Goal: Task Accomplishment & Management: Manage account settings

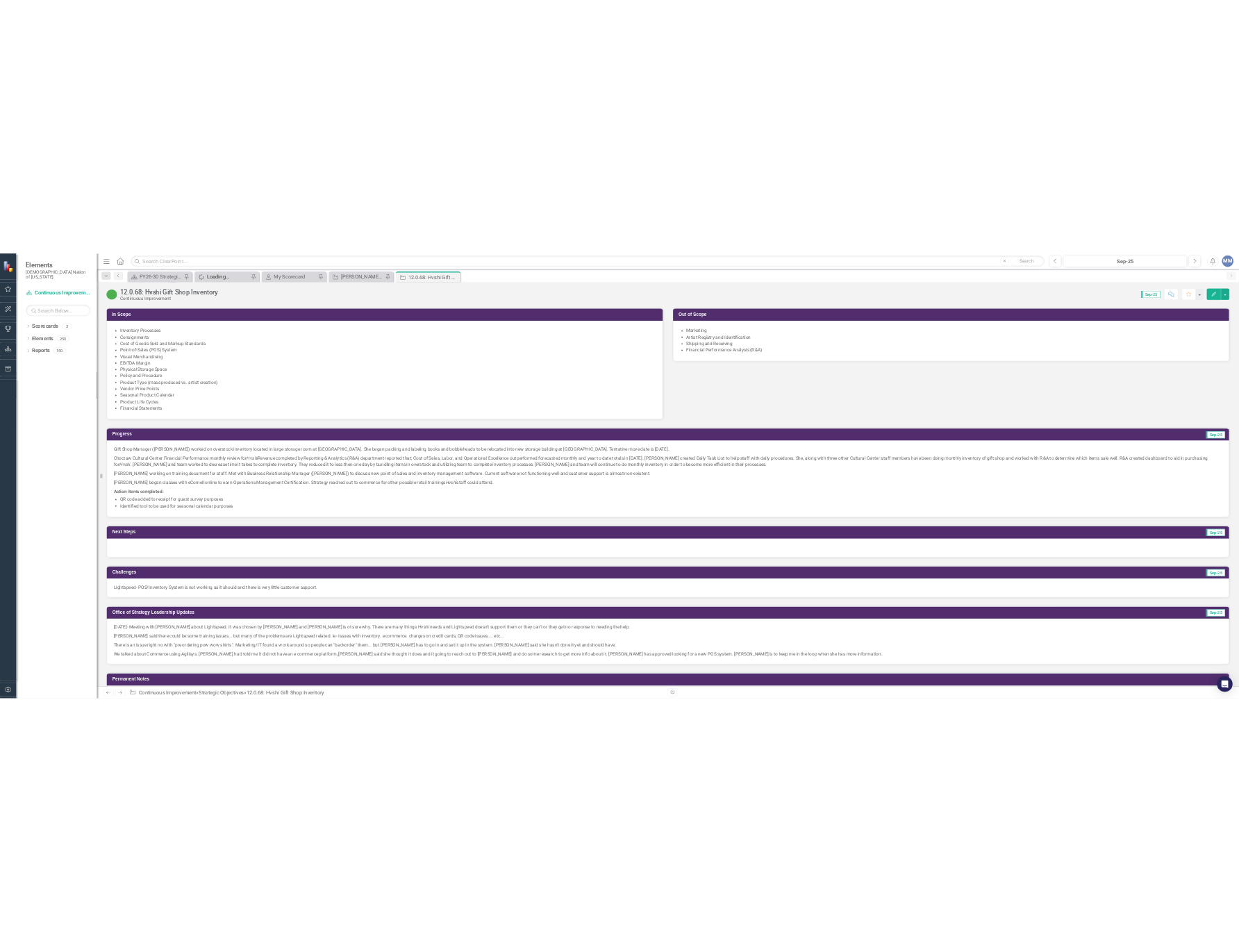
scroll to position [790, 0]
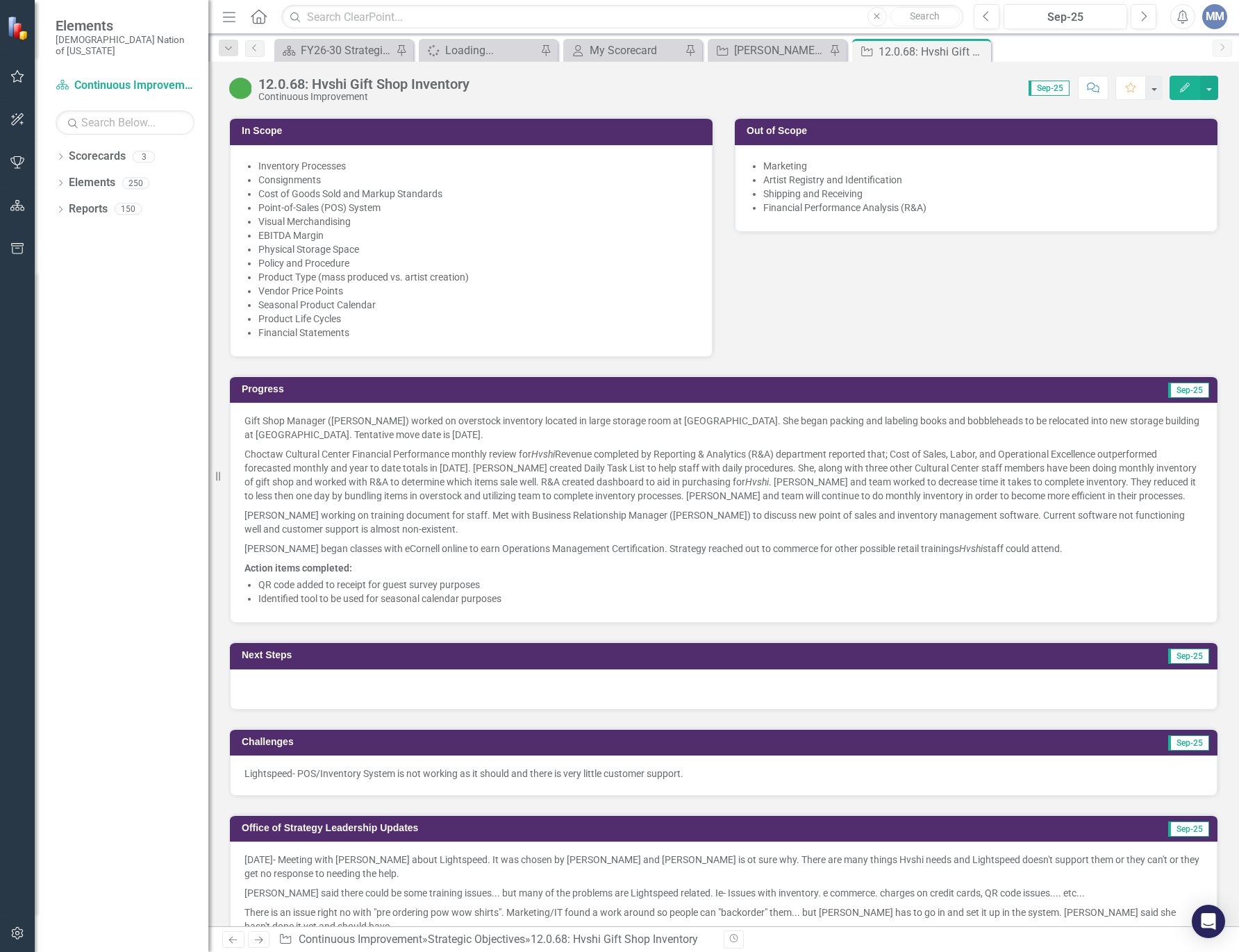
click at [532, 485] on p "Choctaw Cultural Center Financial Performance monthly review for Hvshi Revenue …" at bounding box center [723, 475] width 958 height 61
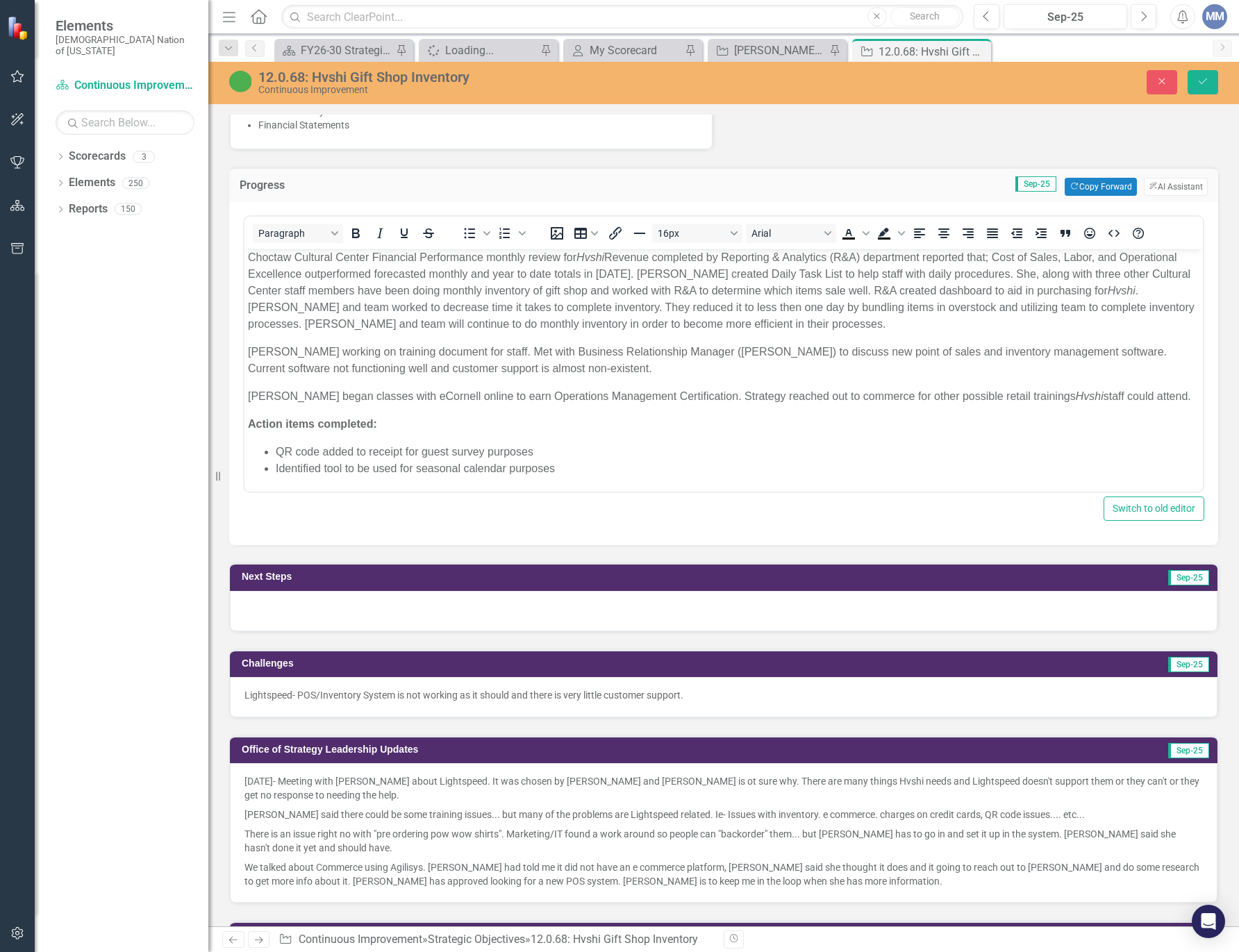
scroll to position [0, 0]
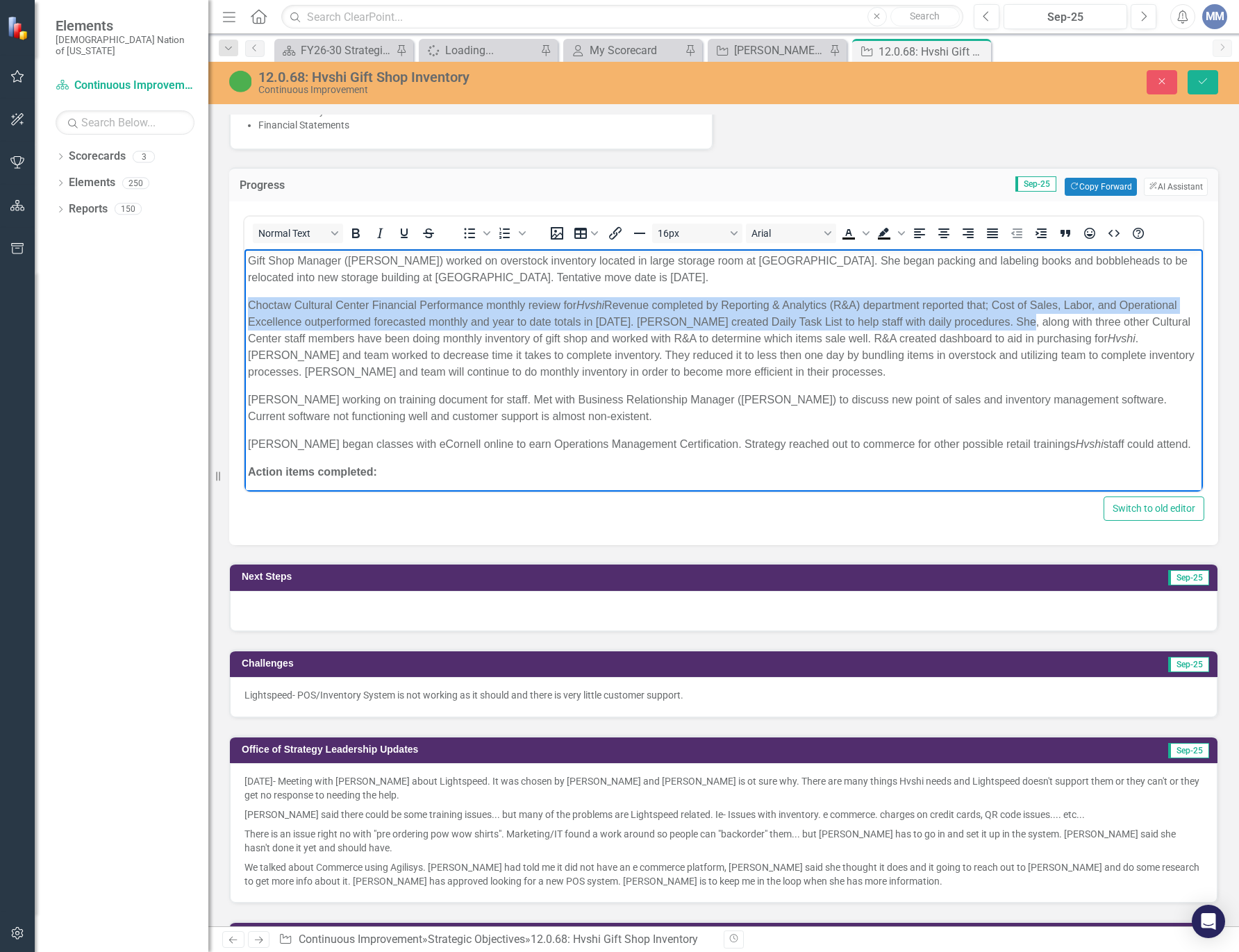
drag, startPoint x: 1061, startPoint y: 320, endPoint x: 485, endPoint y: 553, distance: 621.3
click at [245, 303] on html "Gift Shop Manager (Felicia Scott) worked on overstock inventory located in larg…" at bounding box center [723, 394] width 958 height 290
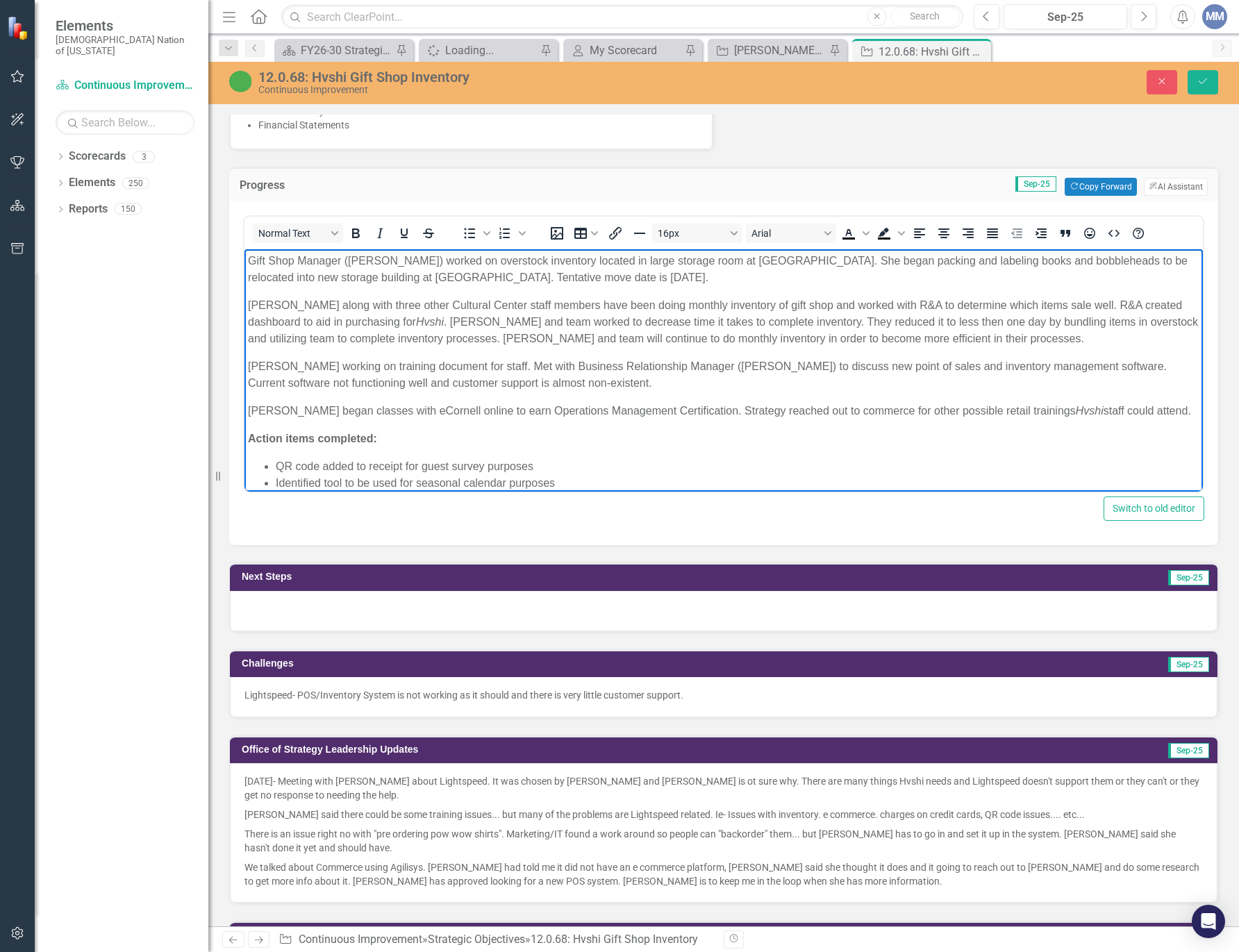
drag, startPoint x: 631, startPoint y: 308, endPoint x: 922, endPoint y: 401, distance: 305.5
click at [631, 308] on p "Felicia along with three other Cultural Center staff members have been doing mo…" at bounding box center [723, 322] width 951 height 50
click at [742, 302] on p "Felicia along with three other Cultural Center staff members completed monthly …" at bounding box center [723, 322] width 951 height 50
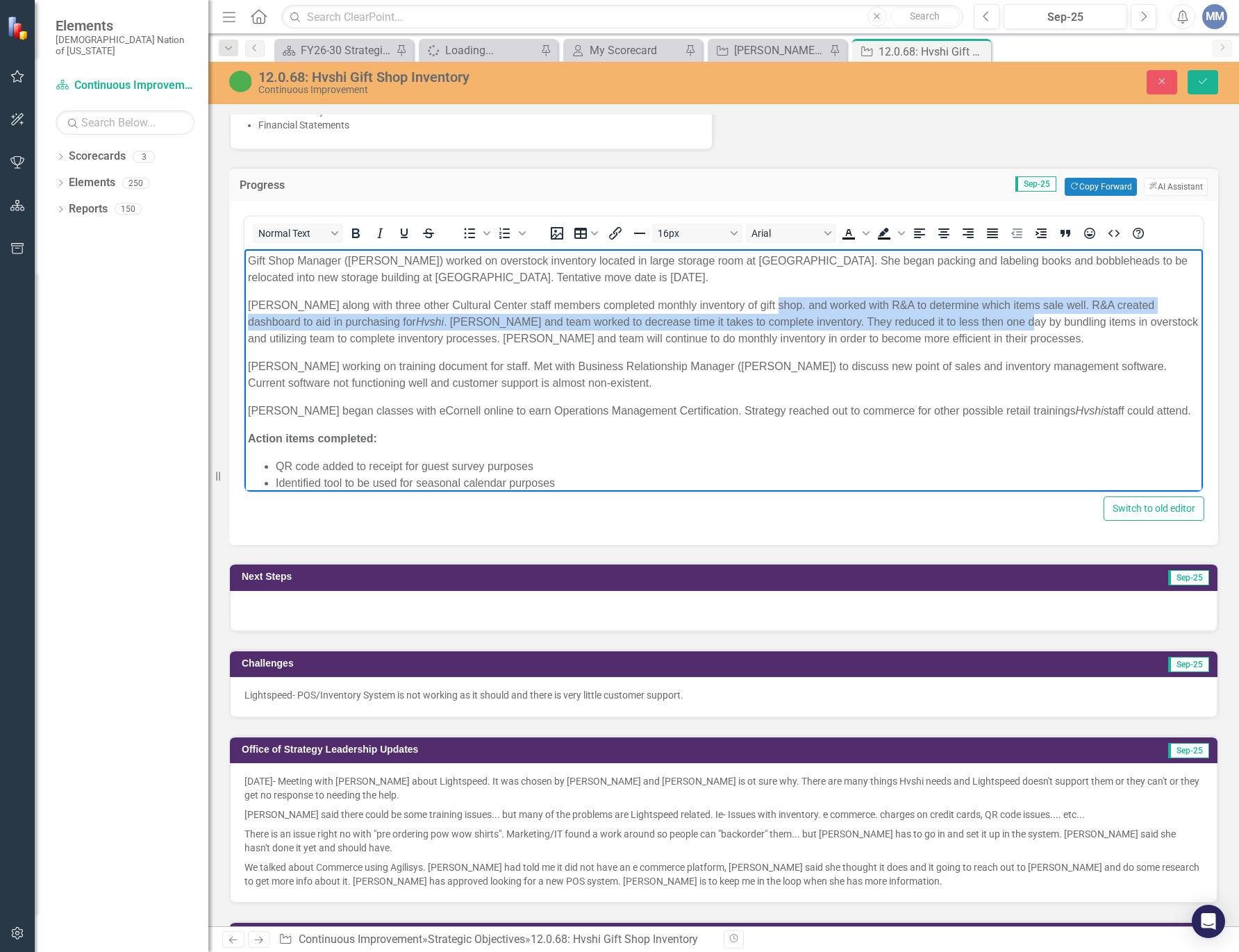
drag, startPoint x: 751, startPoint y: 304, endPoint x: 942, endPoint y: 330, distance: 192.8
click at [942, 330] on p "Felicia along with three other Cultural Center staff members completed monthly …" at bounding box center [723, 322] width 951 height 50
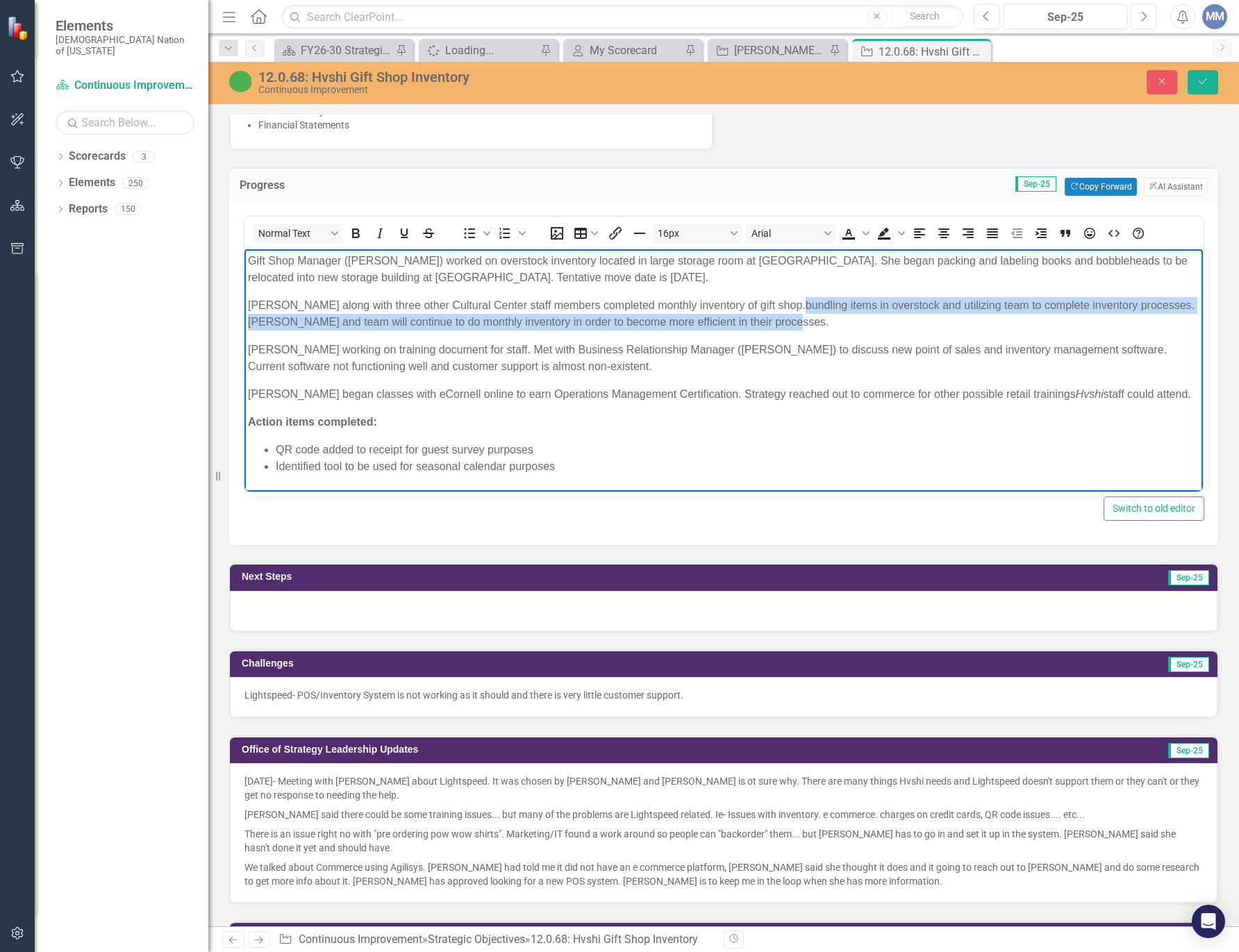
drag, startPoint x: 749, startPoint y: 301, endPoint x: 772, endPoint y: 317, distance: 28.0
click at [772, 317] on p "Felicia along with three other Cultural Center staff members completed monthly …" at bounding box center [723, 314] width 951 height 33
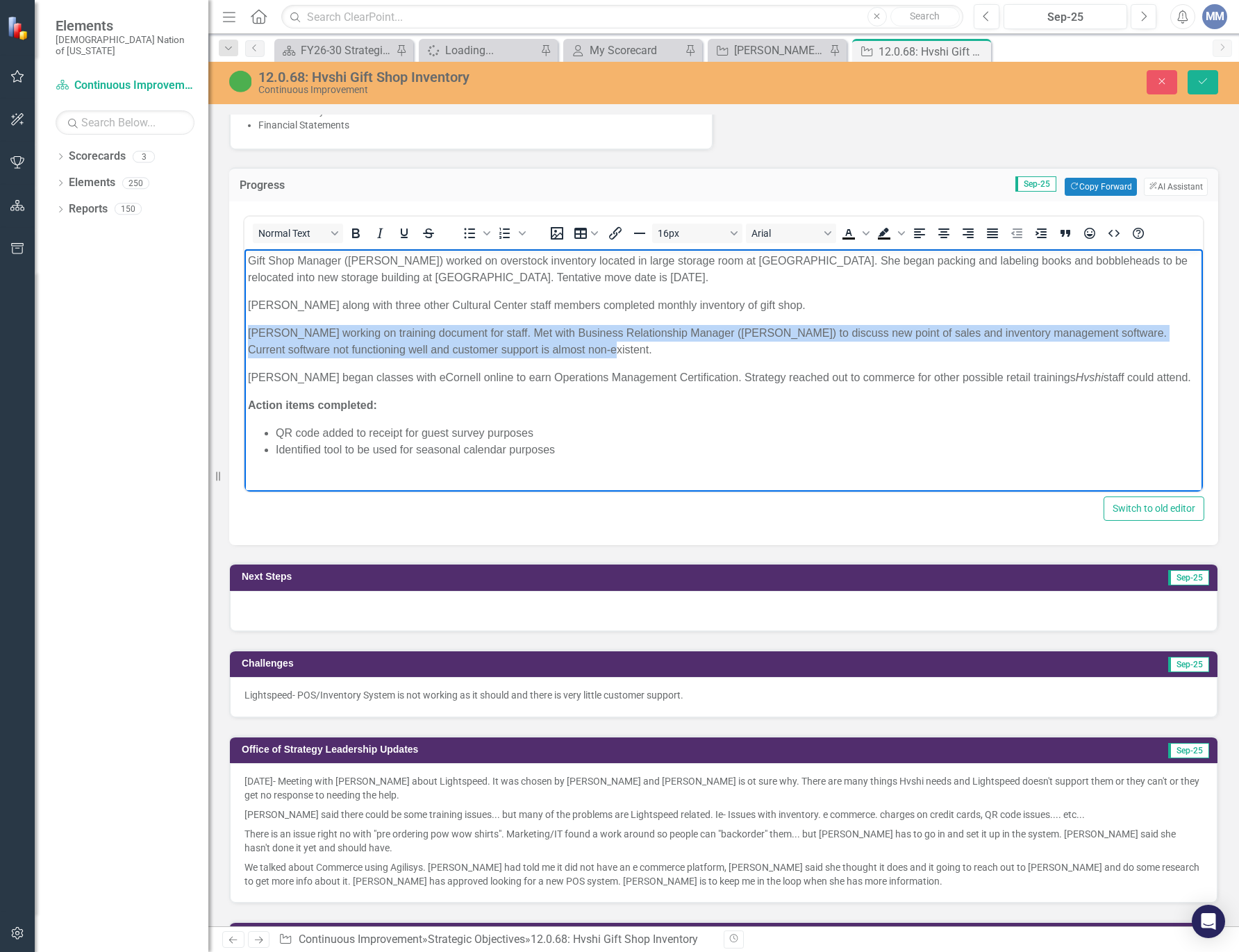
drag, startPoint x: 554, startPoint y: 347, endPoint x: 487, endPoint y: 588, distance: 250.1
click at [245, 339] on html "Gift Shop Manager (Felicia Scott) worked on overstock inventory located in larg…" at bounding box center [723, 361] width 958 height 223
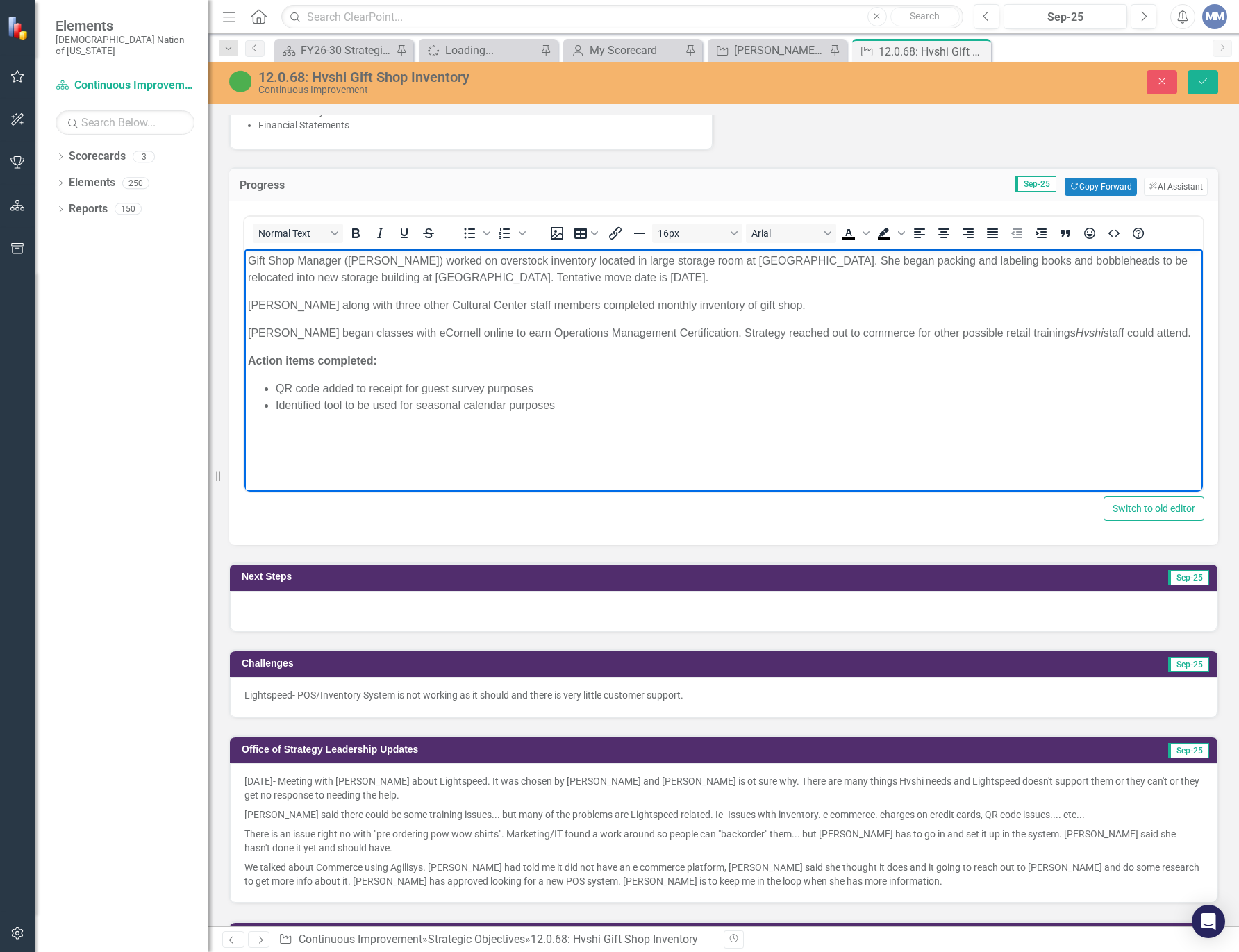
drag, startPoint x: 1141, startPoint y: 329, endPoint x: 483, endPoint y: 578, distance: 703.5
click at [245, 328] on html "Gift Shop Manager (Felicia Scott) worked on overstock inventory located in larg…" at bounding box center [723, 353] width 958 height 208
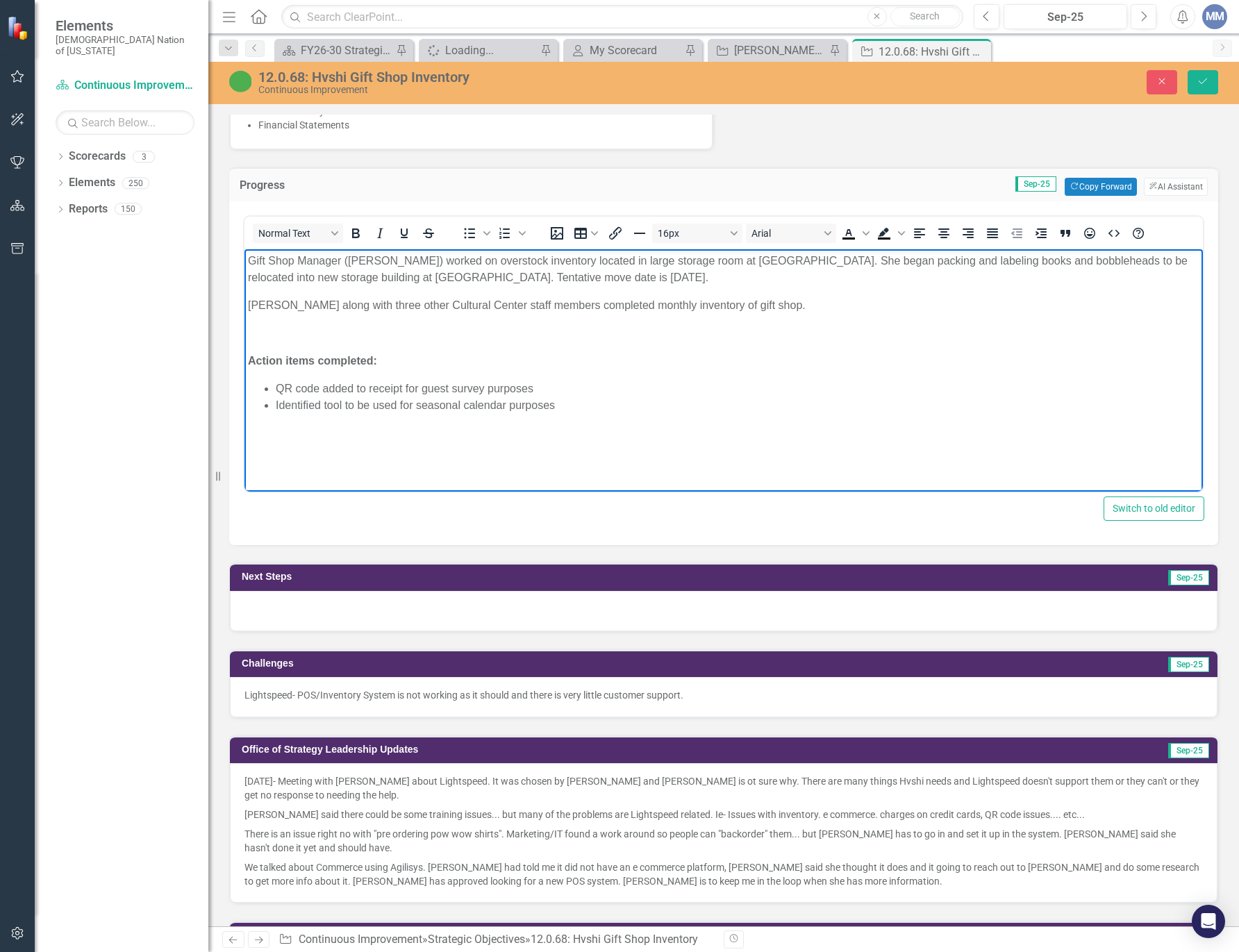
click at [258, 326] on p "Rich Text Area. Press ALT-0 for help." at bounding box center [723, 333] width 951 height 17
drag, startPoint x: 498, startPoint y: 337, endPoint x: 338, endPoint y: 336, distance: 160.0
click at [338, 336] on p "Senior Director of Member Services for the C" at bounding box center [723, 333] width 951 height 17
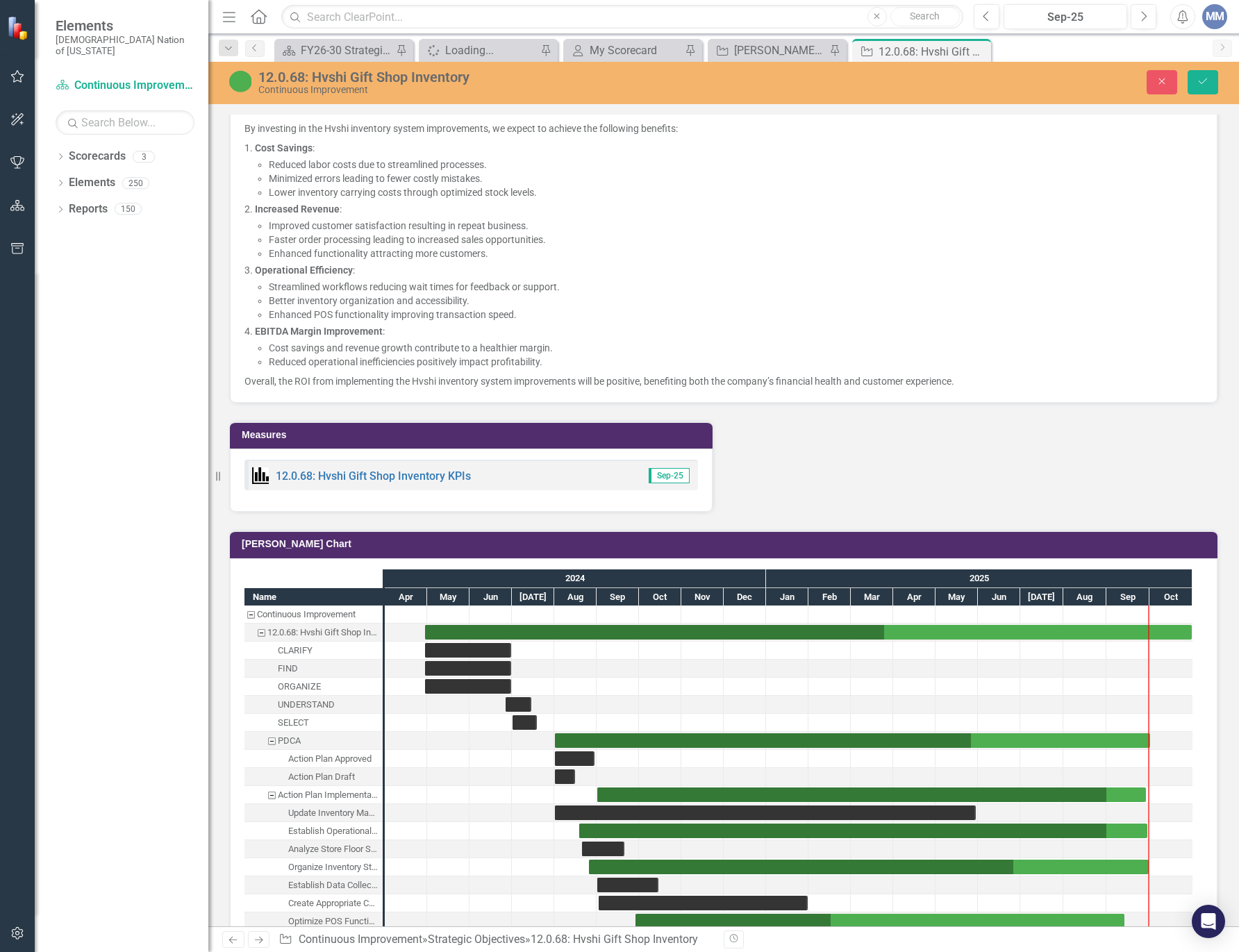
scroll to position [2318, 0]
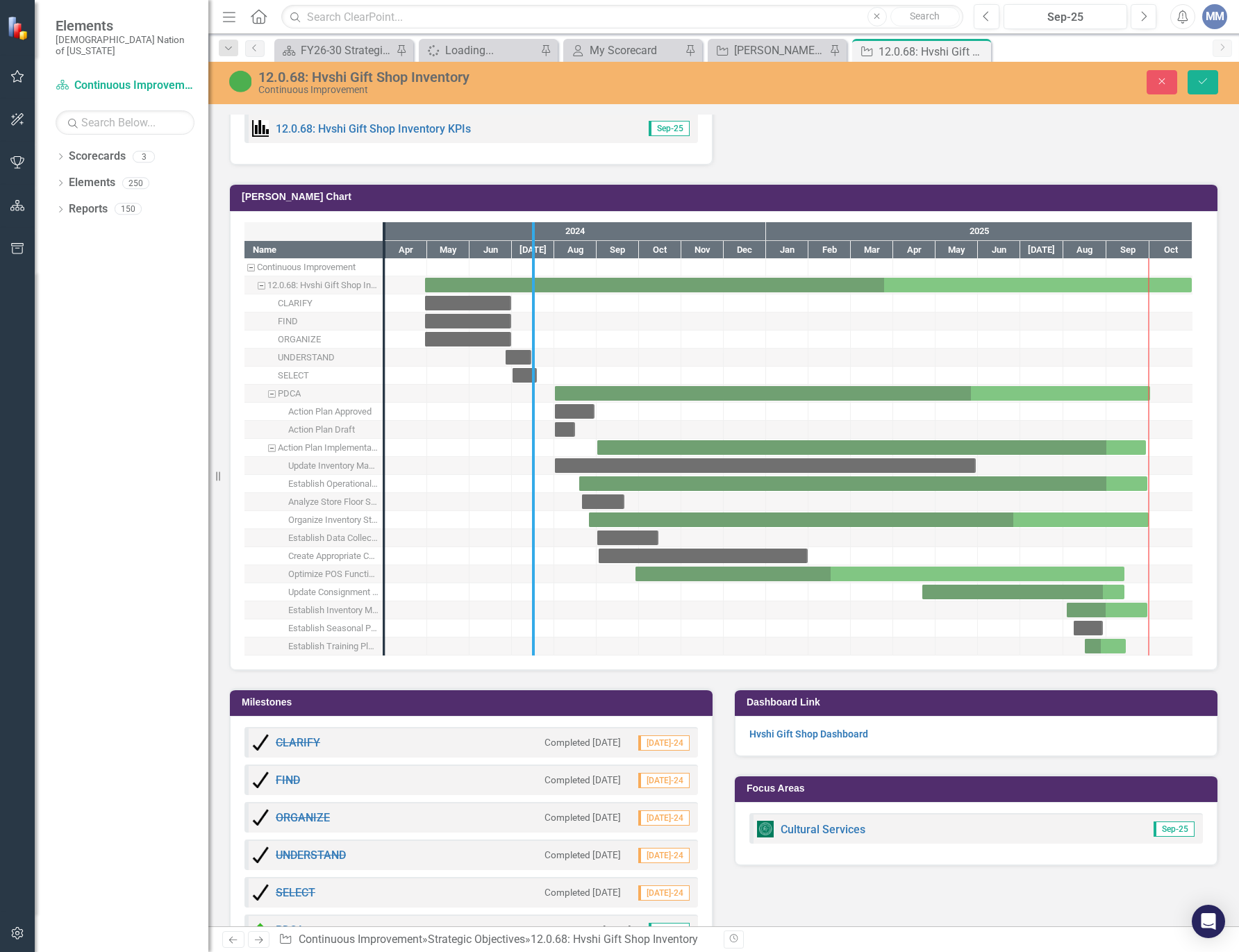
drag, startPoint x: 380, startPoint y: 570, endPoint x: 587, endPoint y: 579, distance: 207.2
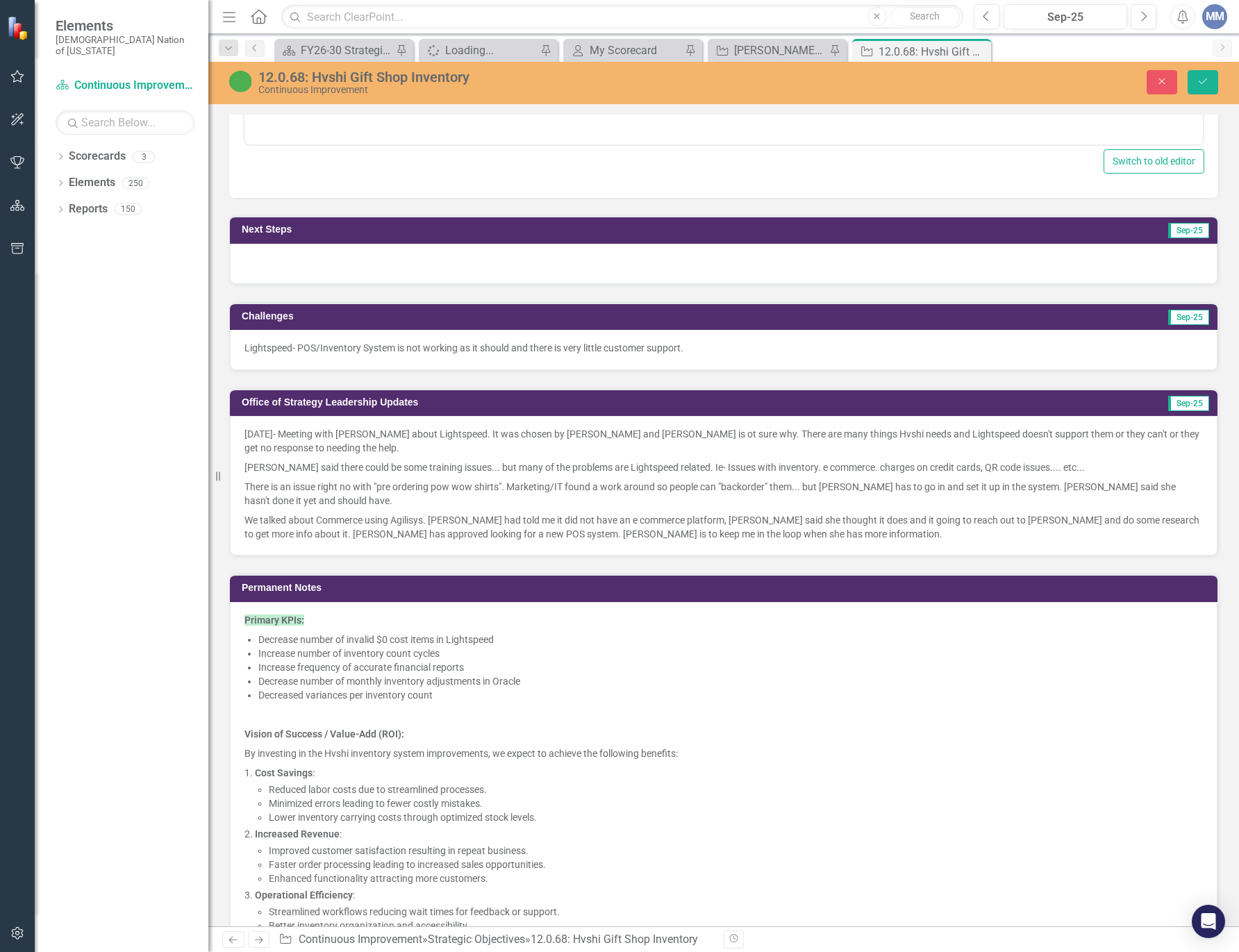
scroll to position [1138, 0]
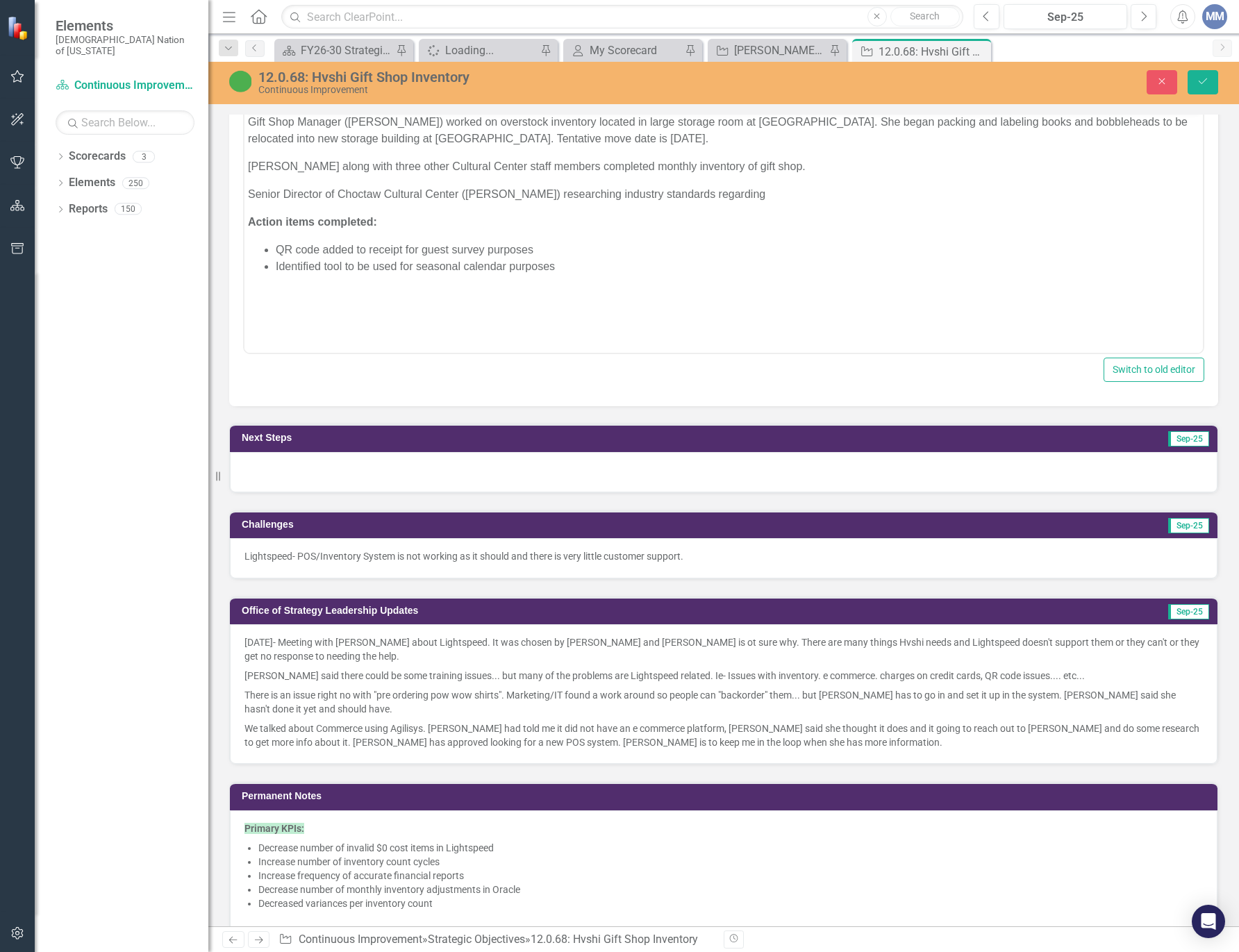
click at [774, 192] on p "Senior Director of Choctaw Cultural Center (Scott Wesley) researching industry …" at bounding box center [723, 195] width 951 height 17
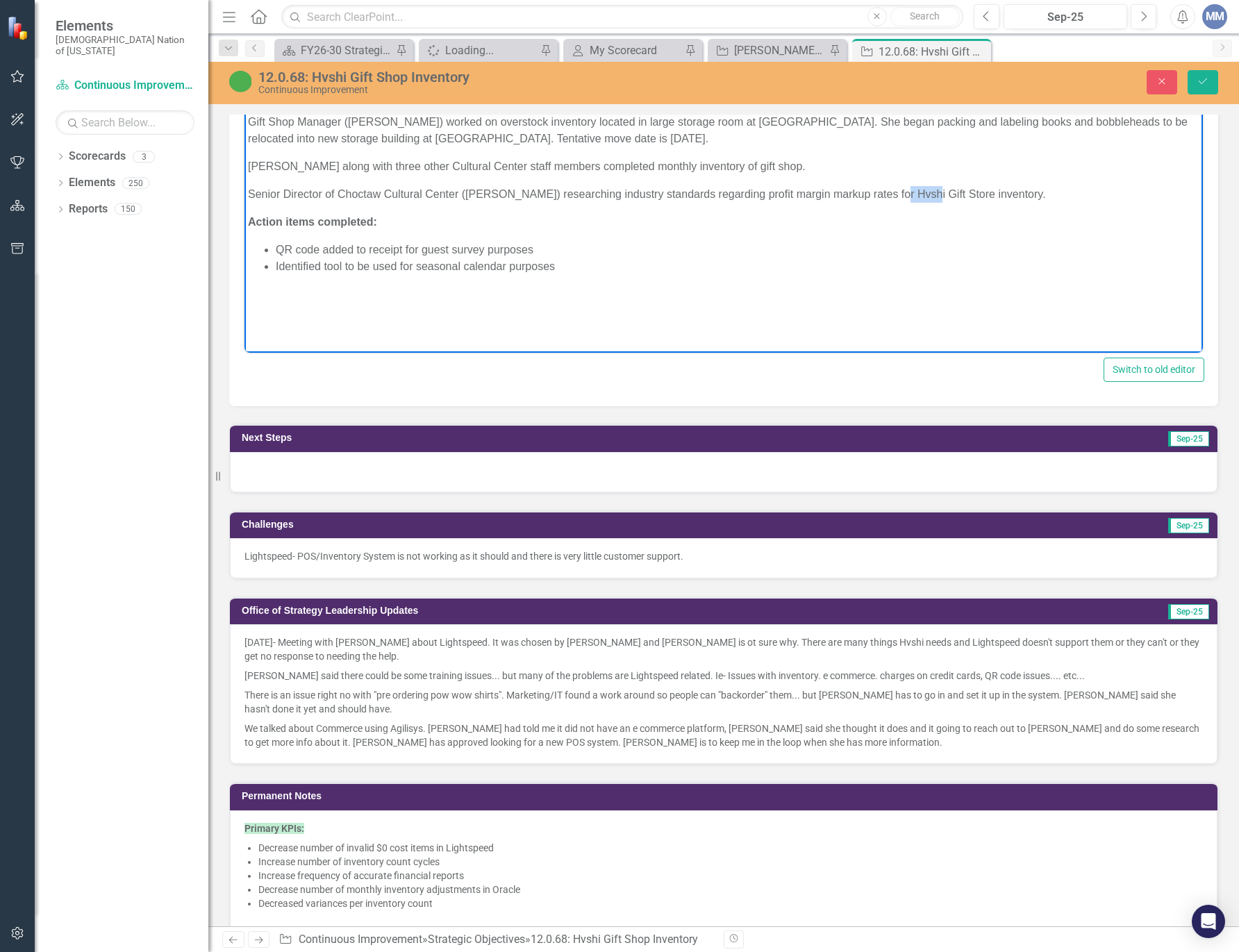
drag, startPoint x: 919, startPoint y: 193, endPoint x: 889, endPoint y: 192, distance: 30.0
click at [889, 192] on p "Senior Director of Choctaw Cultural Center (Scott Wesley) researching industry …" at bounding box center [723, 195] width 951 height 17
drag, startPoint x: 906, startPoint y: 192, endPoint x: 862, endPoint y: 238, distance: 63.7
click at [862, 238] on body "Gift Shop Manager (Felicia Scott) worked on overstock inventory located in larg…" at bounding box center [723, 214] width 958 height 208
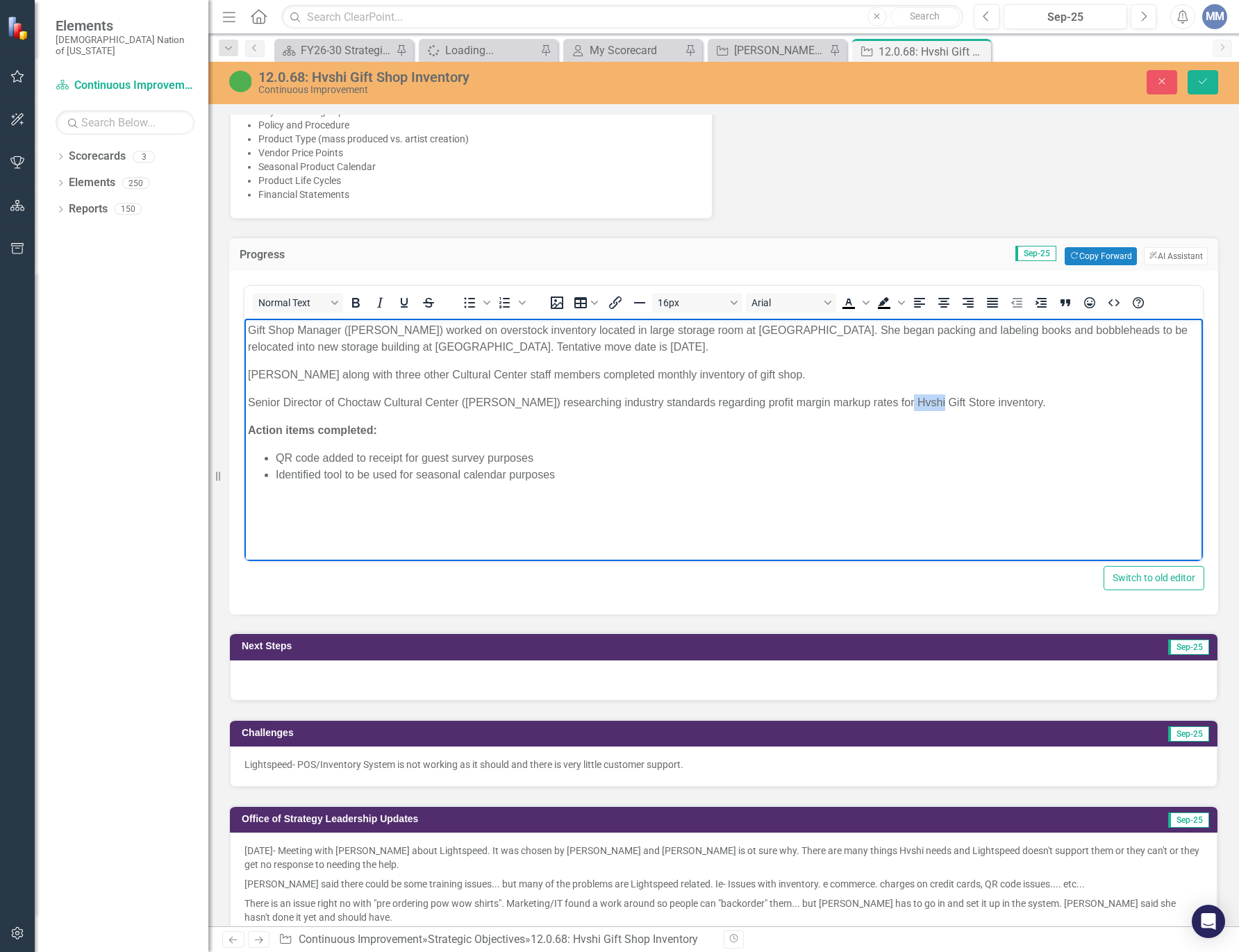
drag, startPoint x: 921, startPoint y: 398, endPoint x: 894, endPoint y: 399, distance: 27.0
click at [894, 399] on p "Senior Director of Choctaw Cultural Center (Scott Wesley) researching industry …" at bounding box center [723, 403] width 951 height 17
click at [381, 305] on icon "Italic" at bounding box center [380, 303] width 17 height 17
click at [1085, 388] on body "Gift Shop Manager (Felicia Scott) worked on overstock inventory located in larg…" at bounding box center [723, 423] width 958 height 208
click at [635, 372] on p "Felicia along with three other Cultural Center staff members completed monthly …" at bounding box center [723, 375] width 951 height 17
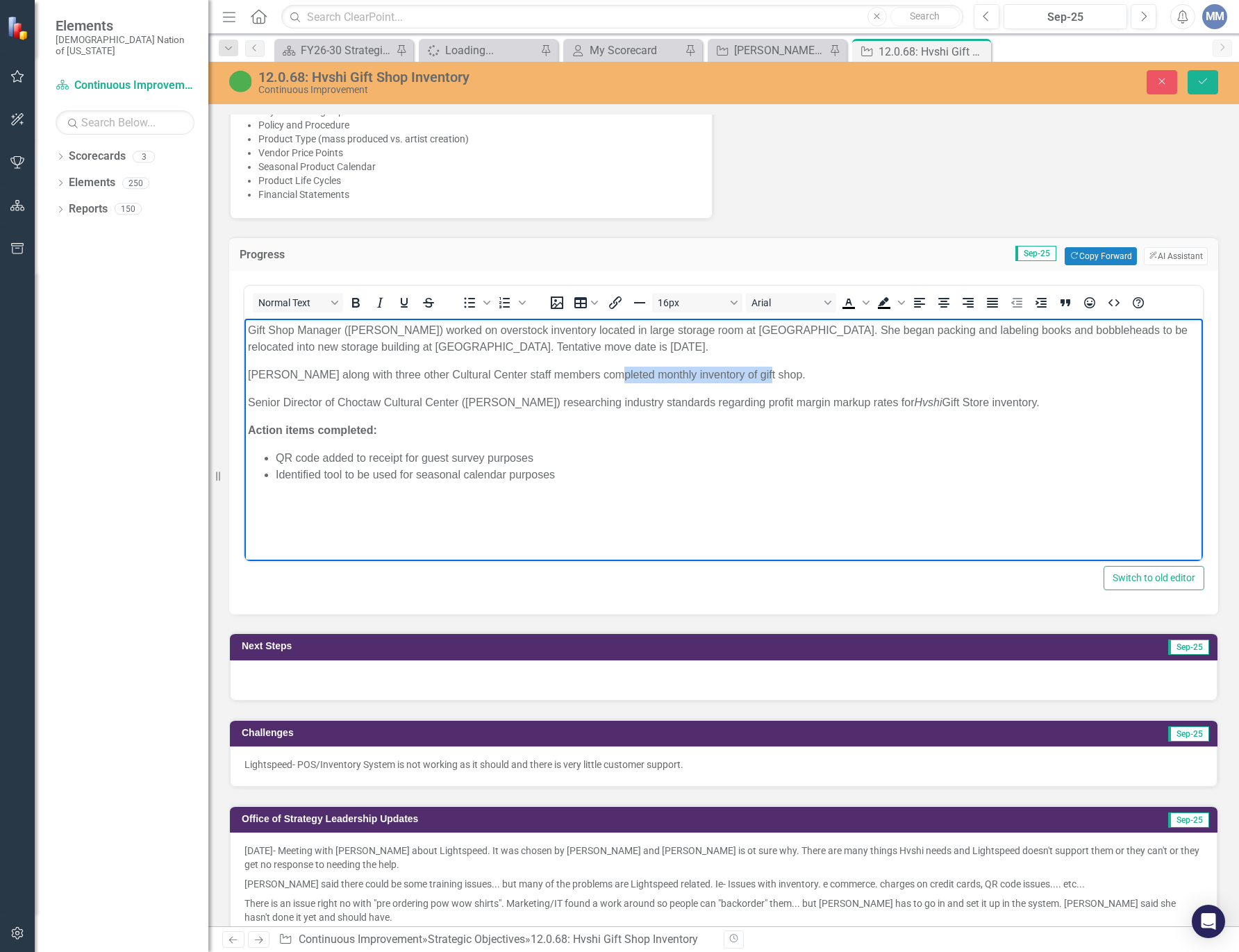
drag, startPoint x: 741, startPoint y: 373, endPoint x: 596, endPoint y: 374, distance: 145.0
click at [596, 374] on p "Felicia along with three other Cultural Center staff members completed monthly …" at bounding box center [723, 375] width 951 height 17
click at [856, 370] on p "[PERSON_NAME] along with three other Cultural Center staff members completed gi…" at bounding box center [723, 375] width 951 height 17
click at [560, 471] on li "Identified tool to be used for seasonal calendar purposes" at bounding box center [737, 475] width 923 height 17
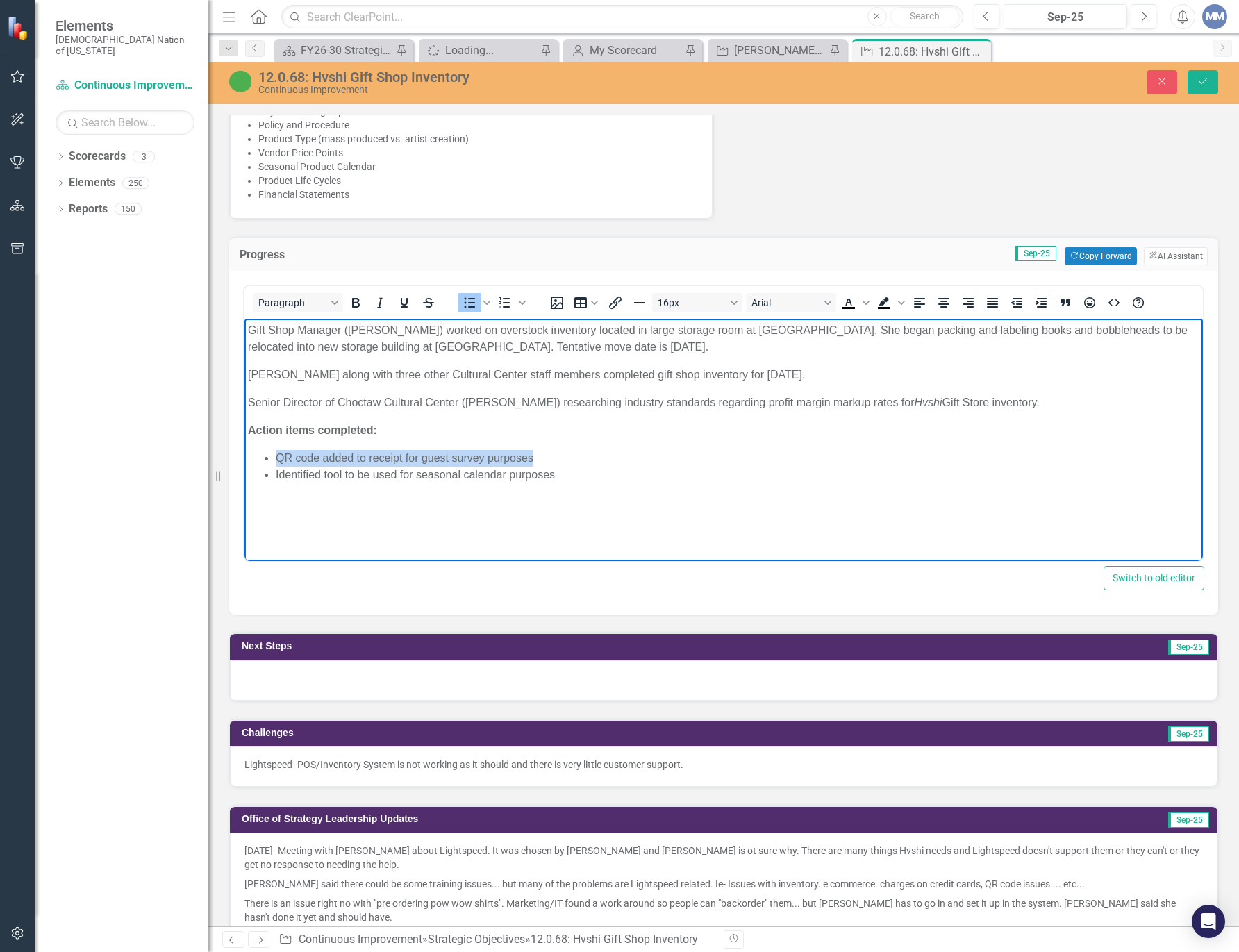
drag, startPoint x: 533, startPoint y: 455, endPoint x: 270, endPoint y: 449, distance: 263.1
click at [270, 450] on ul "QR code added to receipt for guest survey purposes Identified tool to be used f…" at bounding box center [723, 467] width 951 height 33
click at [554, 457] on li "Identified tool to be used for seasonal calendar purposes" at bounding box center [737, 458] width 923 height 17
click at [625, 457] on li "Created expectations for ordering seasonal merchandise" at bounding box center [737, 458] width 923 height 17
click at [329, 478] on li "Rich Text Area. Press ALT-0 for help." at bounding box center [737, 475] width 923 height 17
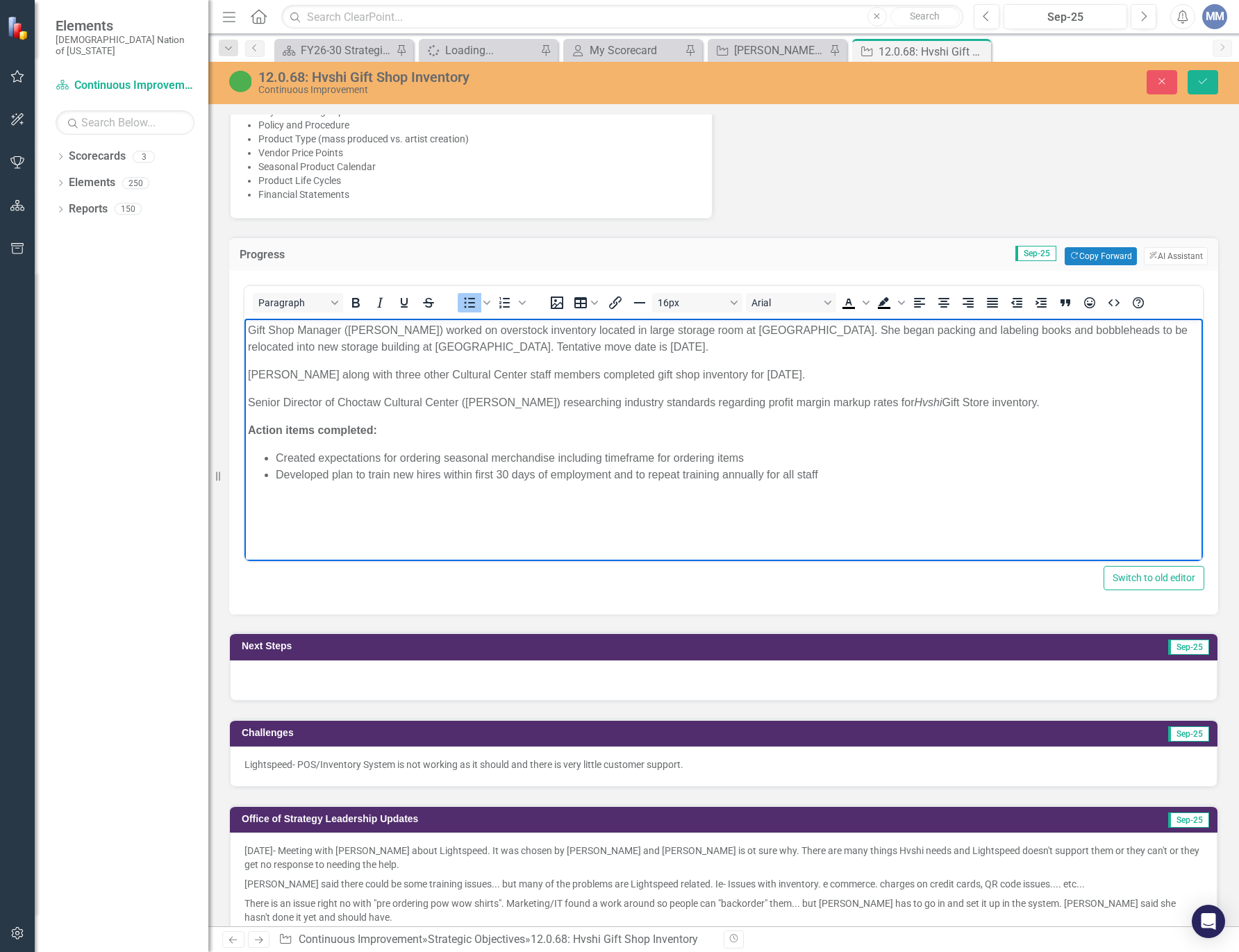
click at [880, 473] on li "Developed plan to train new hires within first 30 days of employment and to rep…" at bounding box center [737, 475] width 923 height 17
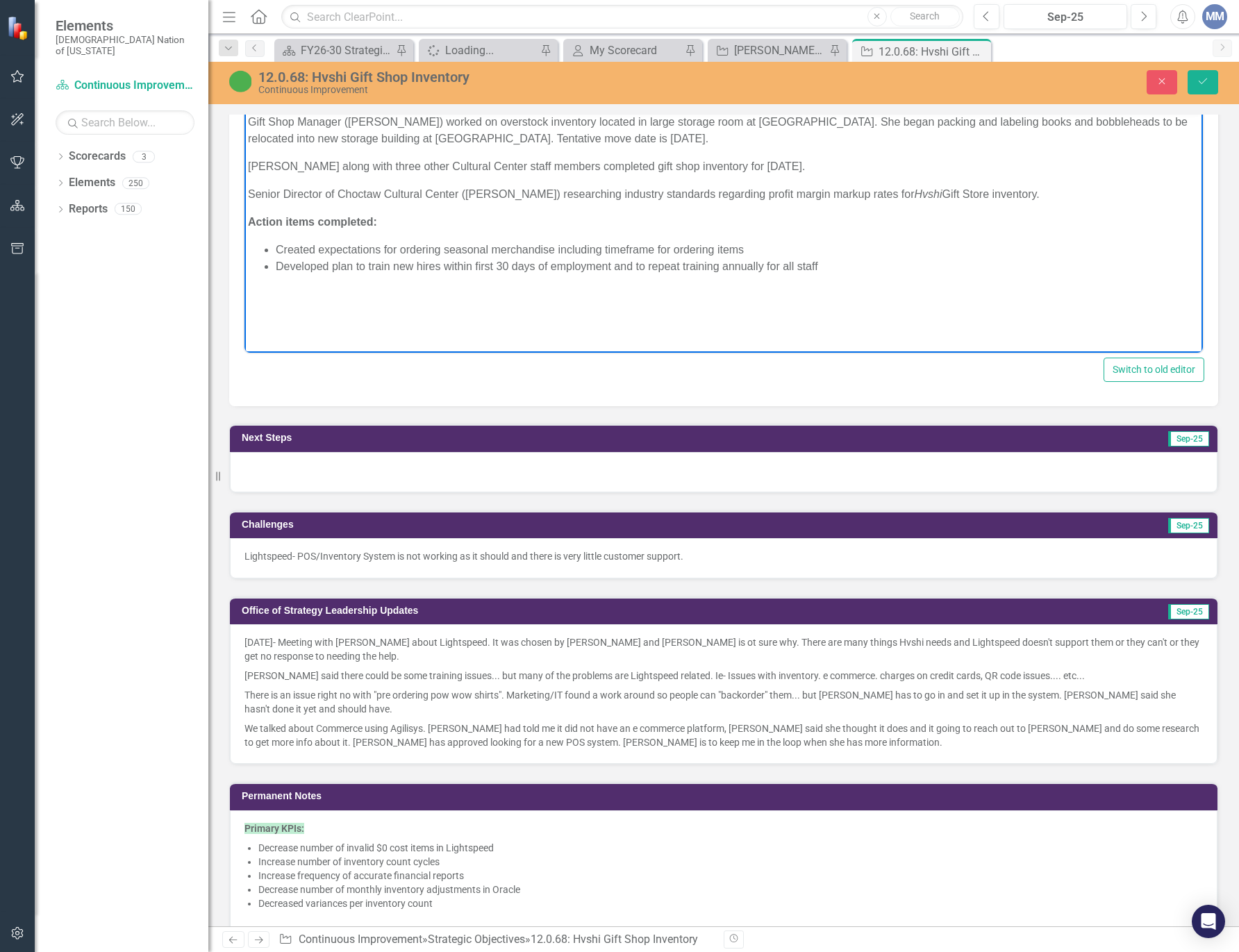
scroll to position [1207, 0]
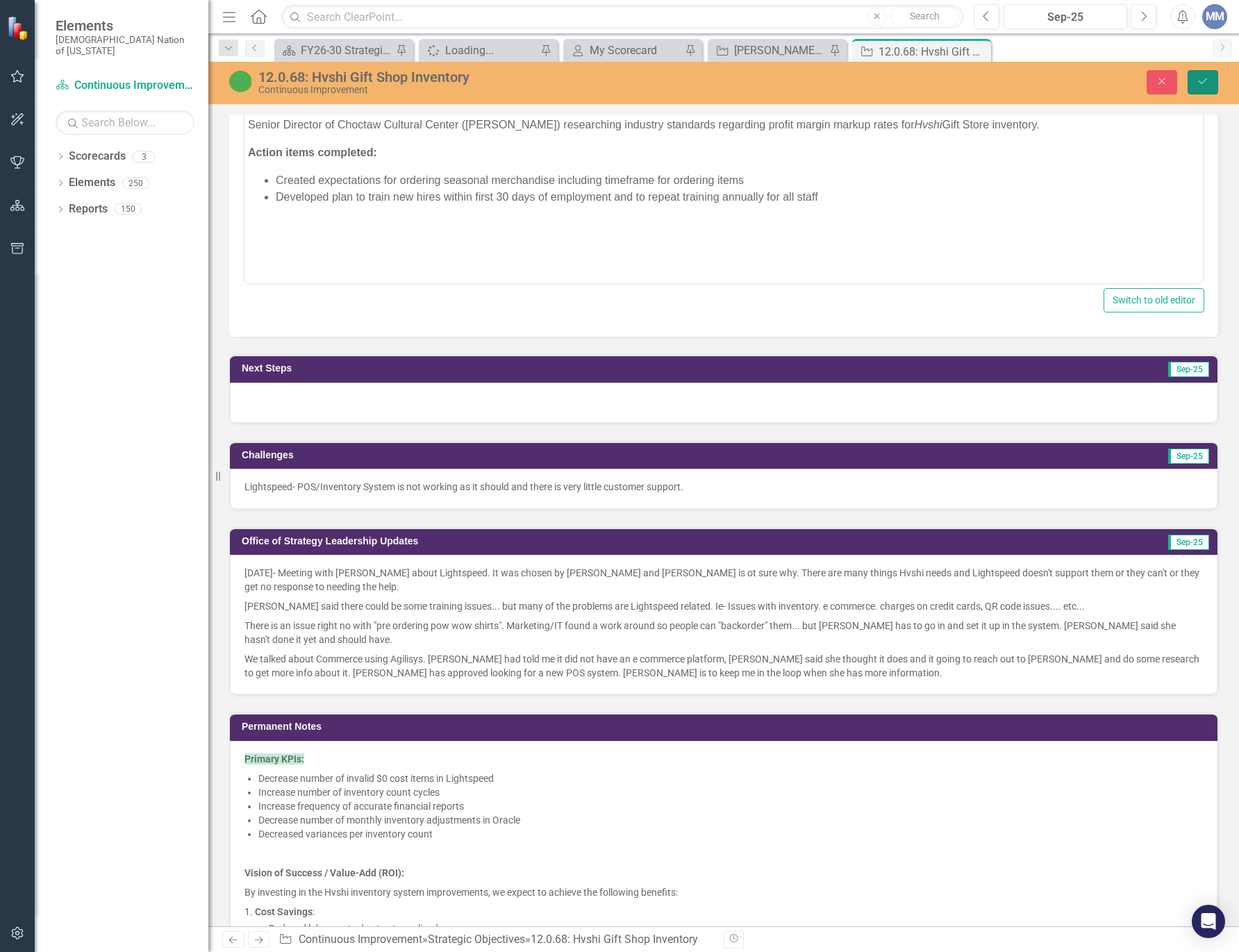
click at [1201, 90] on button "Save" at bounding box center [1203, 83] width 30 height 24
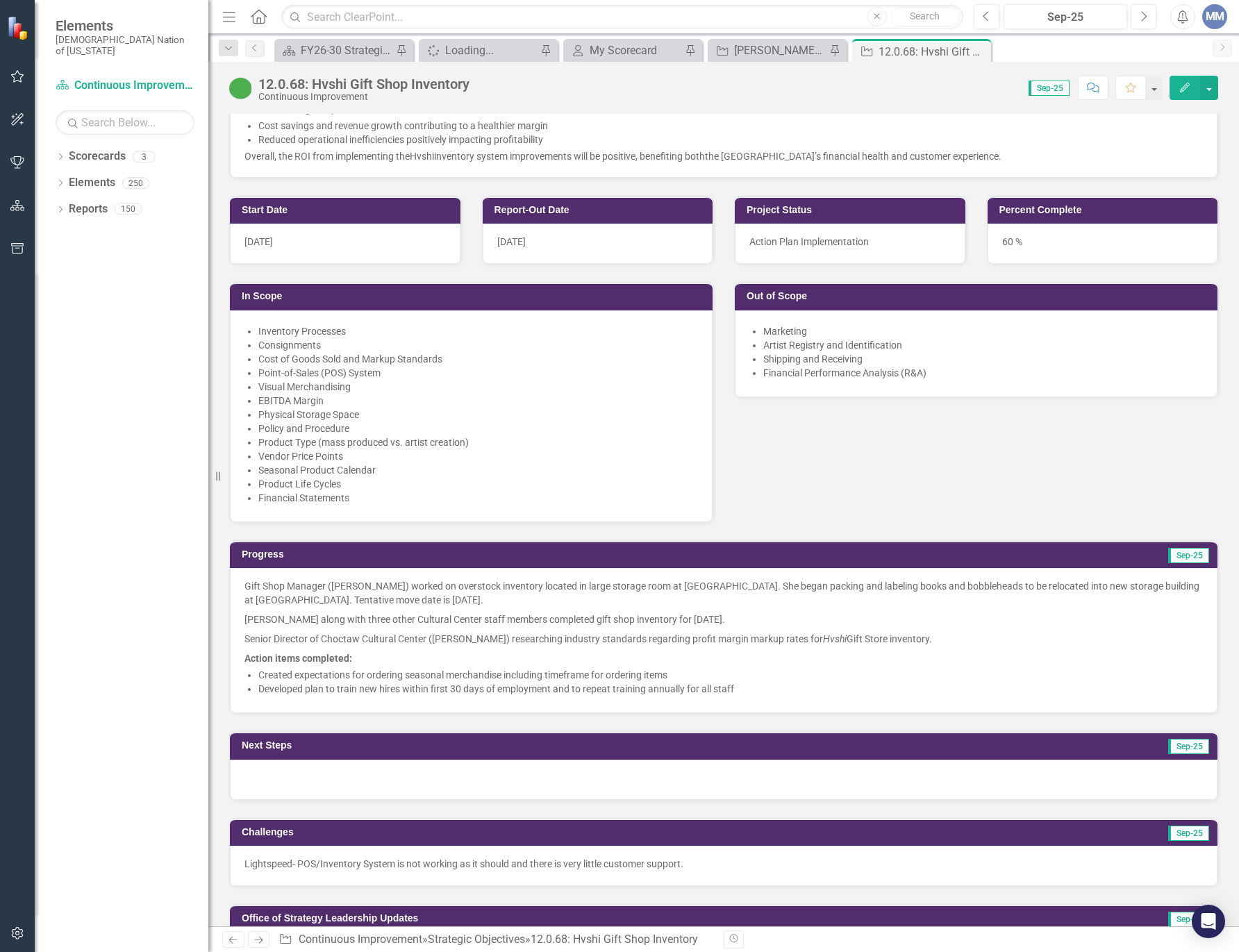
scroll to position [1041, 0]
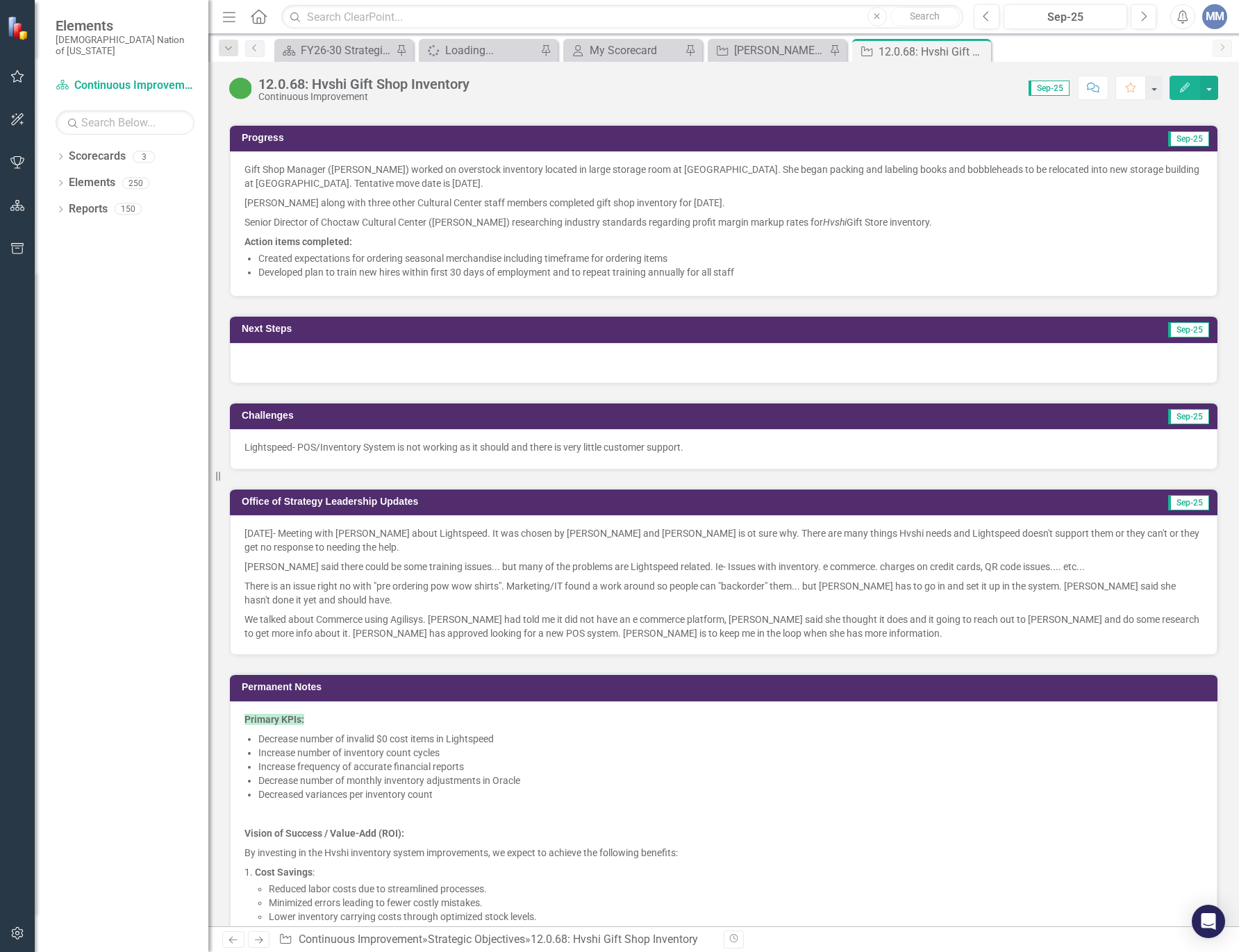
click at [814, 241] on p "Action items completed:" at bounding box center [723, 240] width 958 height 17
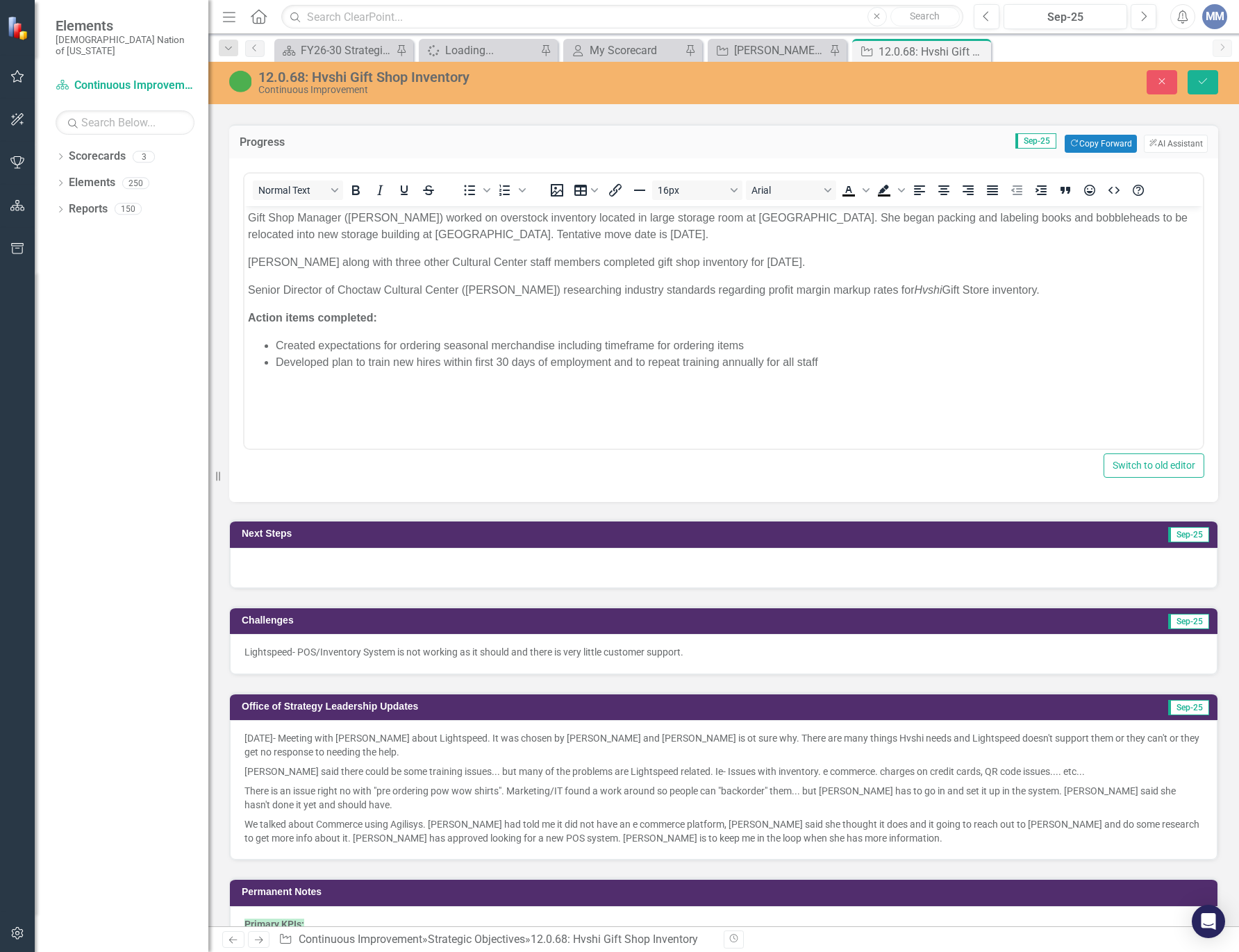
scroll to position [0, 0]
click at [1045, 289] on p "Senior Director of Choctaw Cultural Center (Scott Wesley) researching industry …" at bounding box center [723, 290] width 951 height 17
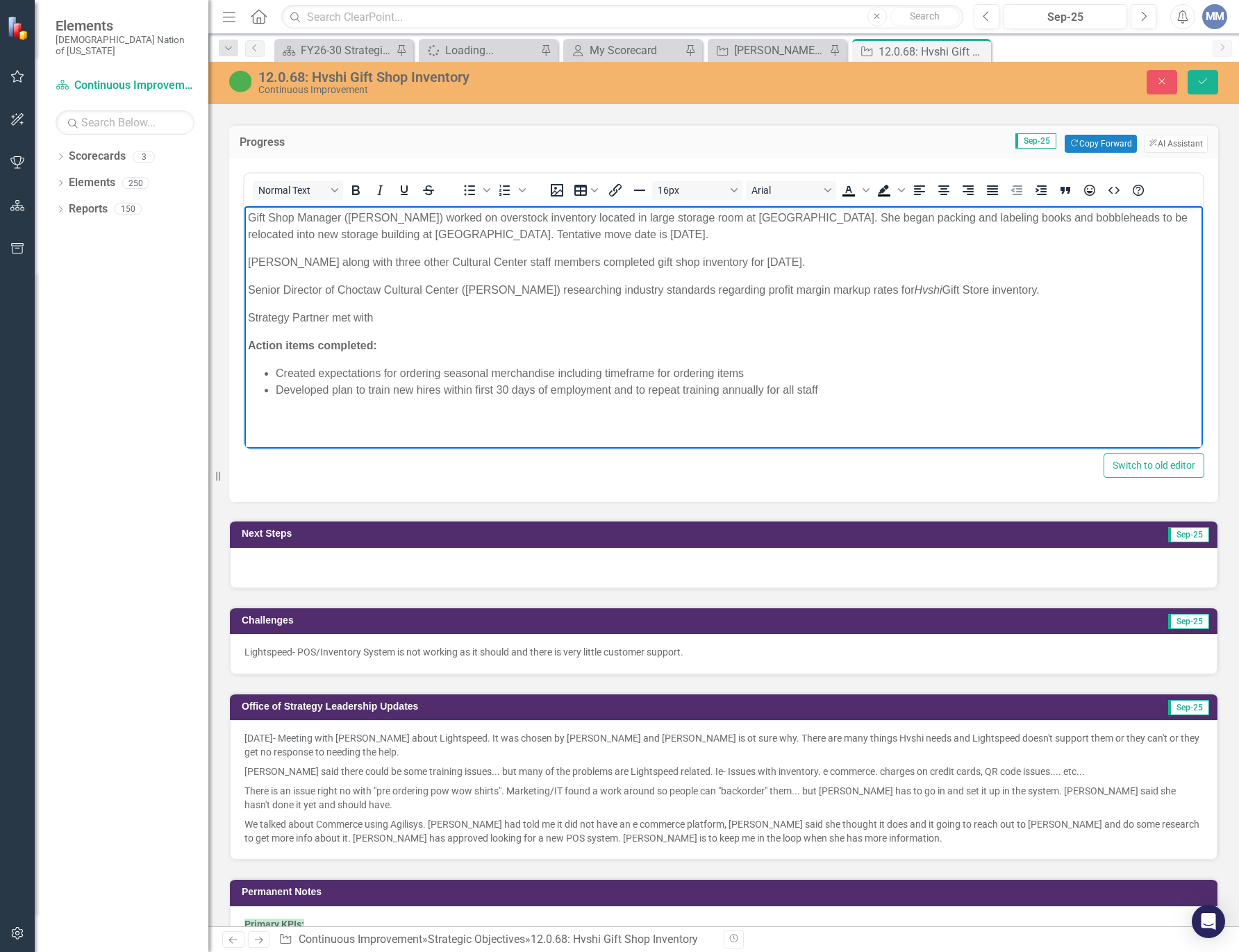
click at [380, 317] on p "Strategy Partner met with" at bounding box center [723, 318] width 951 height 17
drag, startPoint x: 850, startPoint y: 318, endPoint x: 822, endPoint y: 315, distance: 28.2
click at [822, 315] on p "Strategy Partner met with Director of Retail Merchandising for Commerce (Toni B…" at bounding box center [723, 318] width 951 height 17
click at [378, 187] on icon "Italic" at bounding box center [380, 190] width 17 height 17
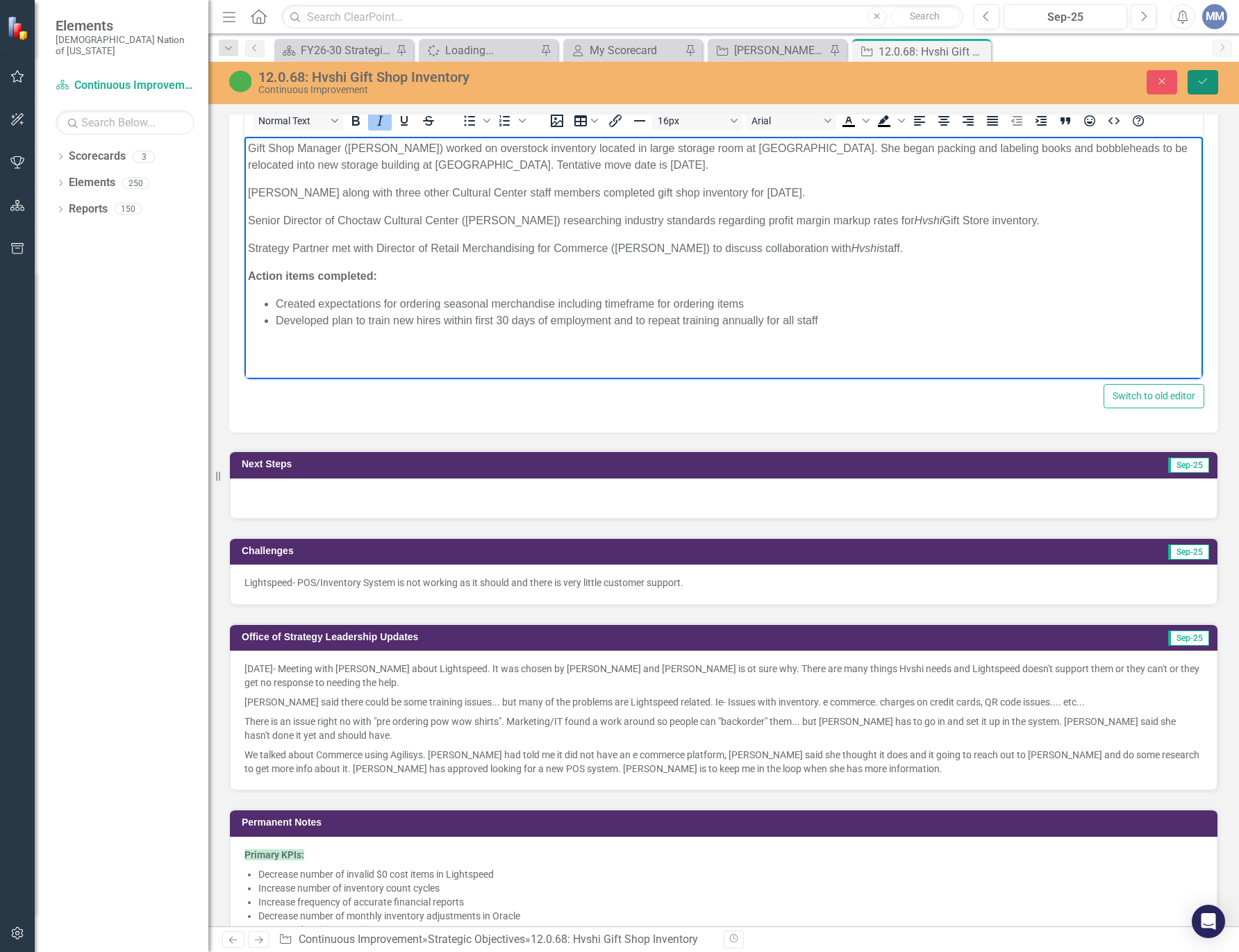
click at [1198, 85] on icon "Save" at bounding box center [1203, 81] width 13 height 10
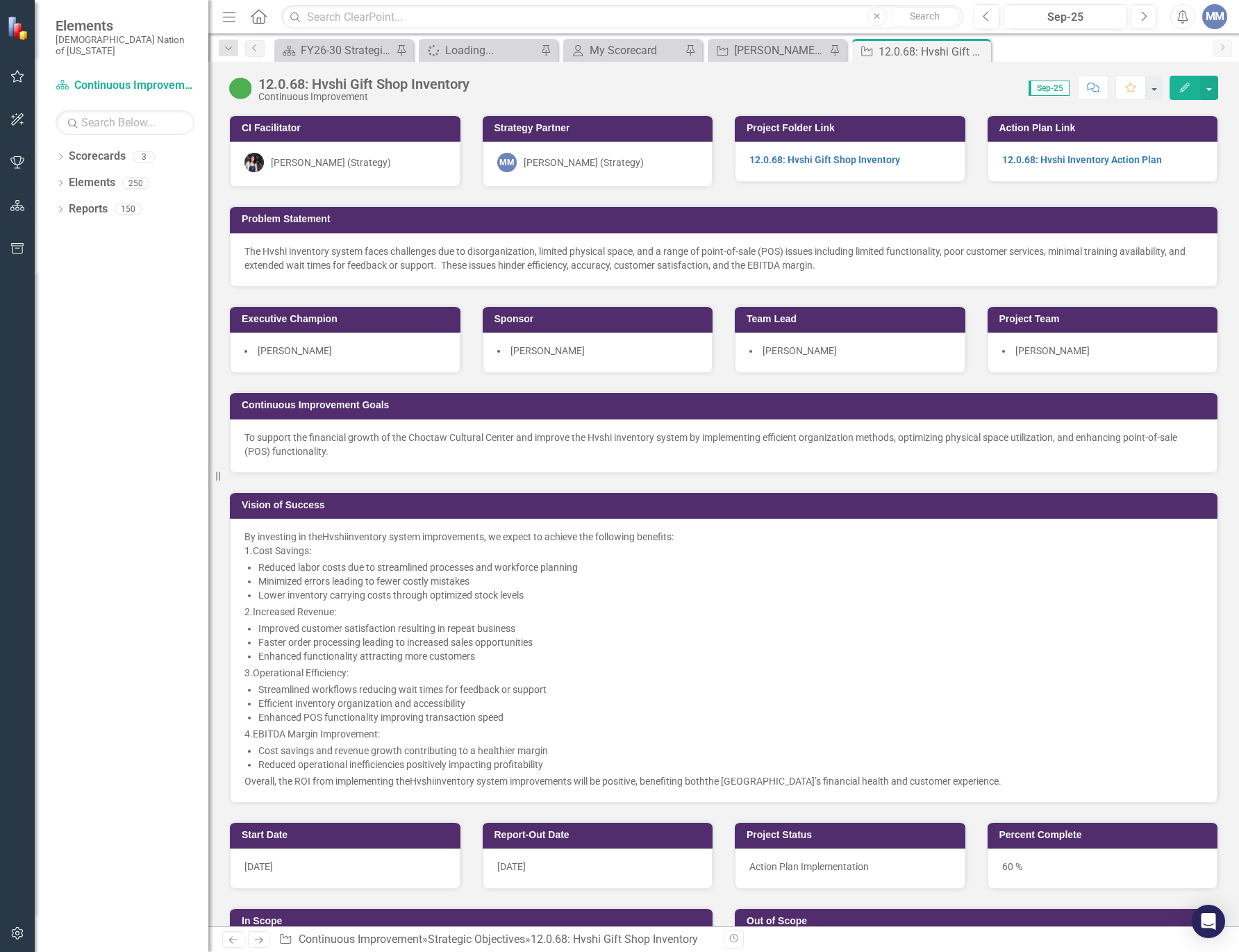
scroll to position [417, 0]
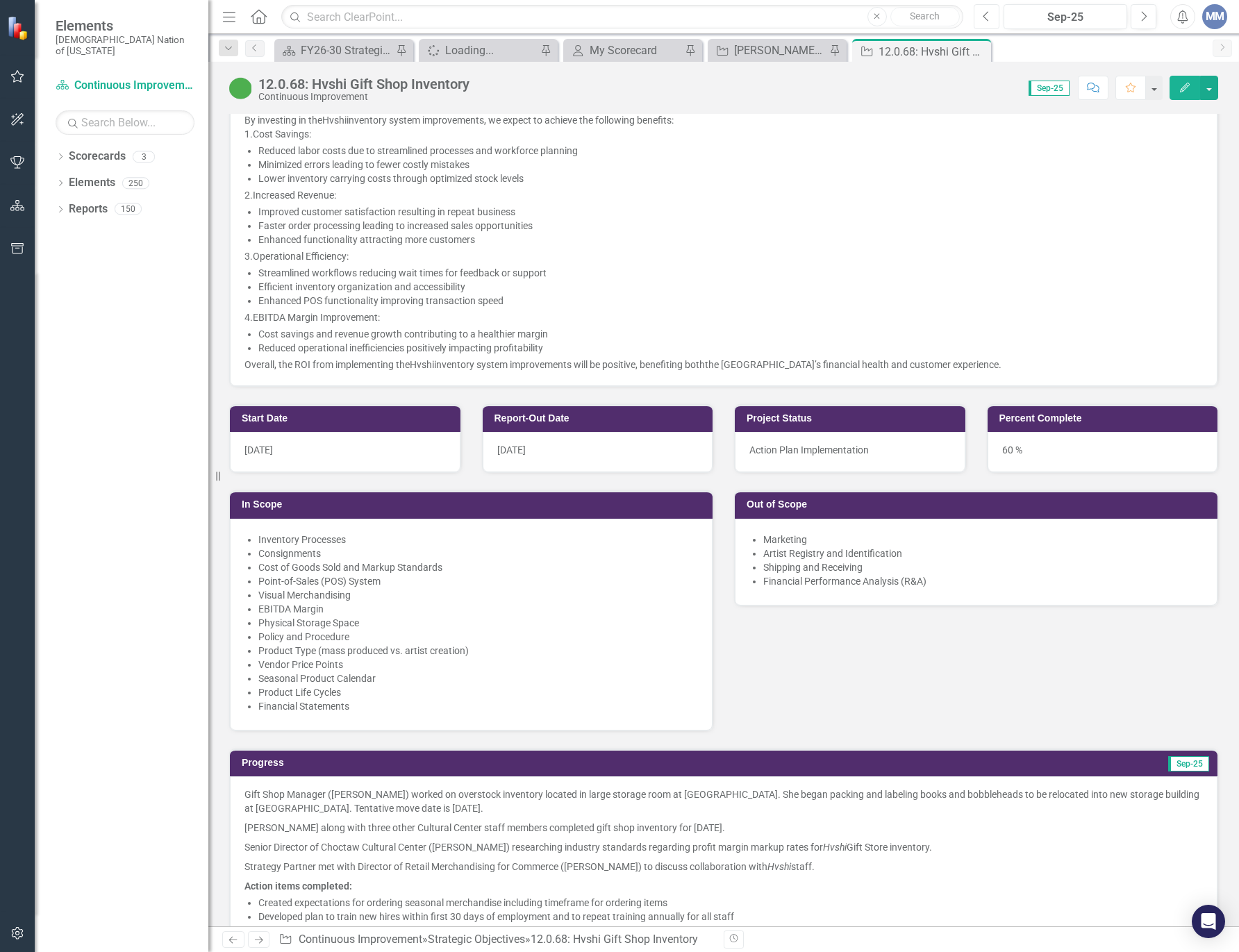
click at [990, 23] on button "Previous" at bounding box center [987, 17] width 26 height 25
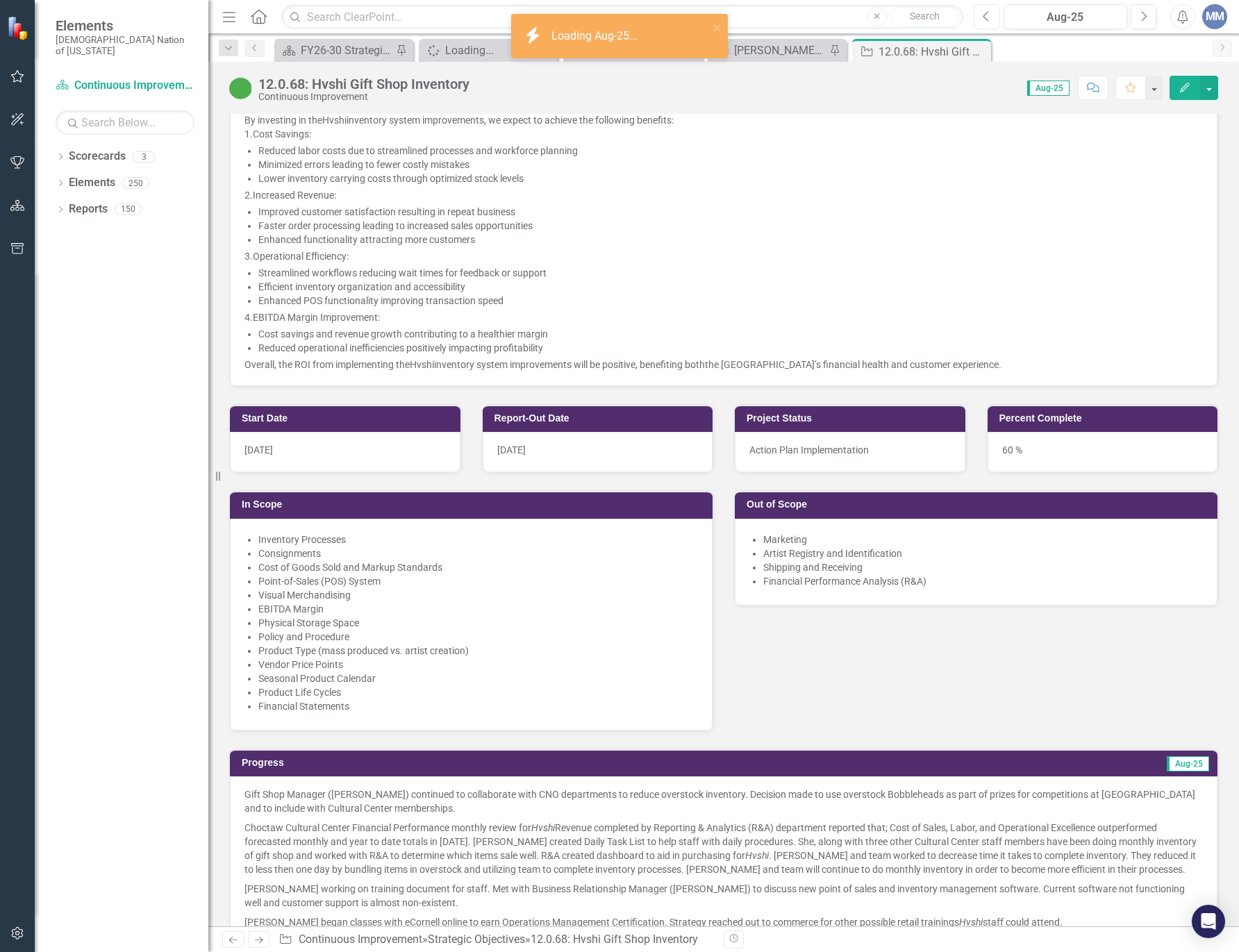
scroll to position [1111, 0]
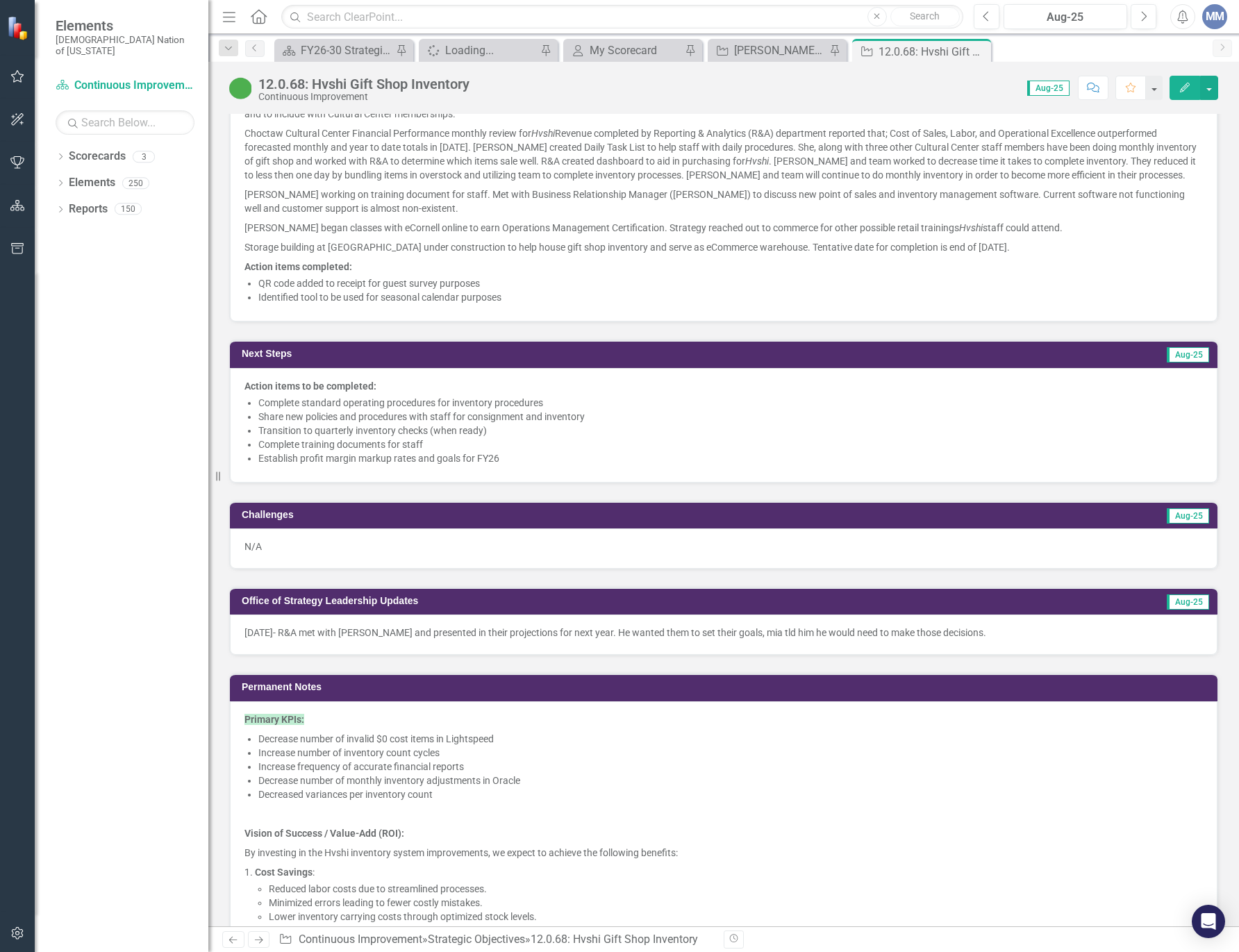
click at [585, 398] on li "Complete standard operating procedures for inventory procedures" at bounding box center [730, 403] width 944 height 14
click at [585, 399] on li "Complete standard operating procedures for inventory procedures" at bounding box center [730, 403] width 944 height 14
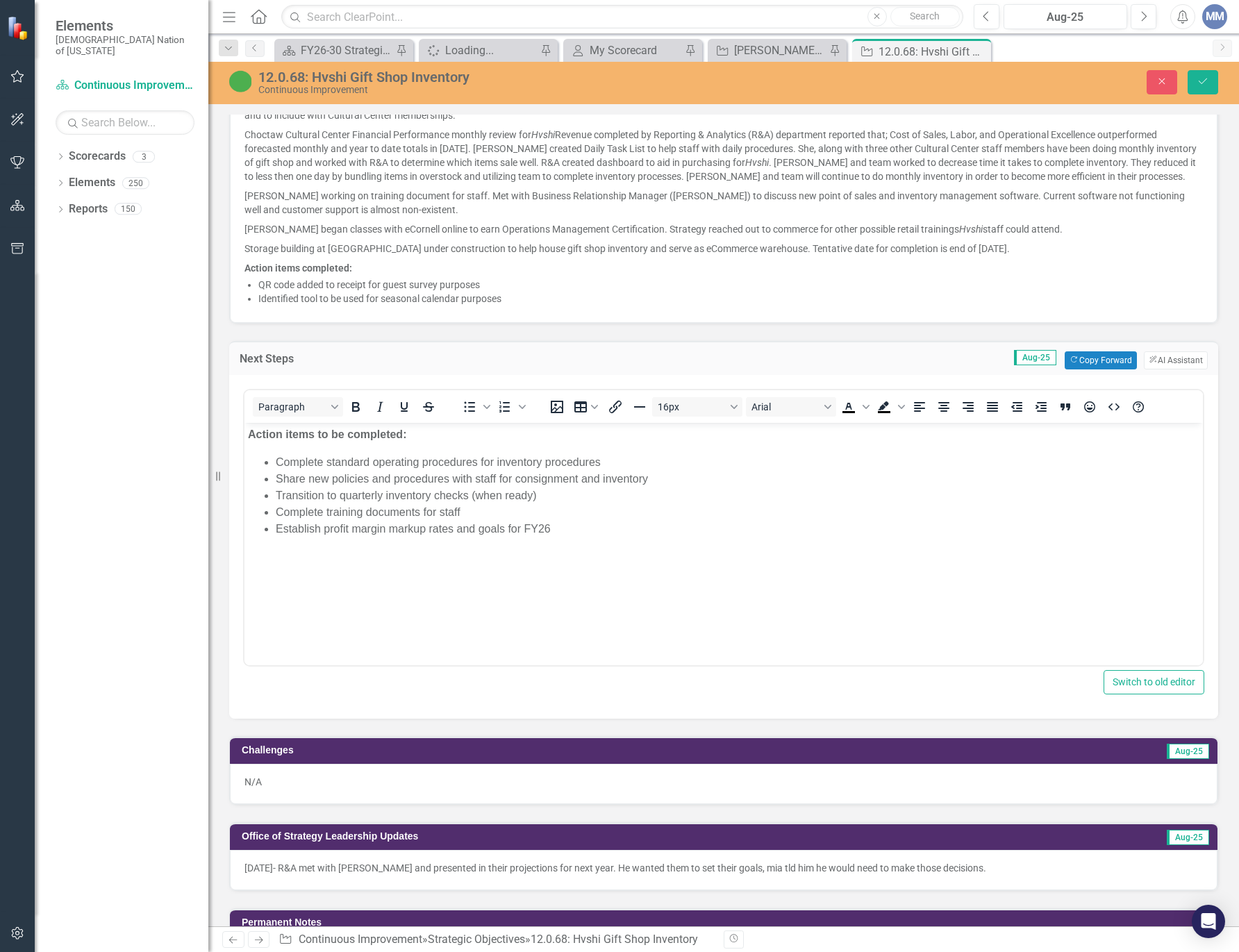
scroll to position [0, 0]
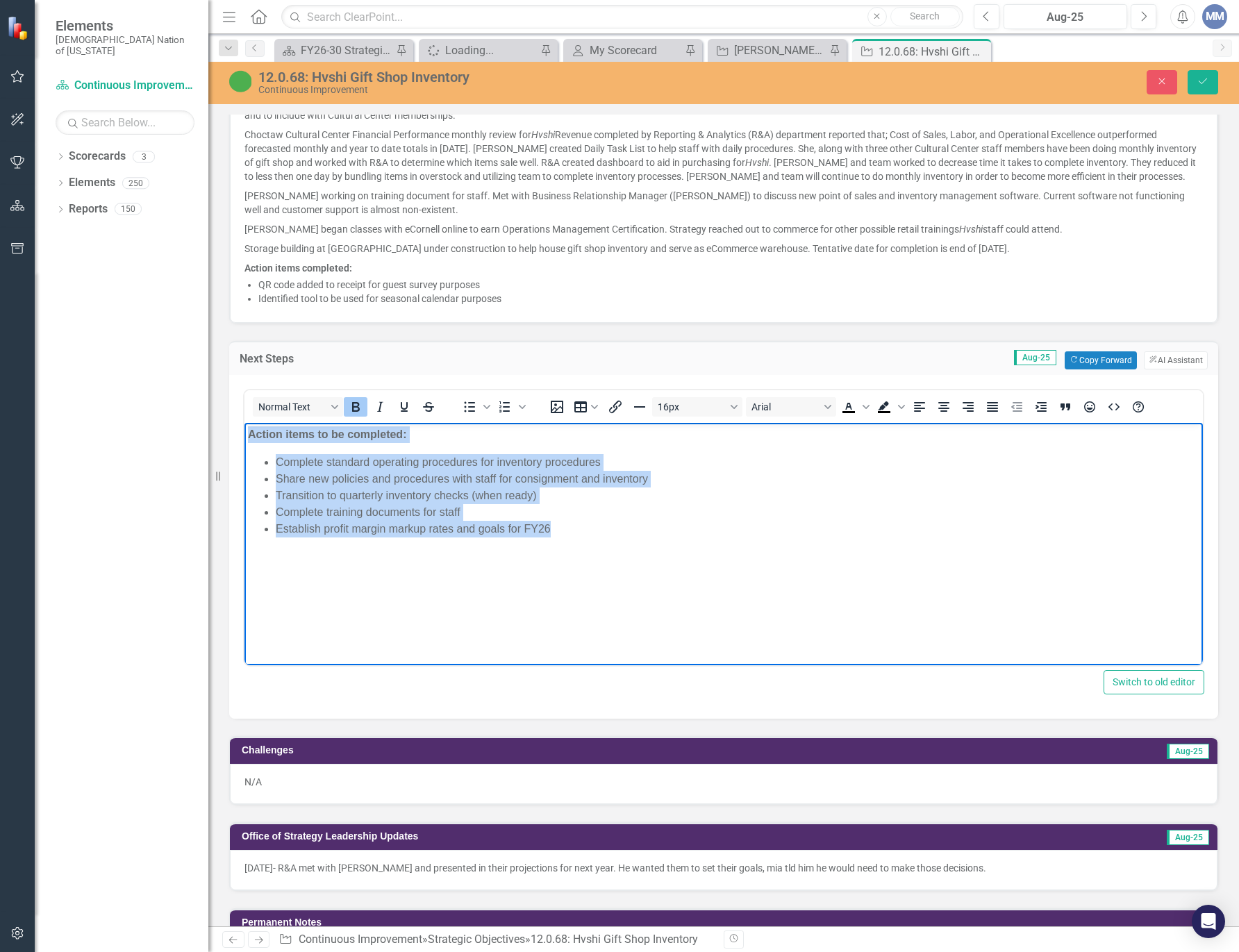
drag, startPoint x: 566, startPoint y: 532, endPoint x: 217, endPoint y: 430, distance: 363.6
click at [245, 430] on html "Action items to be completed: Complete standard operating procedures for invent…" at bounding box center [723, 526] width 958 height 208
copy body "Action items to be completed: Complete standard operating procedures for invent…"
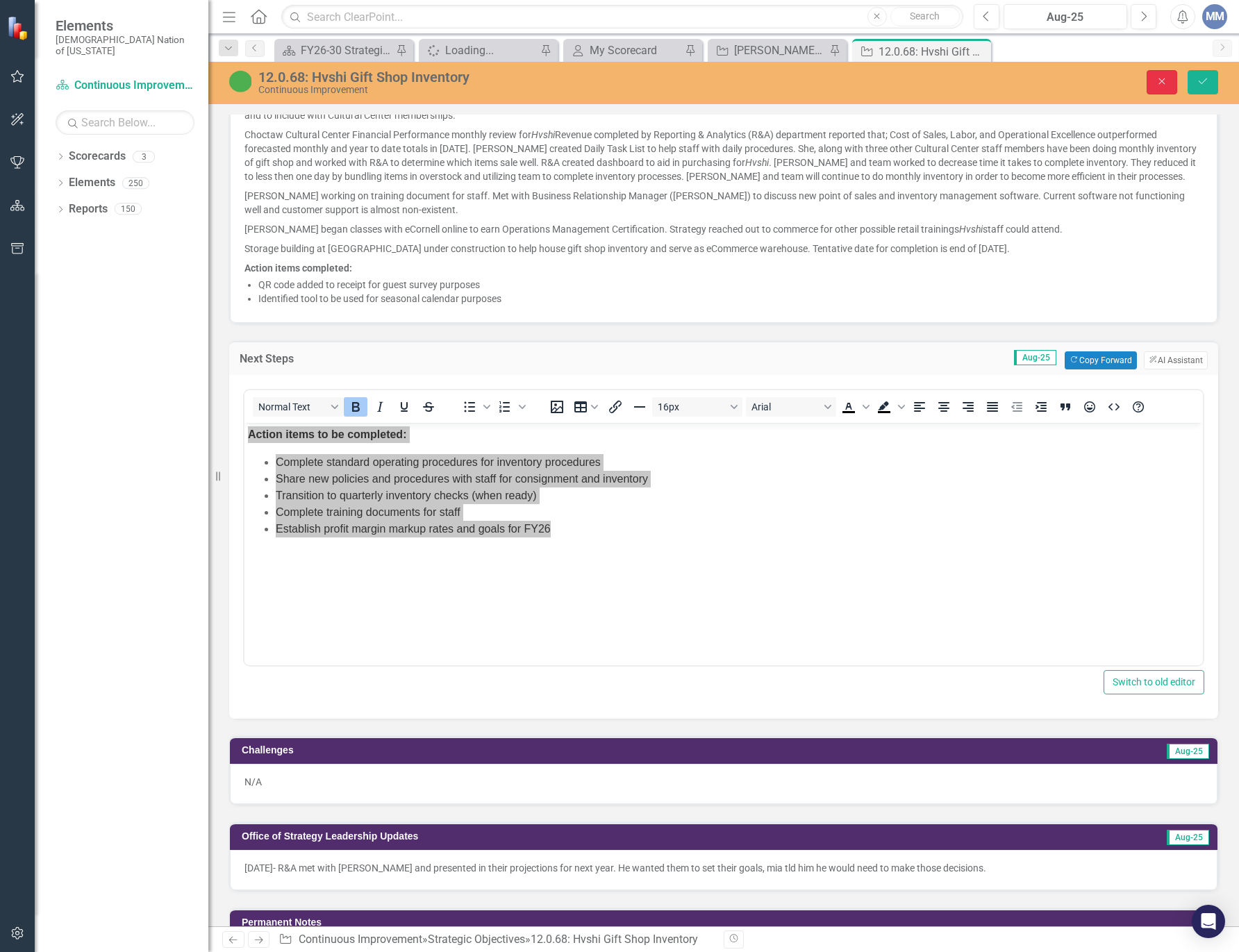
click at [1152, 77] on button "Close" at bounding box center [1162, 83] width 30 height 24
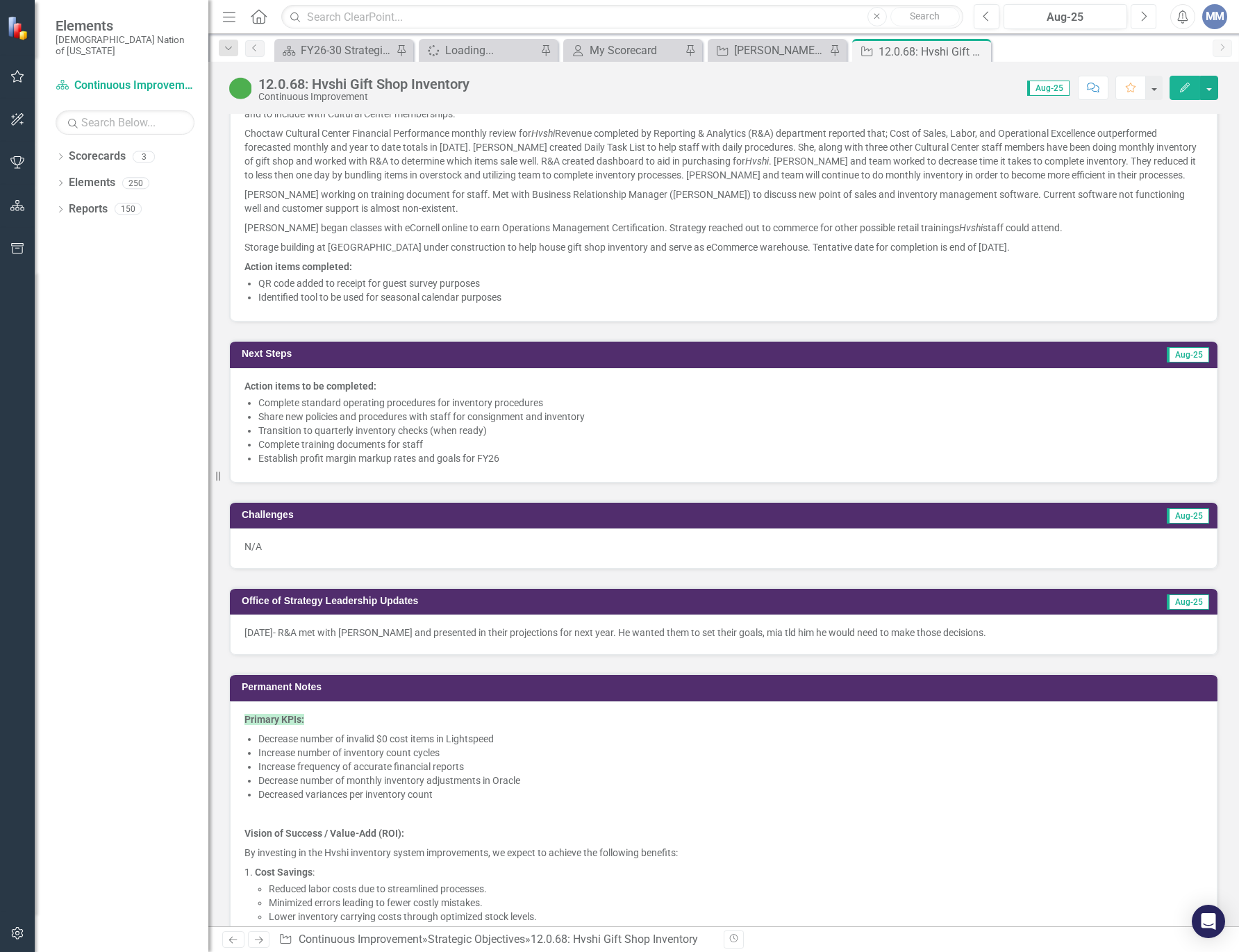
click at [1145, 23] on button "Next" at bounding box center [1144, 17] width 26 height 25
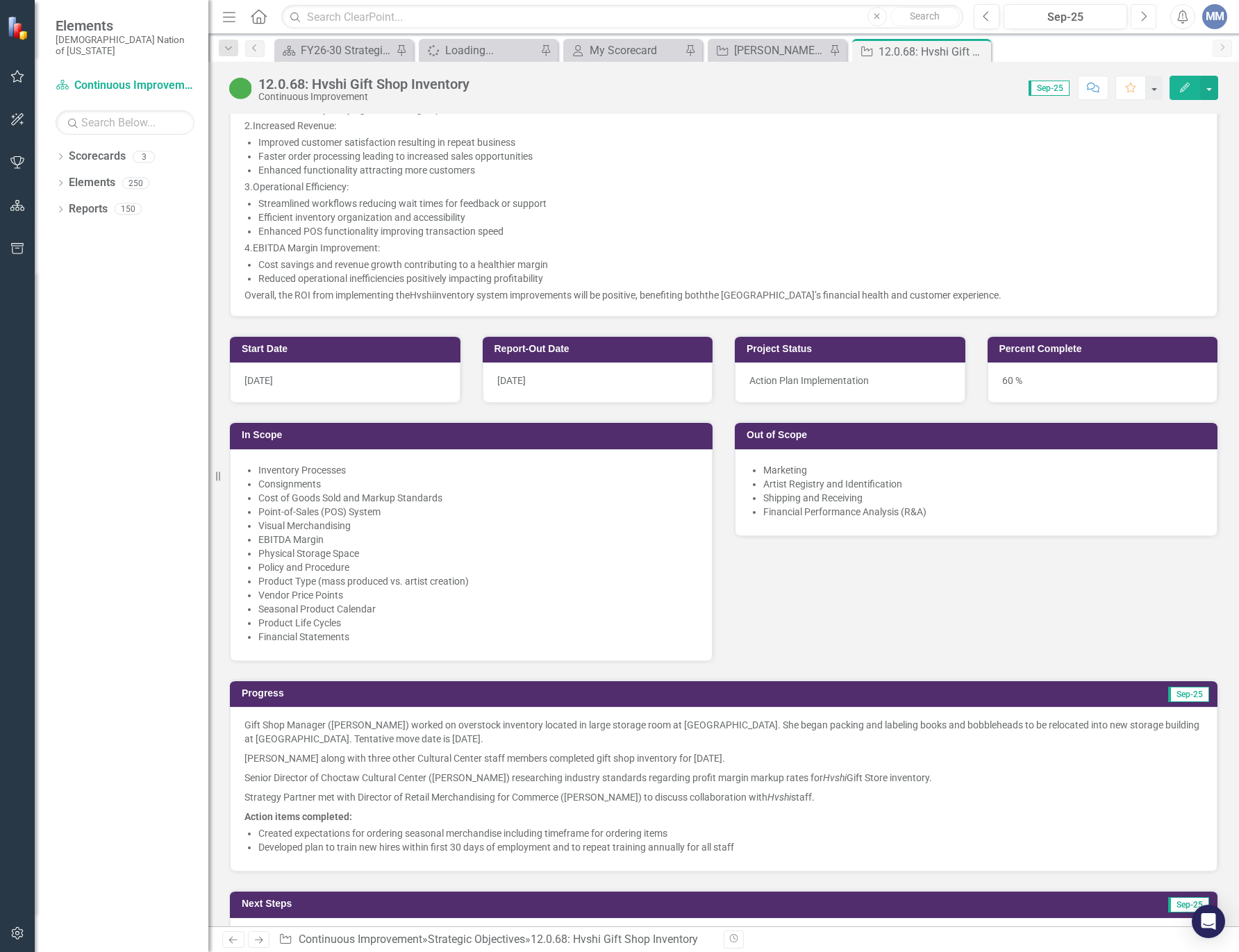
scroll to position [903, 0]
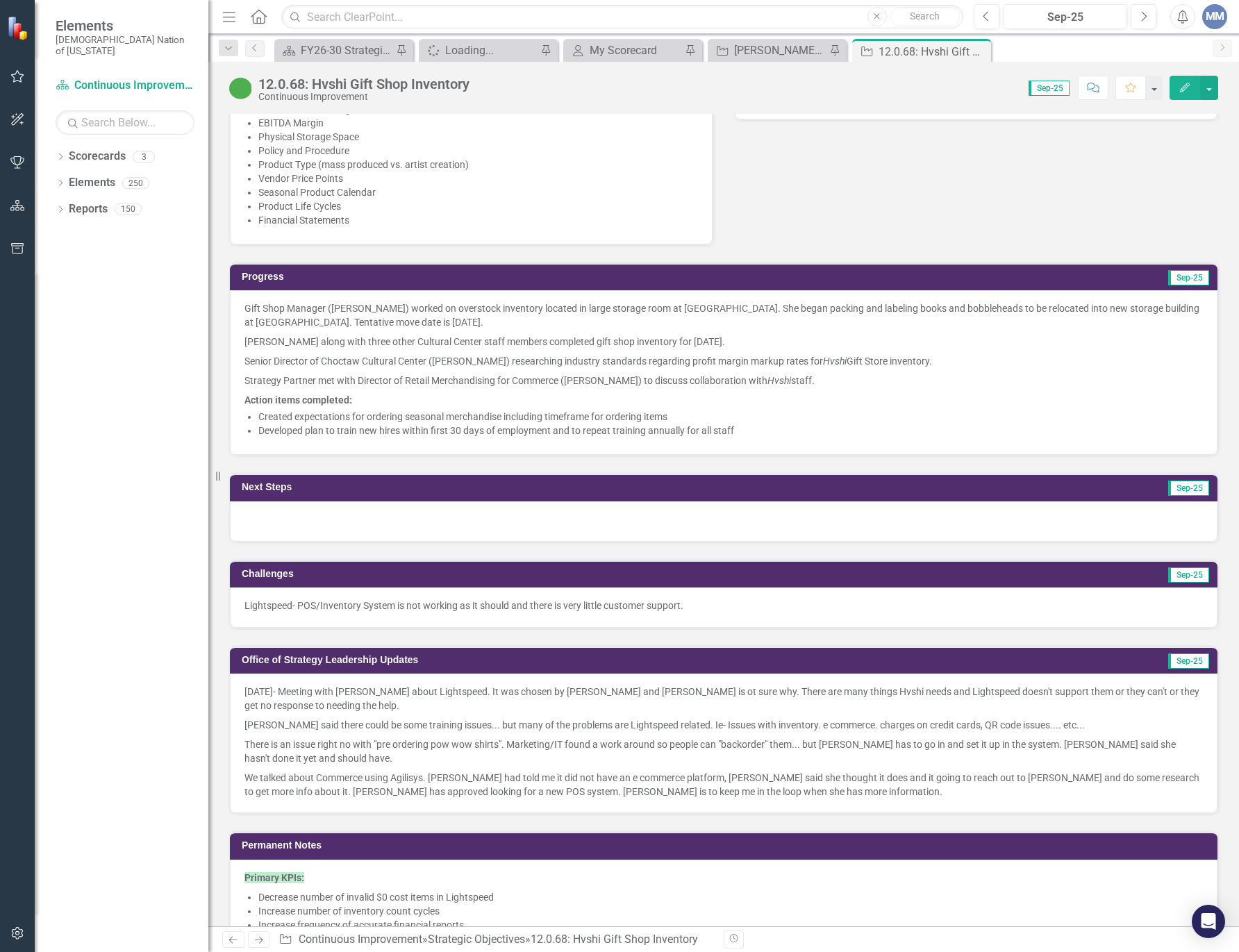
click at [552, 529] on div at bounding box center [723, 521] width 988 height 40
click at [552, 529] on div at bounding box center [723, 521] width 988 height 40
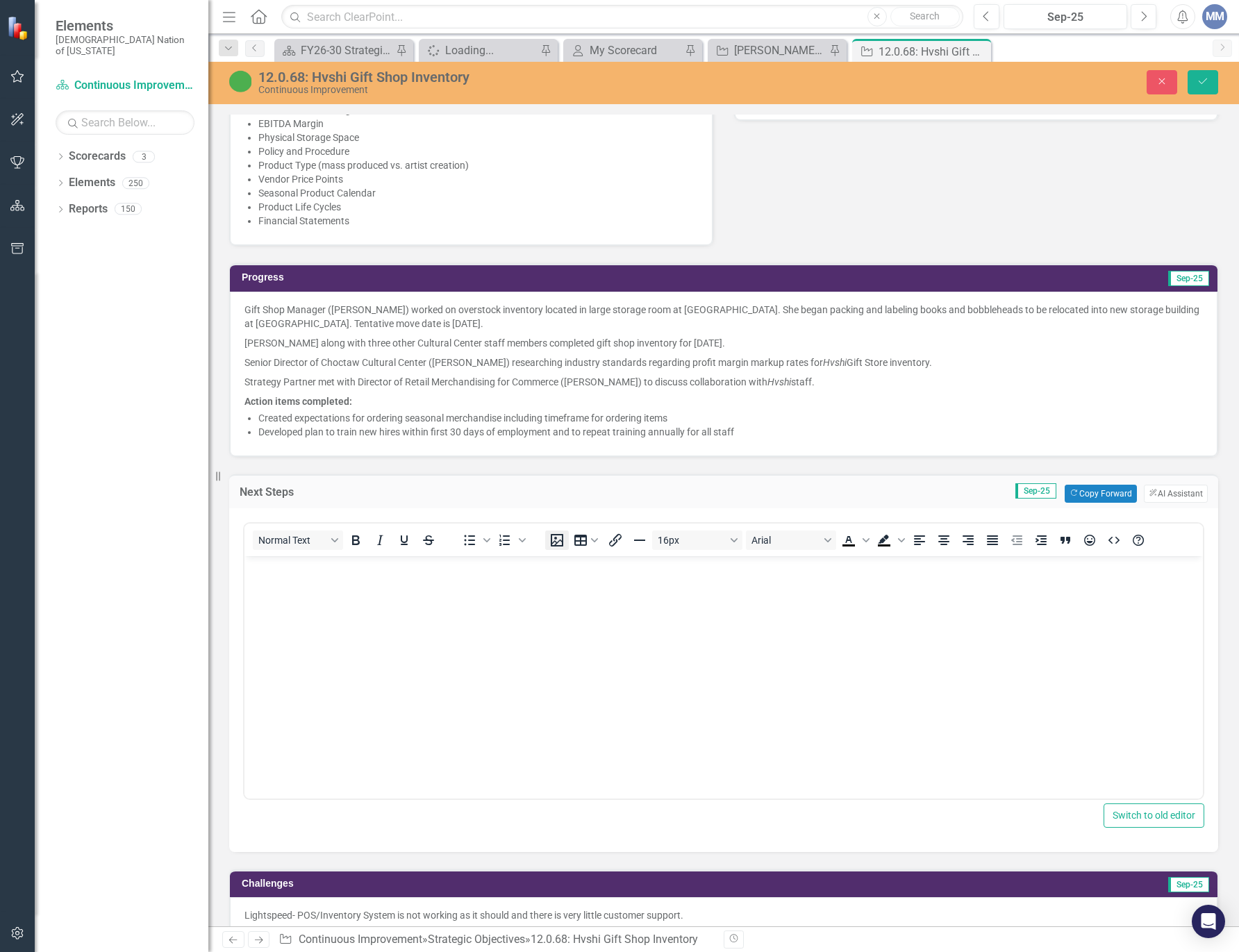
scroll to position [0, 0]
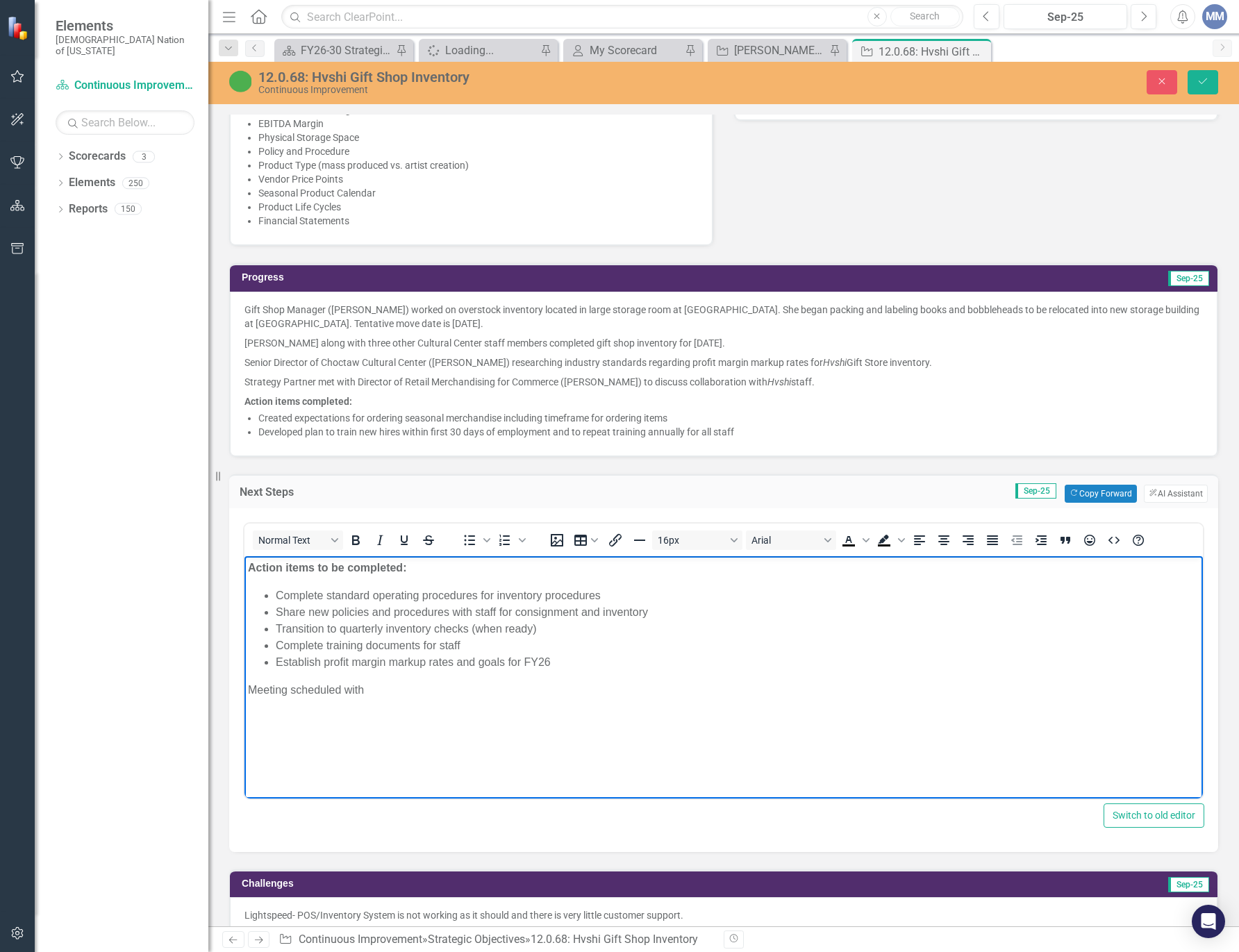
click at [1008, 345] on p "[PERSON_NAME] along with three other Cultural Center staff members completed gi…" at bounding box center [723, 343] width 958 height 20
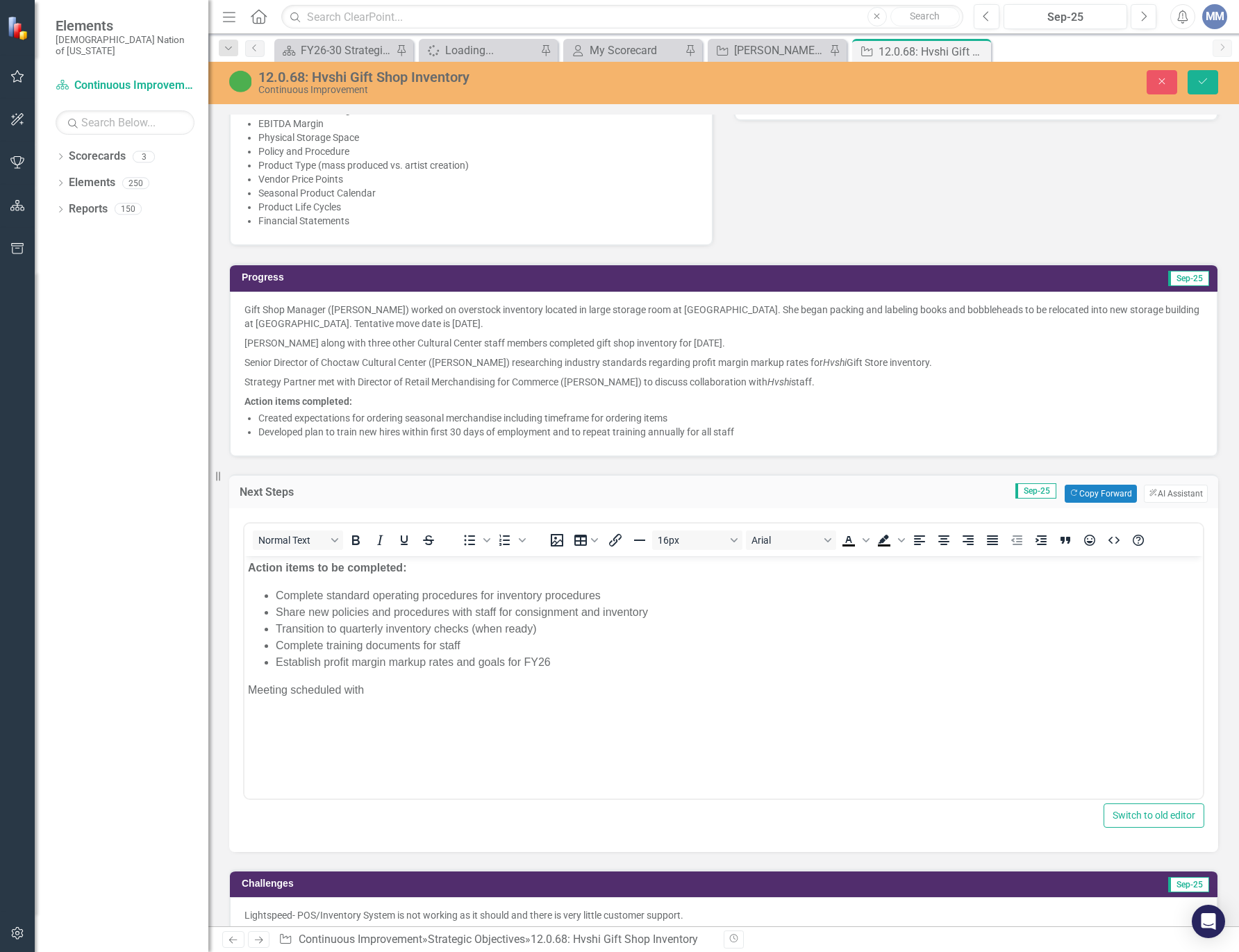
click at [1008, 345] on p "[PERSON_NAME] along with three other Cultural Center staff members completed gi…" at bounding box center [723, 343] width 958 height 20
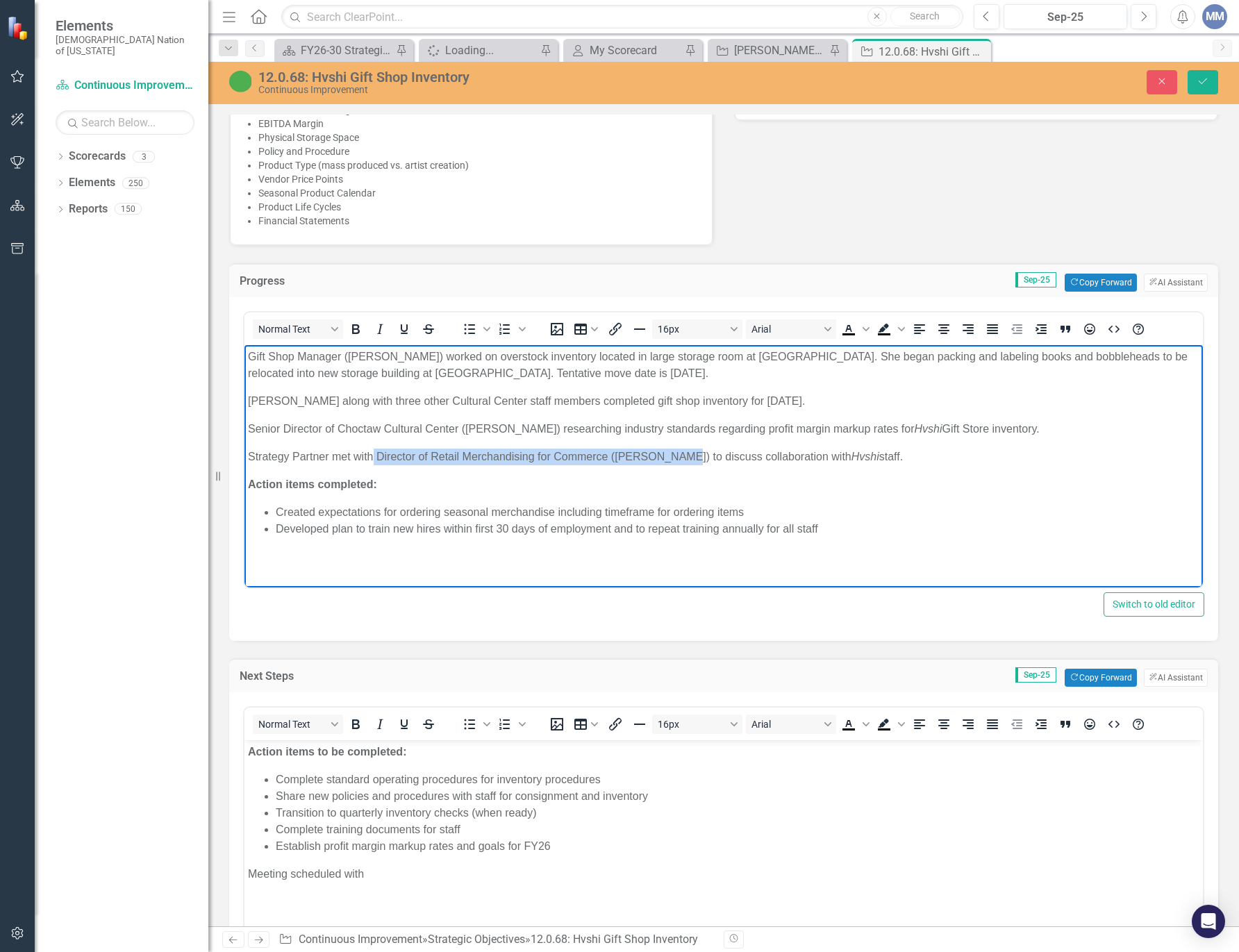
drag, startPoint x: 676, startPoint y: 455, endPoint x: 373, endPoint y: 455, distance: 303.0
click at [373, 455] on p "Strategy Partner met with Director of Retail Merchandising for Commerce (Toni B…" at bounding box center [723, 457] width 951 height 17
copy p "Director of Retail Merchandising for Commerce (Toni Bishop)"
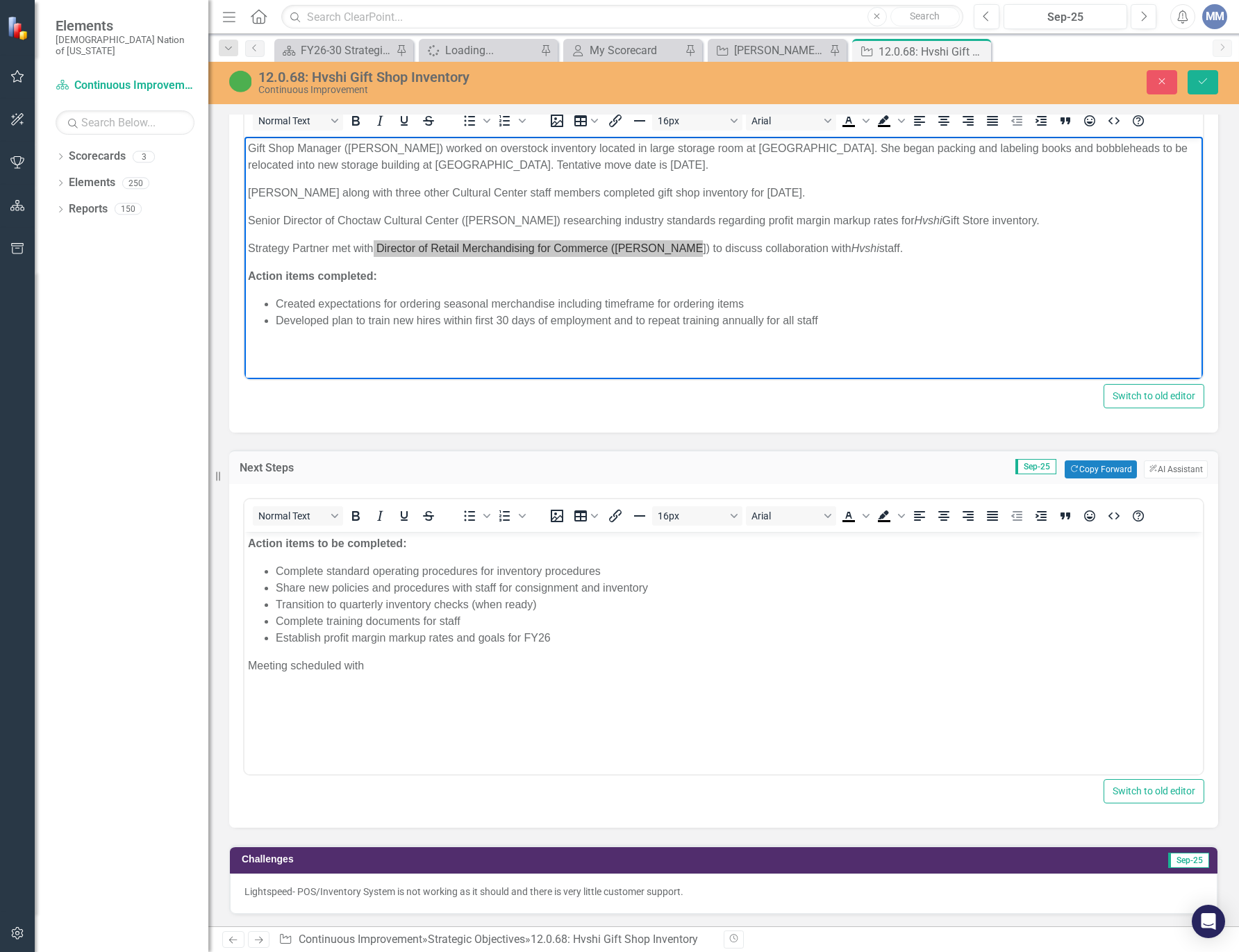
click at [410, 668] on p "Meeting scheduled with" at bounding box center [723, 666] width 951 height 17
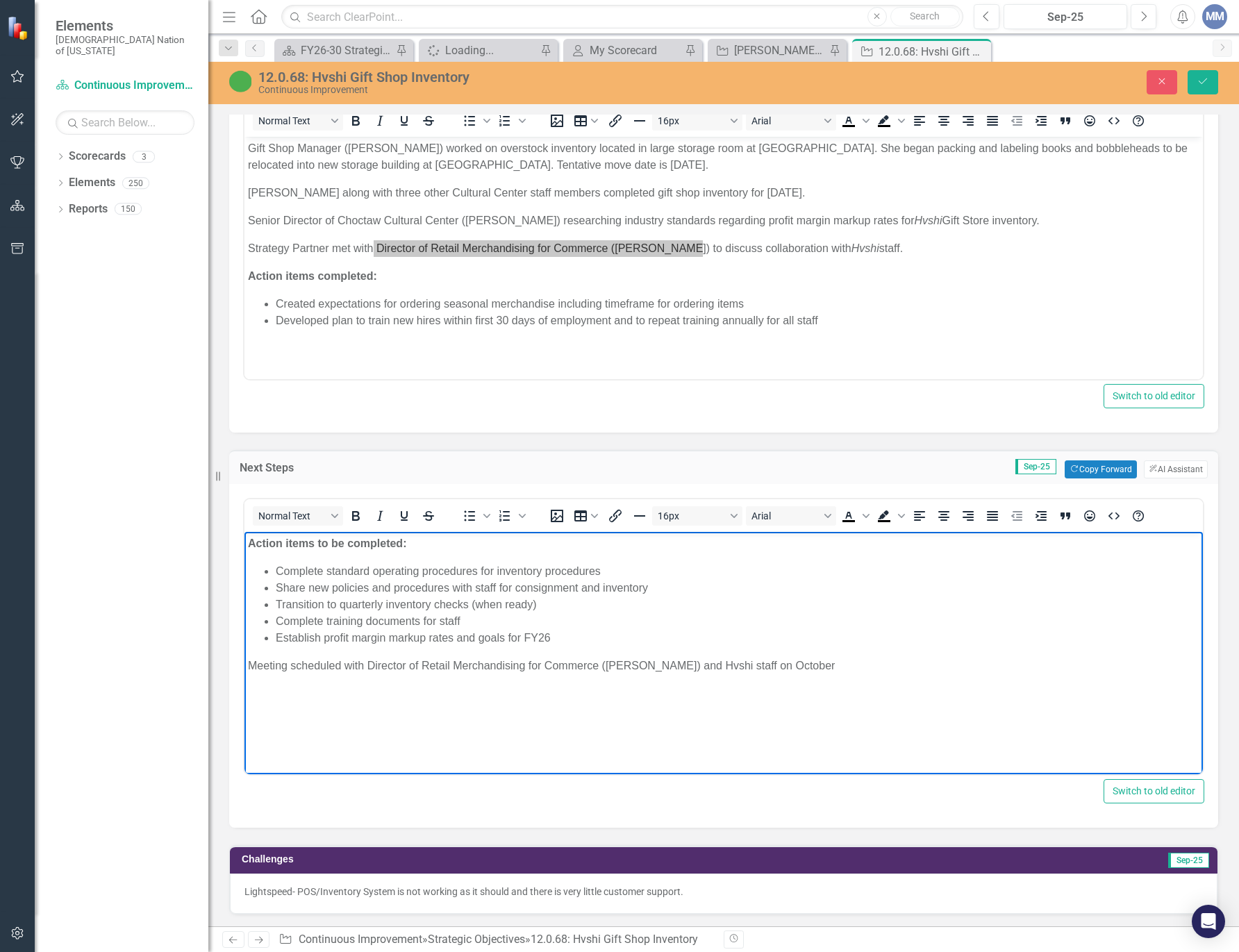
click at [811, 664] on p "Meeting scheduled with Director of Retail Merchandising for Commerce (Toni Bish…" at bounding box center [723, 666] width 951 height 17
click at [904, 688] on body "Action items to be completed: Complete standard operating procedures for invent…" at bounding box center [723, 635] width 958 height 208
drag, startPoint x: 721, startPoint y: 667, endPoint x: 694, endPoint y: 664, distance: 27.2
click at [694, 664] on p "Meeting scheduled with Director of Retail Merchandising for Commerce (Toni Bish…" at bounding box center [723, 666] width 951 height 17
click at [380, 519] on icon "Italic" at bounding box center [380, 516] width 6 height 10
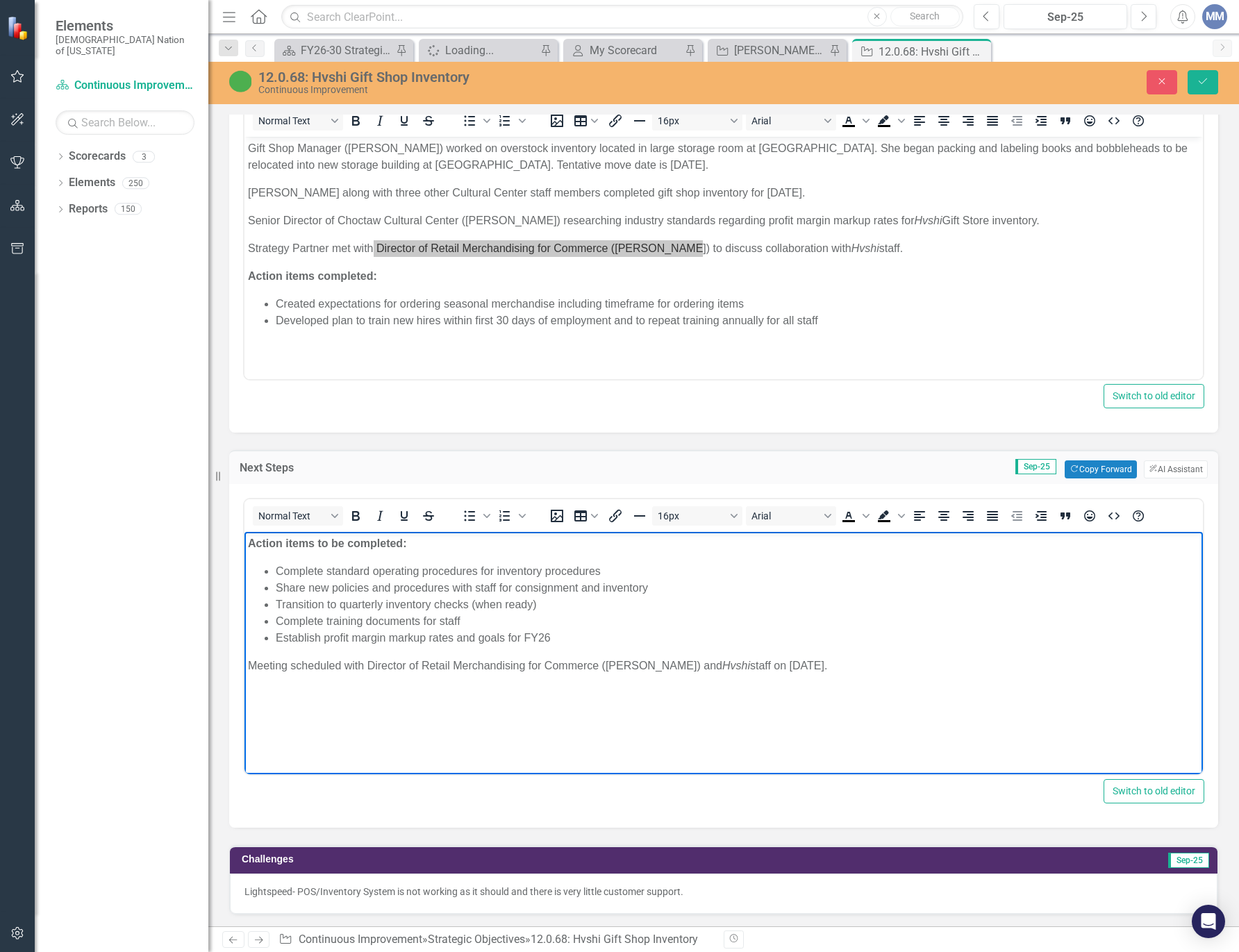
click at [876, 663] on p "Meeting scheduled with Director of Retail Merchandising for Commerce (Toni Bish…" at bounding box center [723, 666] width 951 height 17
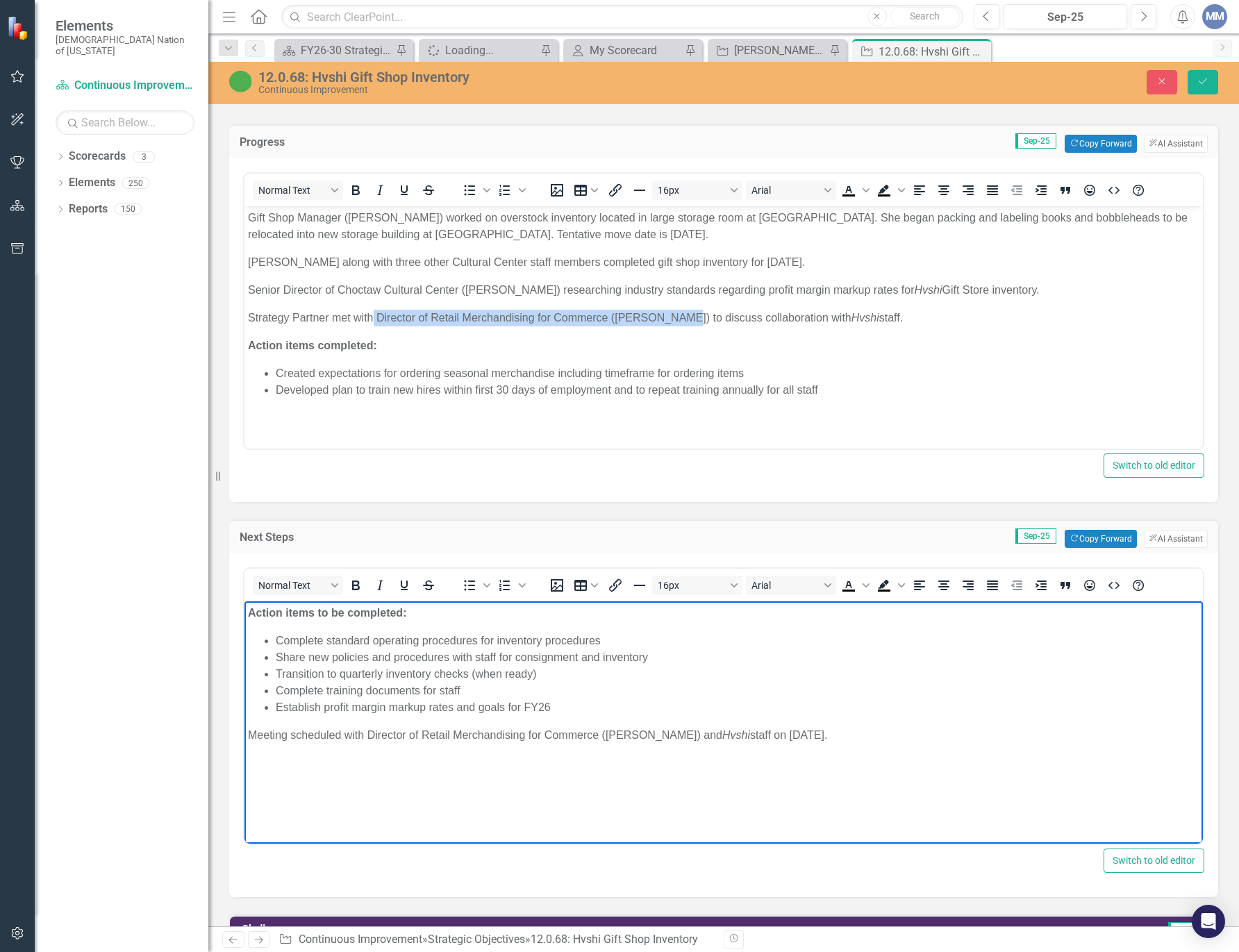
click at [917, 347] on p "Action items completed:" at bounding box center [723, 346] width 951 height 17
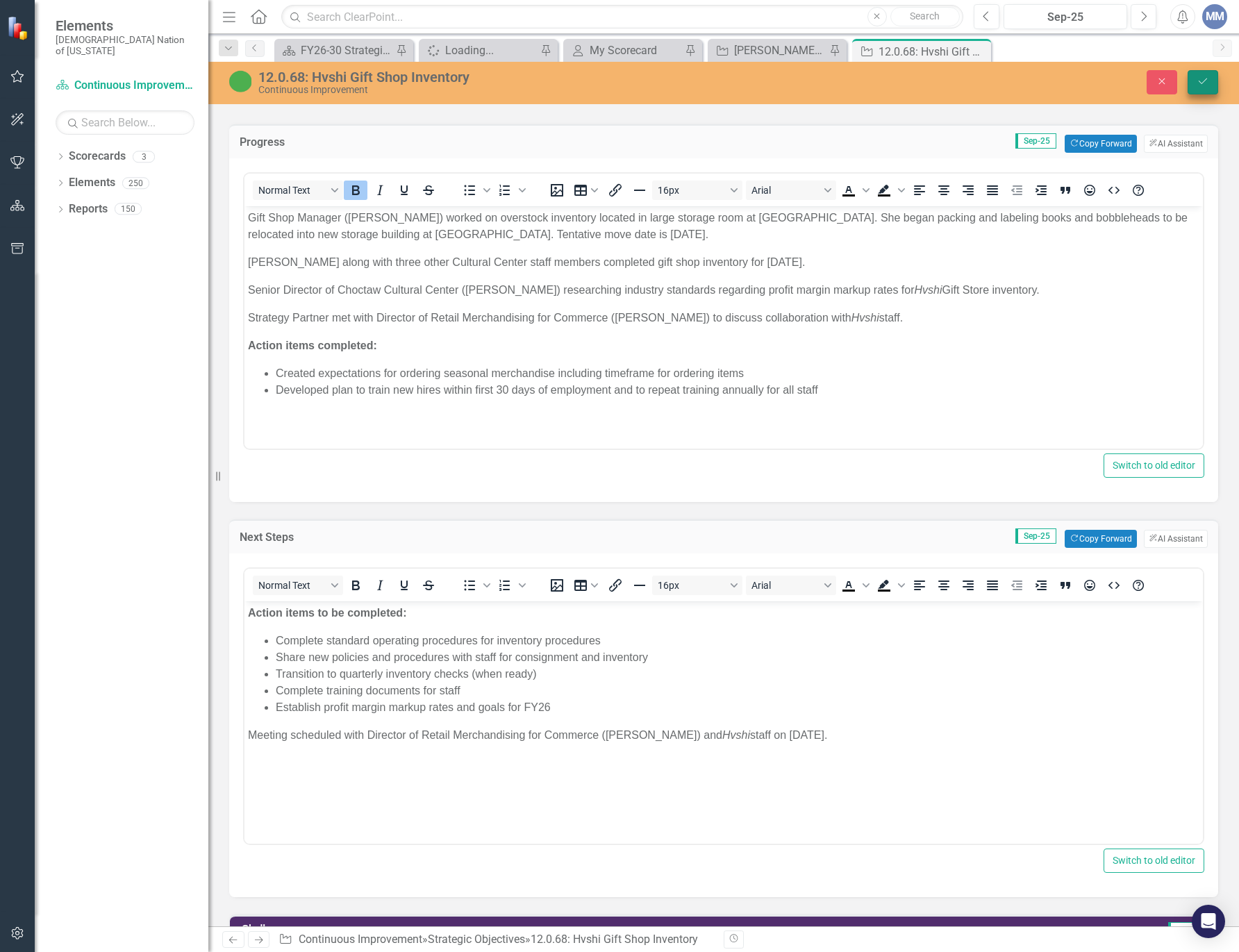
click at [1204, 80] on icon "Save" at bounding box center [1203, 81] width 13 height 10
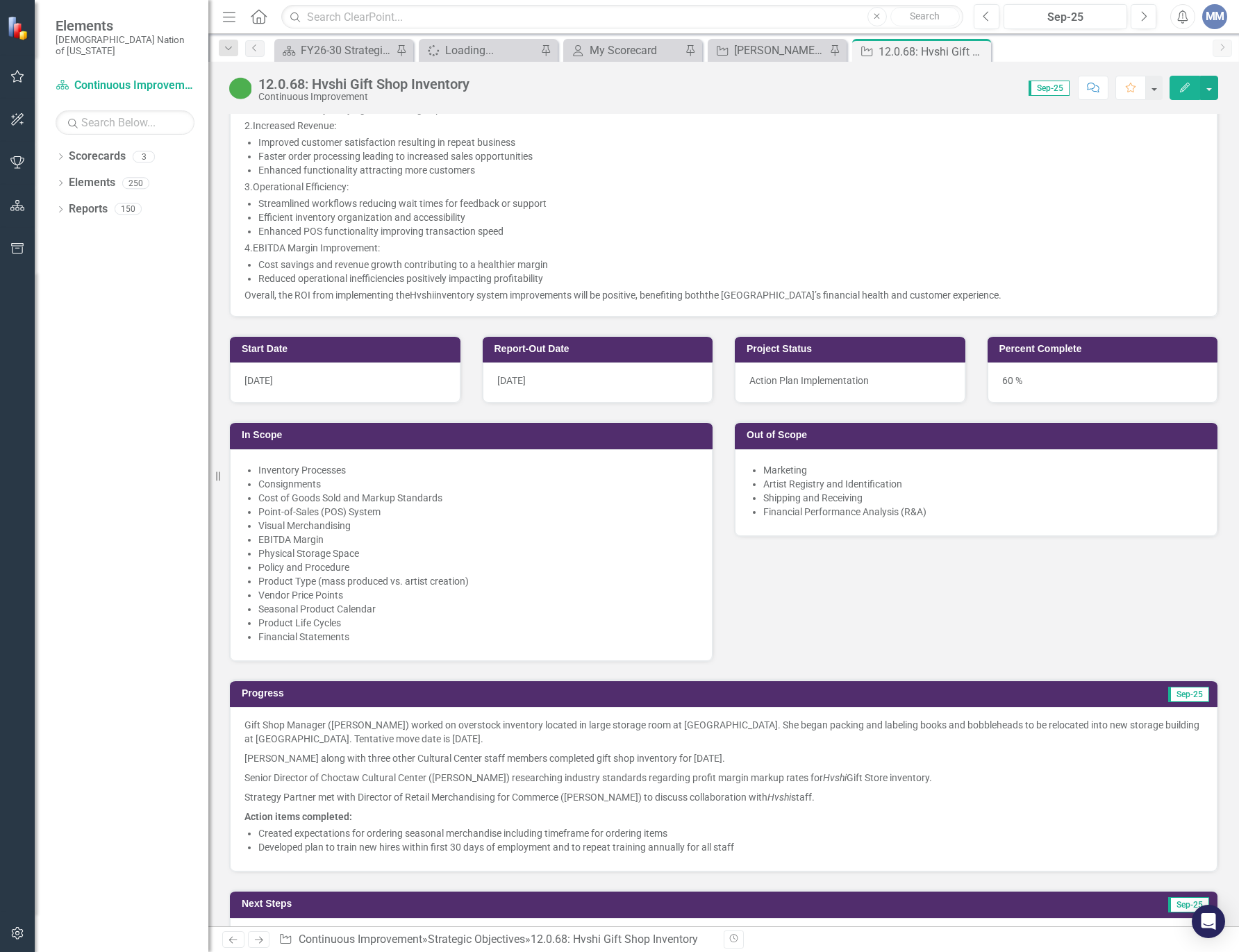
scroll to position [417, 0]
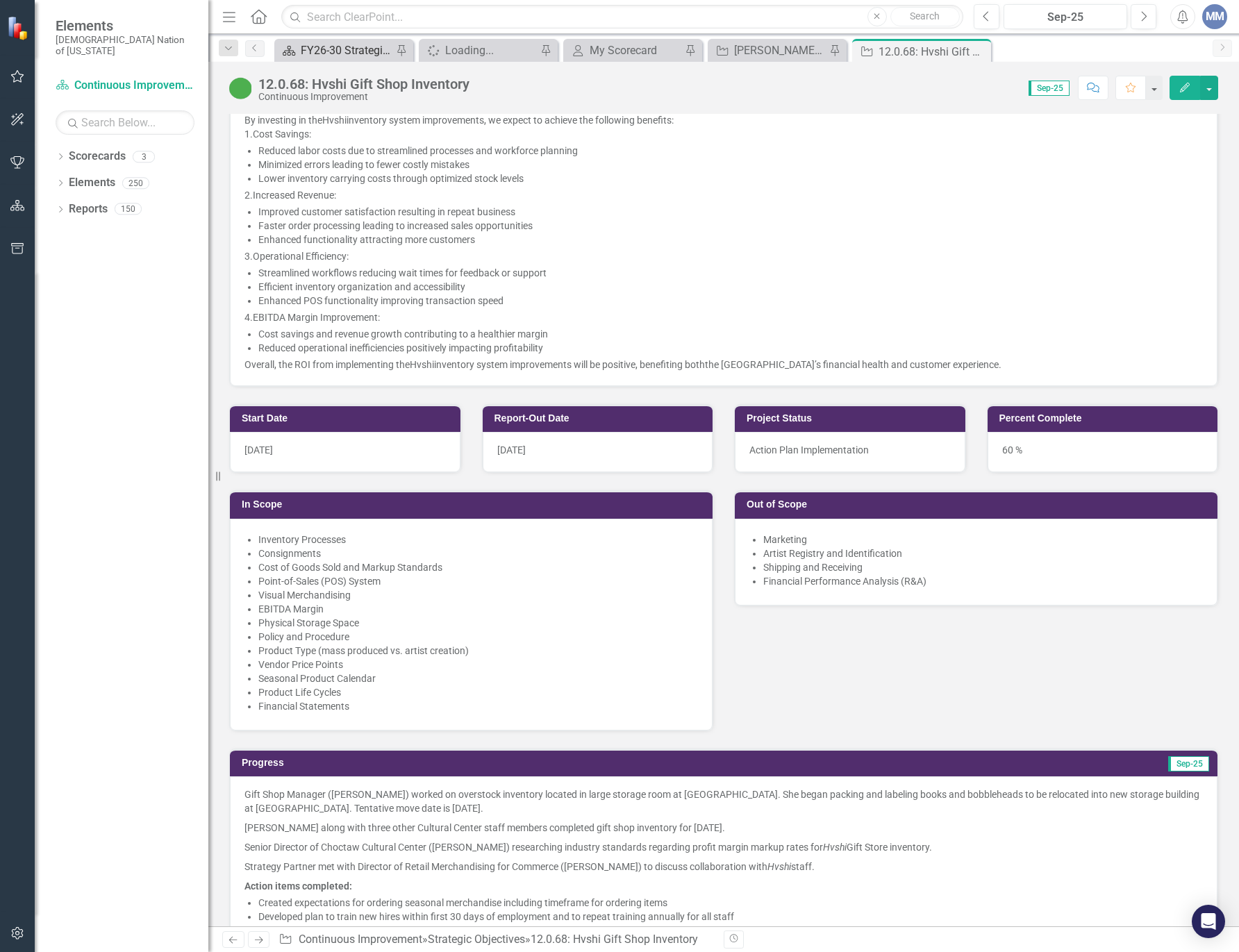
click at [305, 54] on div "FY26-30 Strategic Plan" at bounding box center [346, 50] width 92 height 17
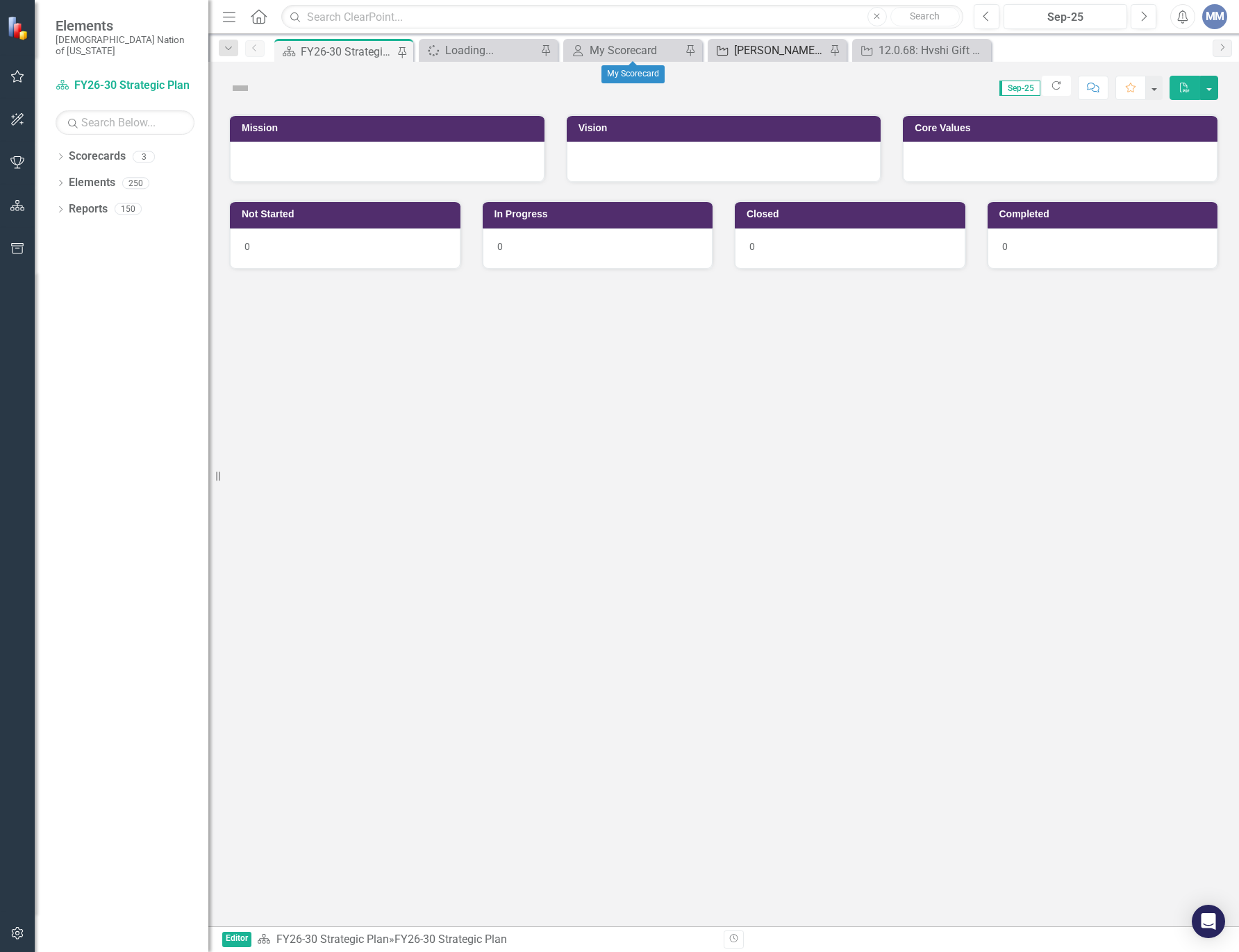
click at [785, 50] on div "[PERSON_NAME] SO's" at bounding box center [779, 50] width 92 height 17
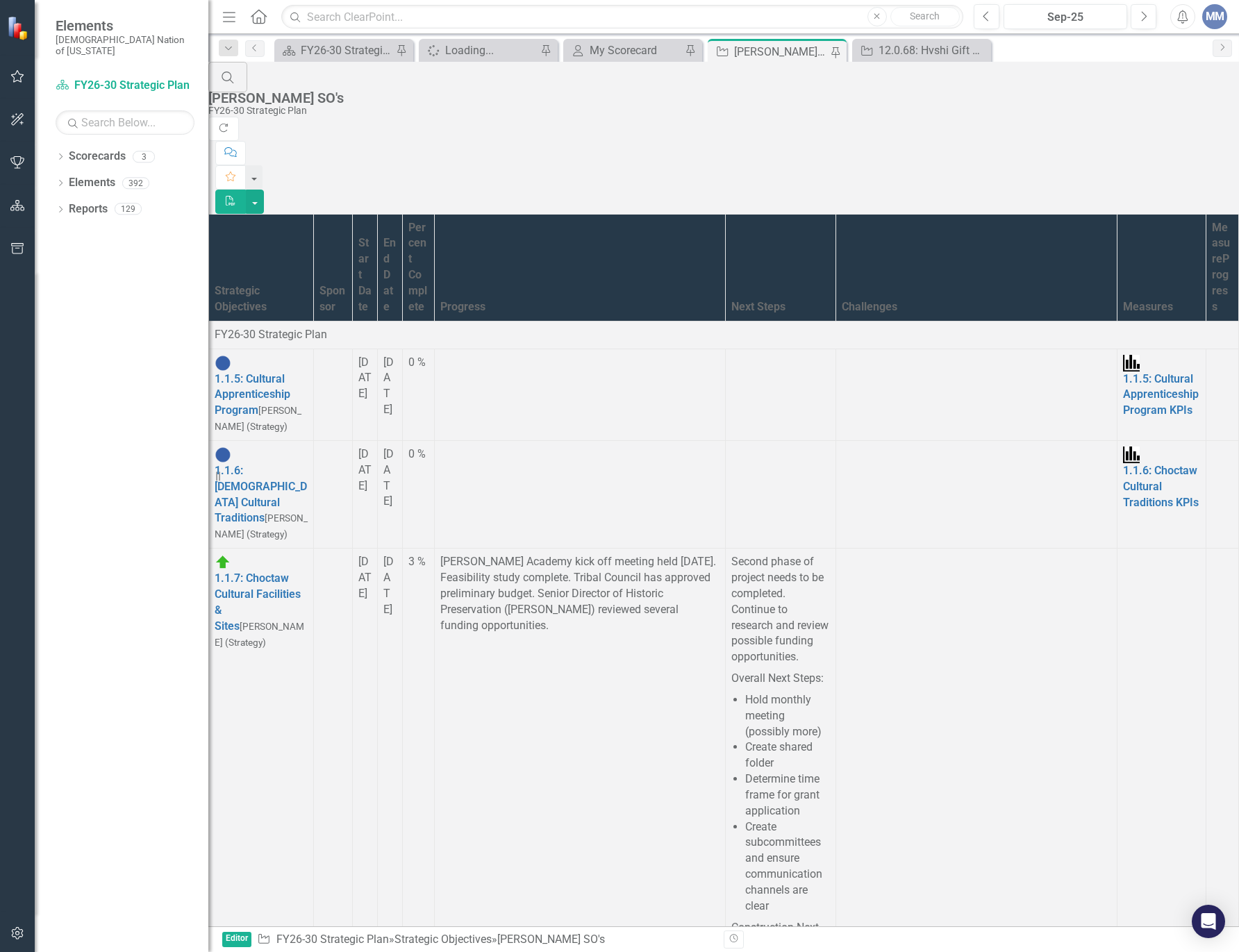
scroll to position [486, 0]
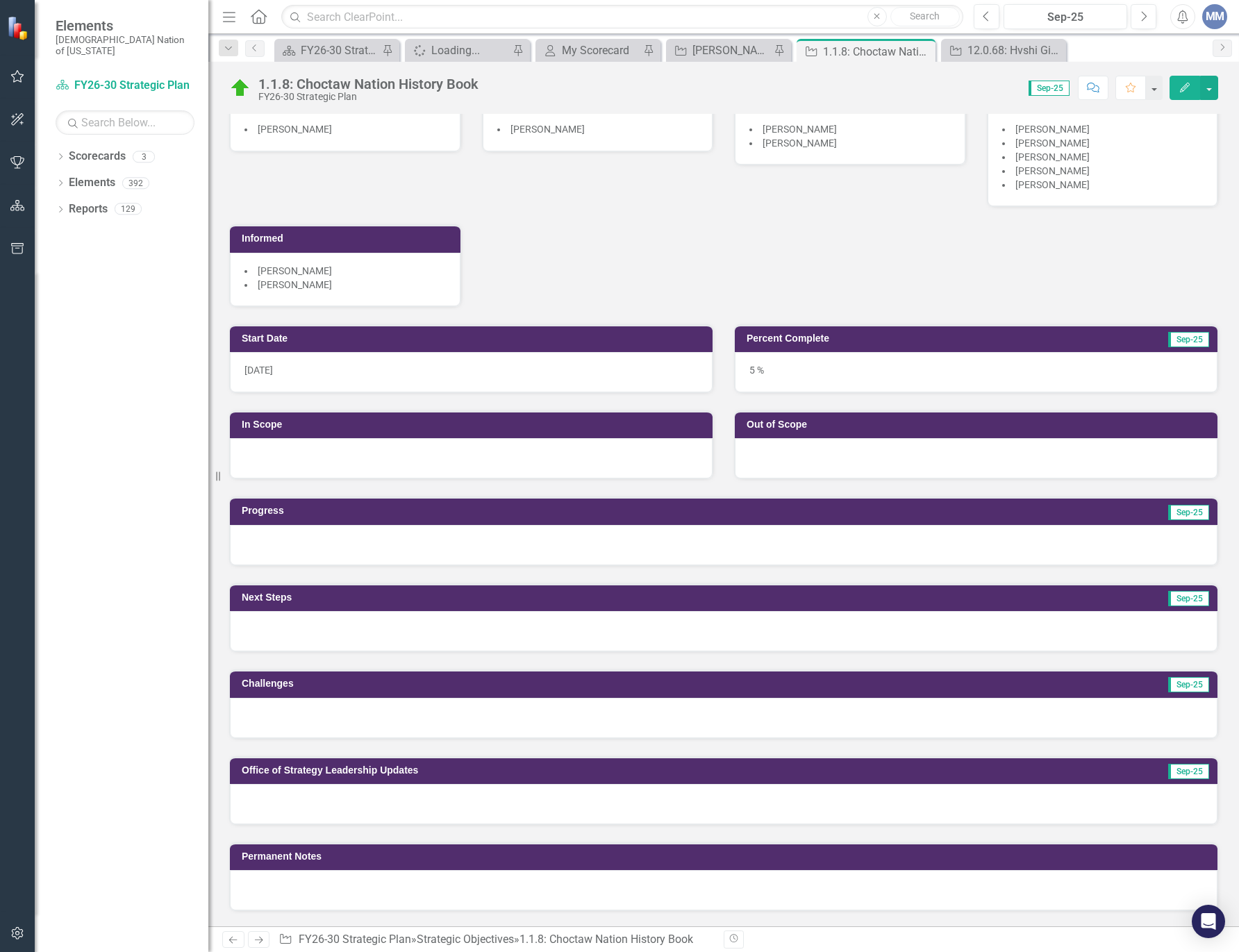
scroll to position [347, 0]
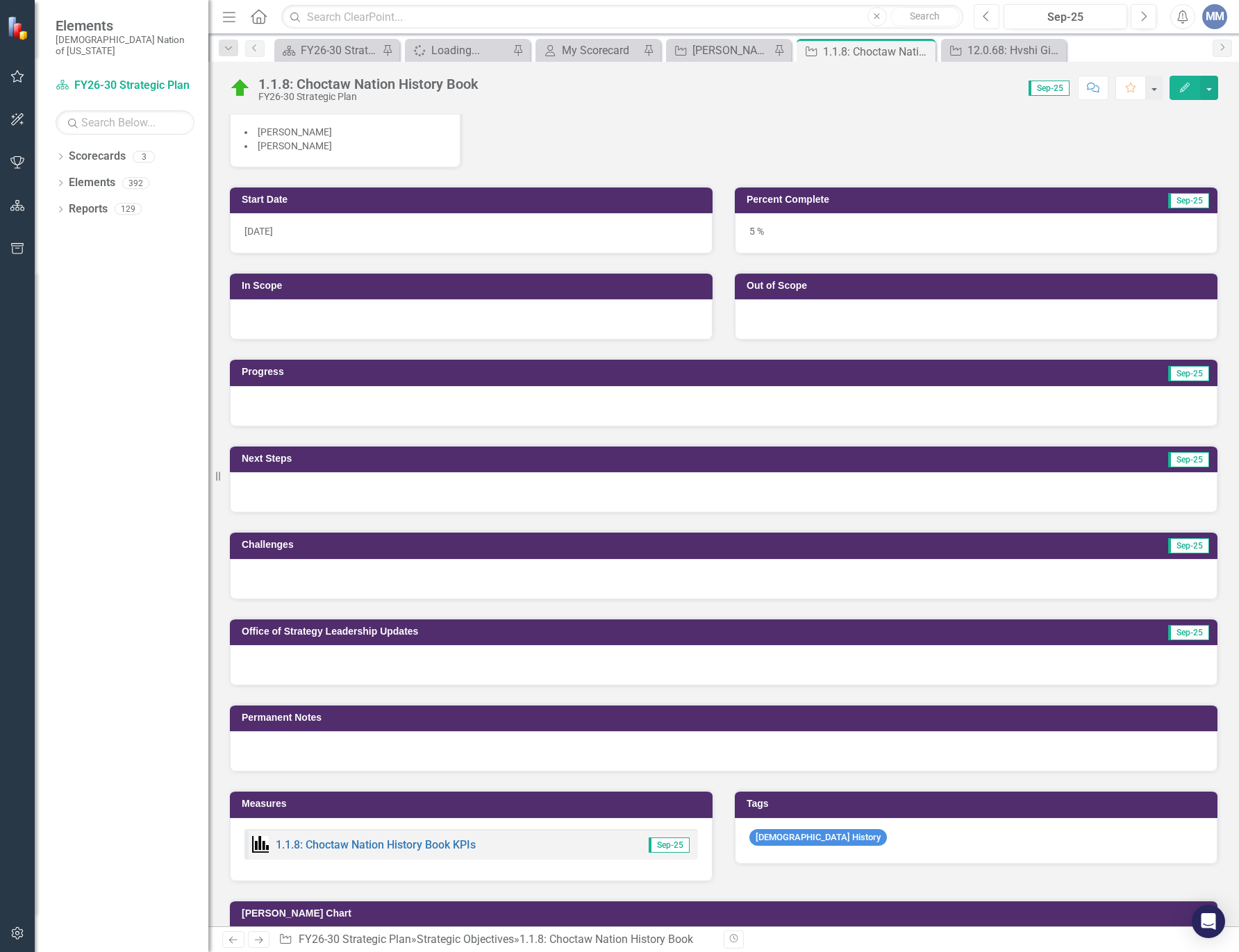
click at [991, 13] on button "Previous" at bounding box center [987, 17] width 26 height 25
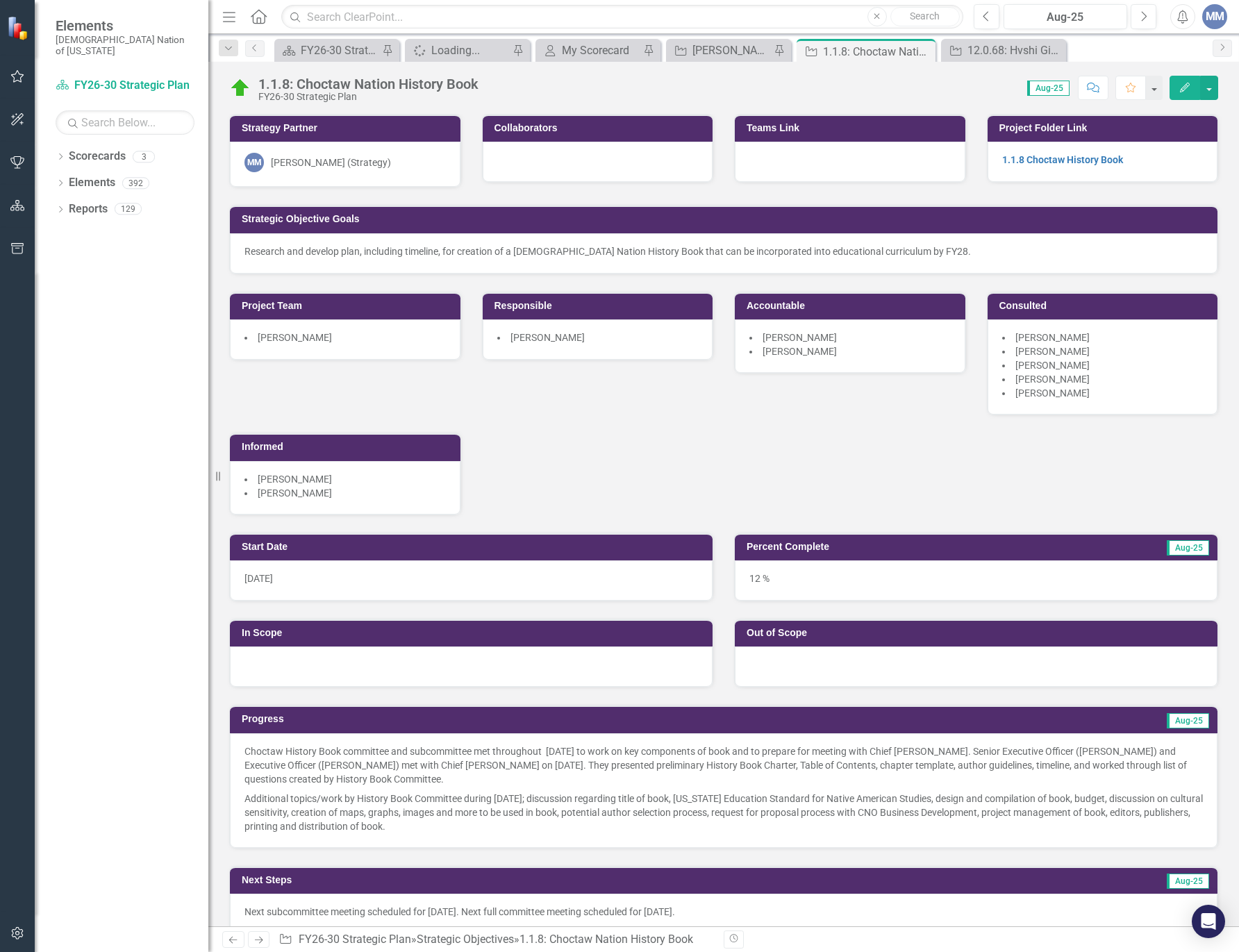
click at [518, 801] on p "Additional topics/work by History Book Committee during August 2025; discussion…" at bounding box center [723, 811] width 958 height 45
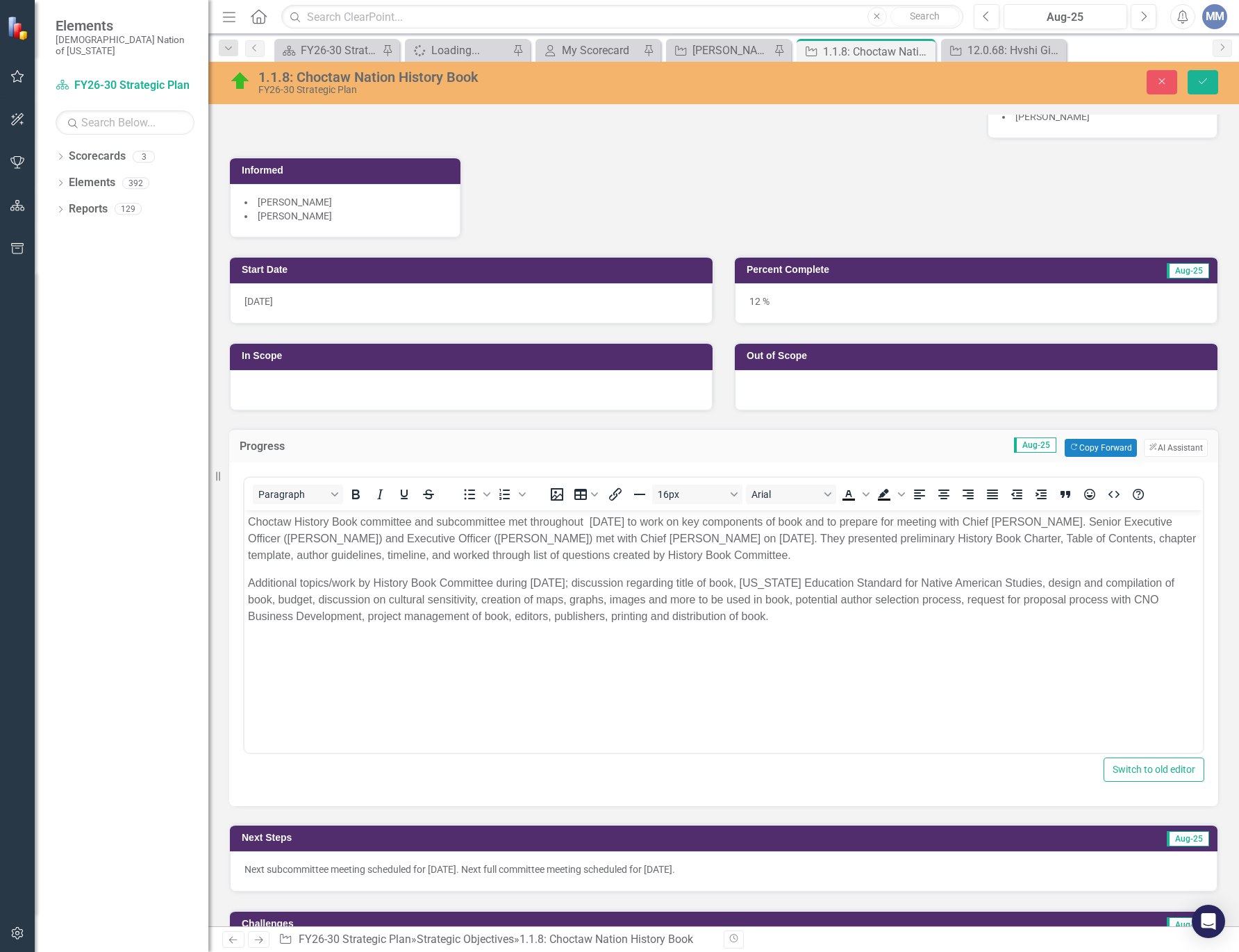
scroll to position [556, 0]
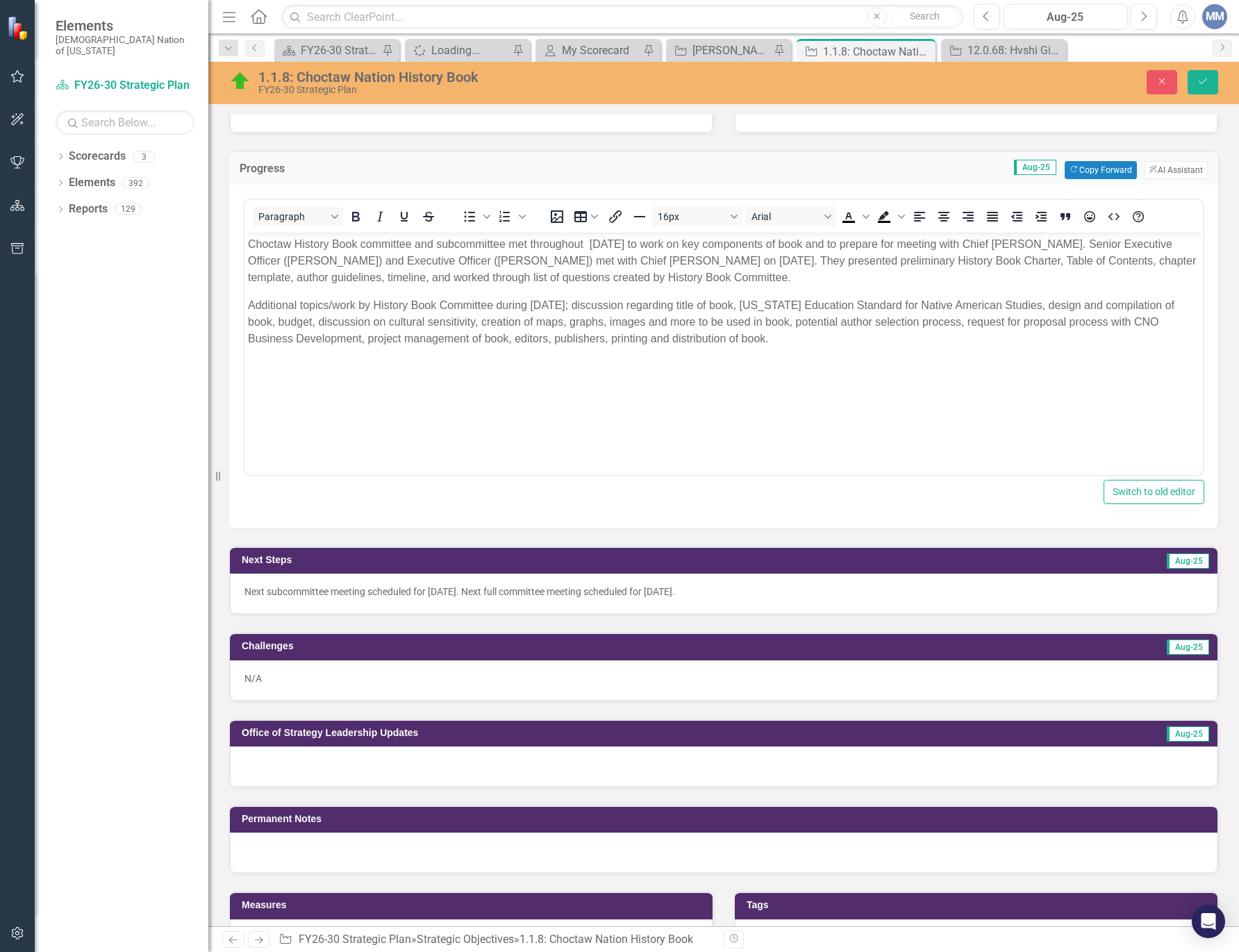
click at [690, 592] on p "Next subcommittee meeting scheduled for September 3, 2025. Next full committee …" at bounding box center [723, 591] width 958 height 14
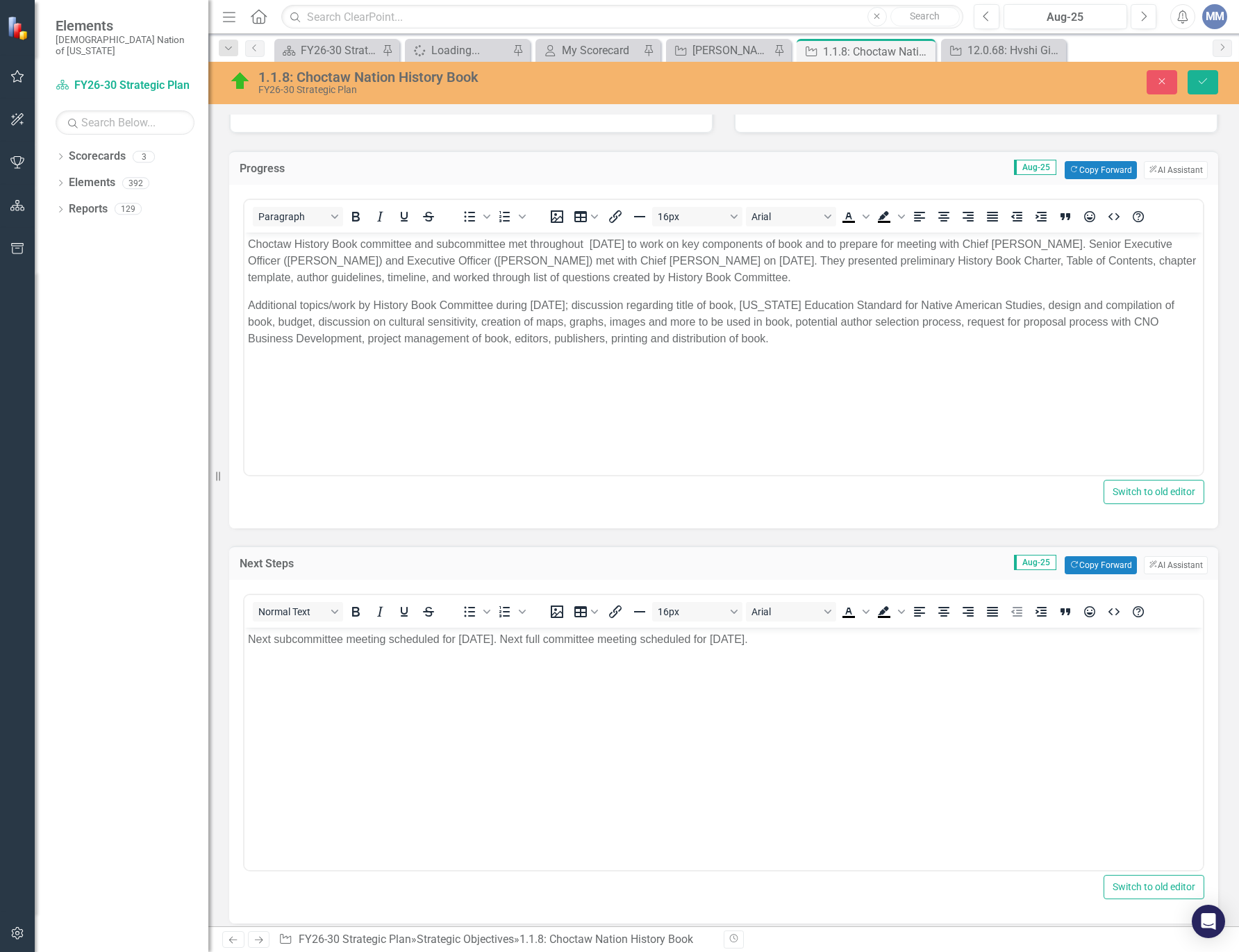
scroll to position [0, 0]
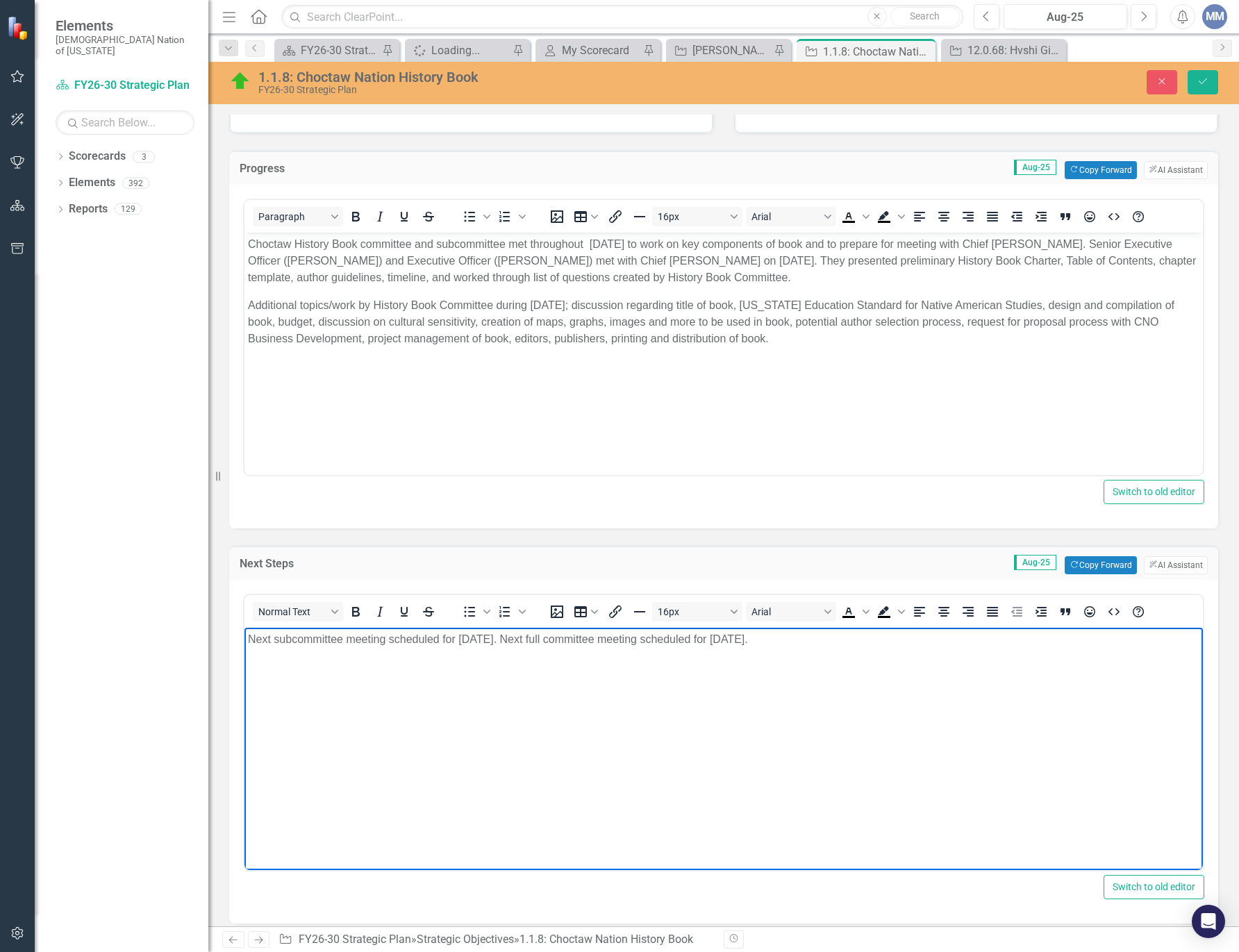
drag, startPoint x: 886, startPoint y: 632, endPoint x: 36, endPoint y: 660, distance: 850.5
click at [245, 660] on html "Next subcommittee meeting scheduled for September 3, 2025. Next full committee …" at bounding box center [723, 731] width 958 height 208
copy p "Next subcommittee meeting scheduled for September 3, 2025. Next full committee …"
click at [1147, 9] on button "Next" at bounding box center [1144, 17] width 26 height 25
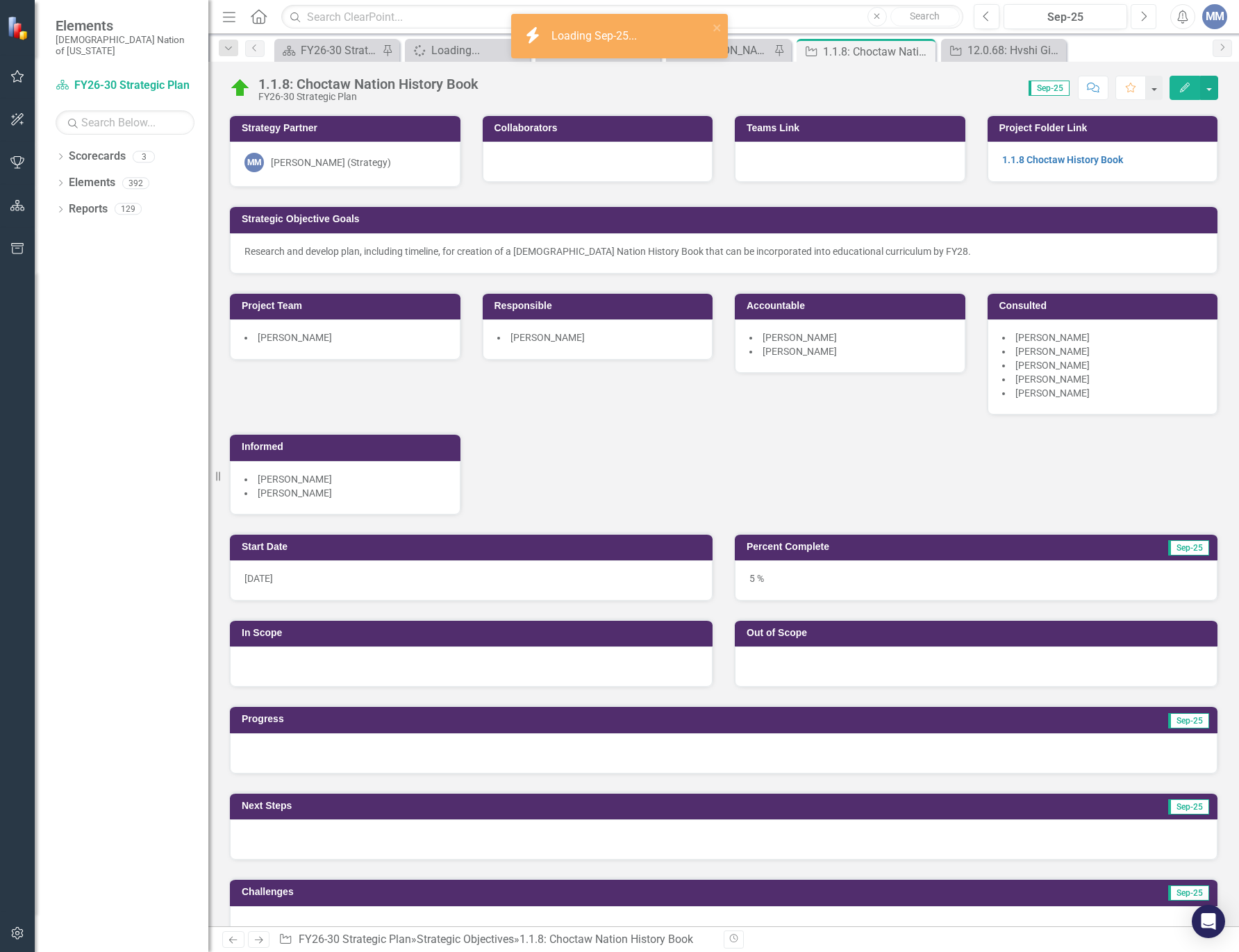
scroll to position [347, 0]
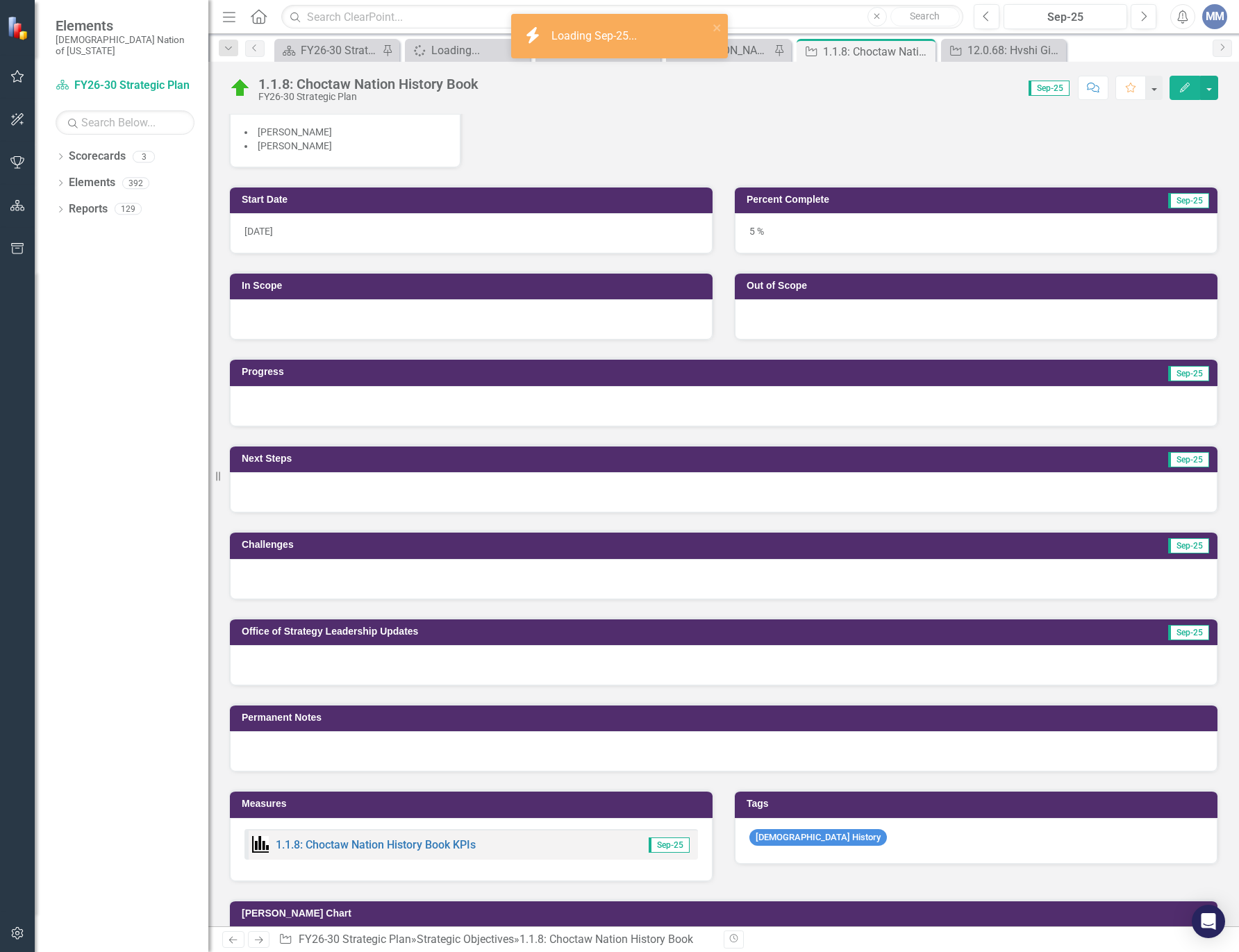
click at [280, 498] on div at bounding box center [723, 492] width 988 height 40
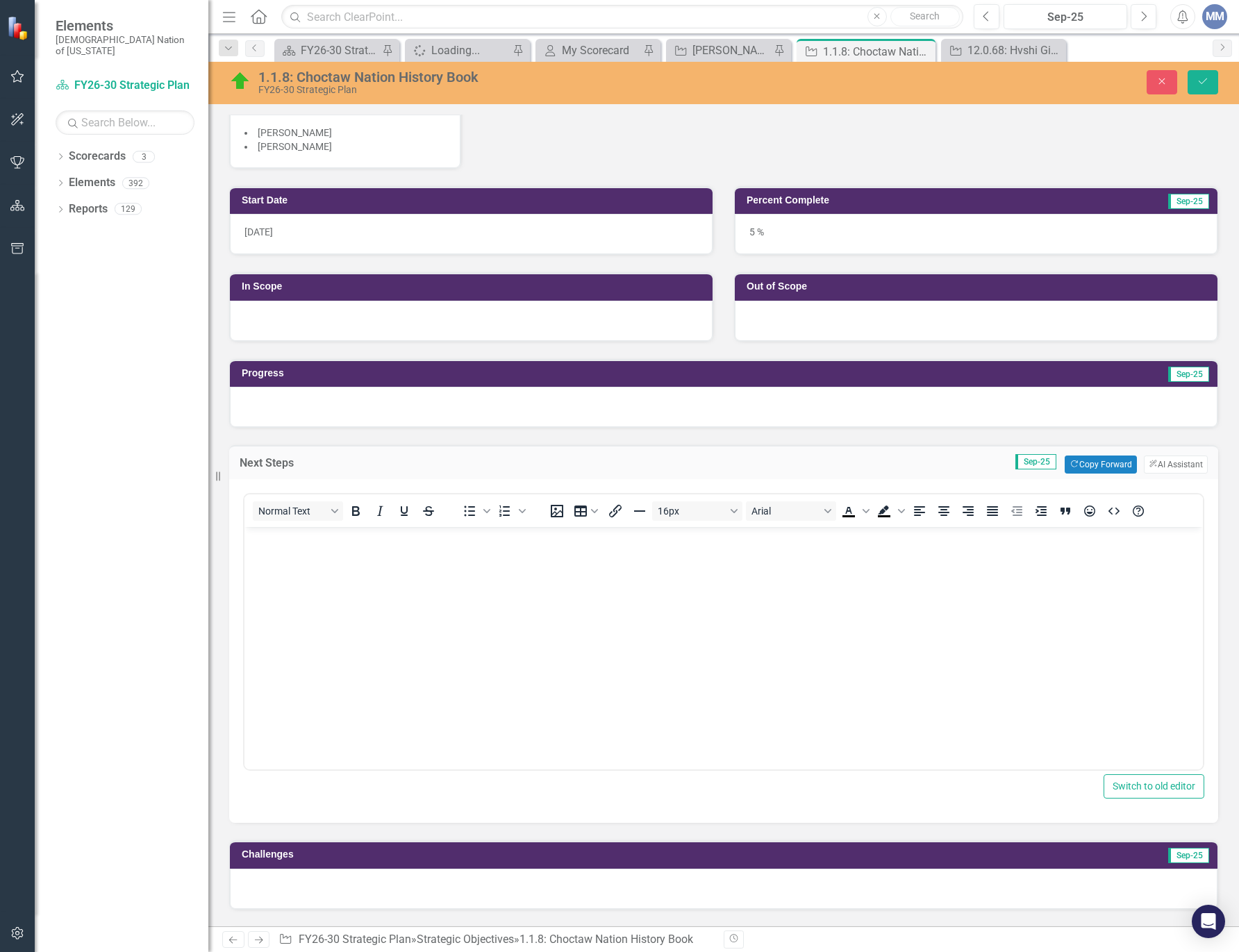
scroll to position [0, 0]
click at [292, 421] on div at bounding box center [723, 407] width 988 height 40
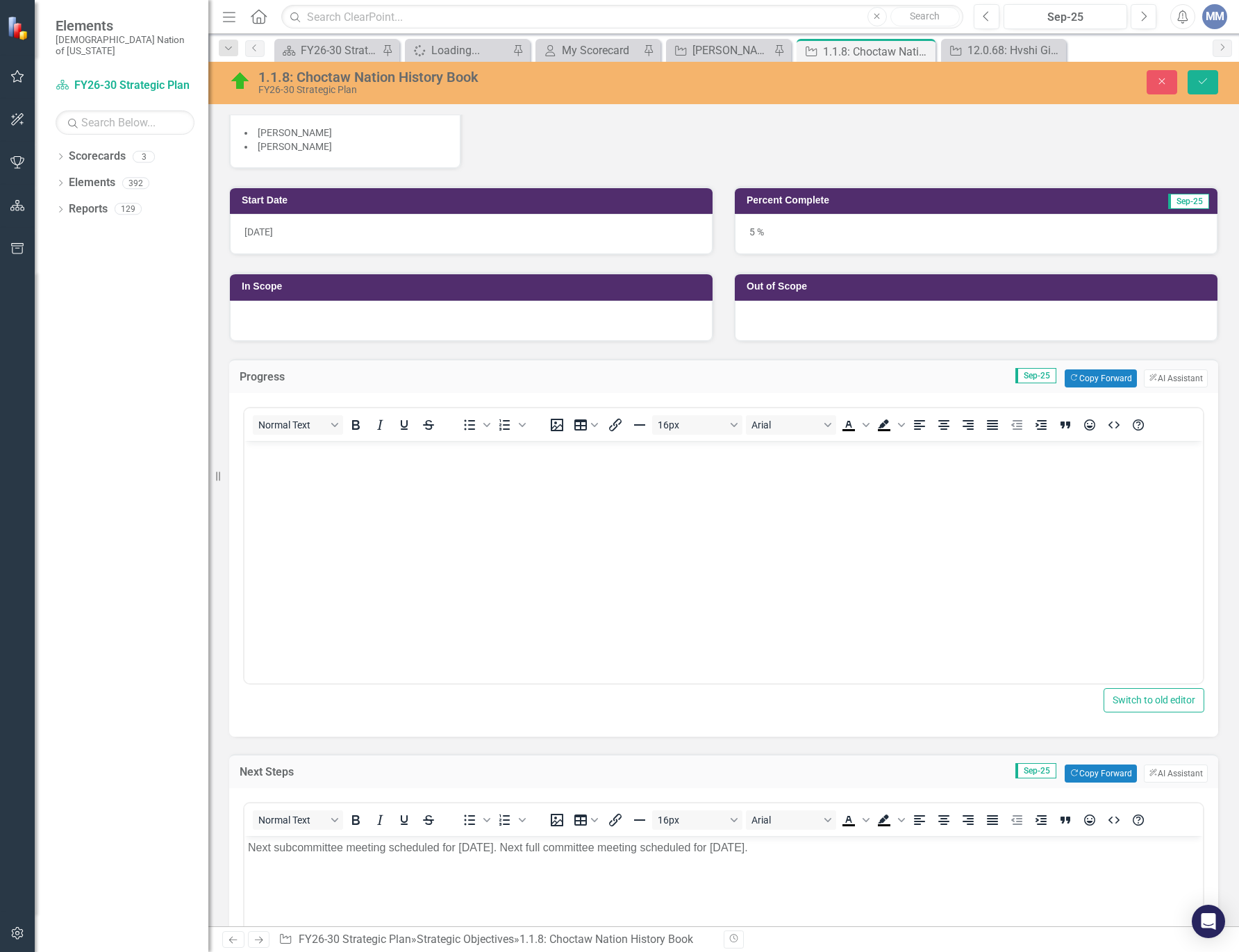
click at [323, 507] on body "Rich Text Area. Press ALT-0 for help." at bounding box center [723, 544] width 958 height 208
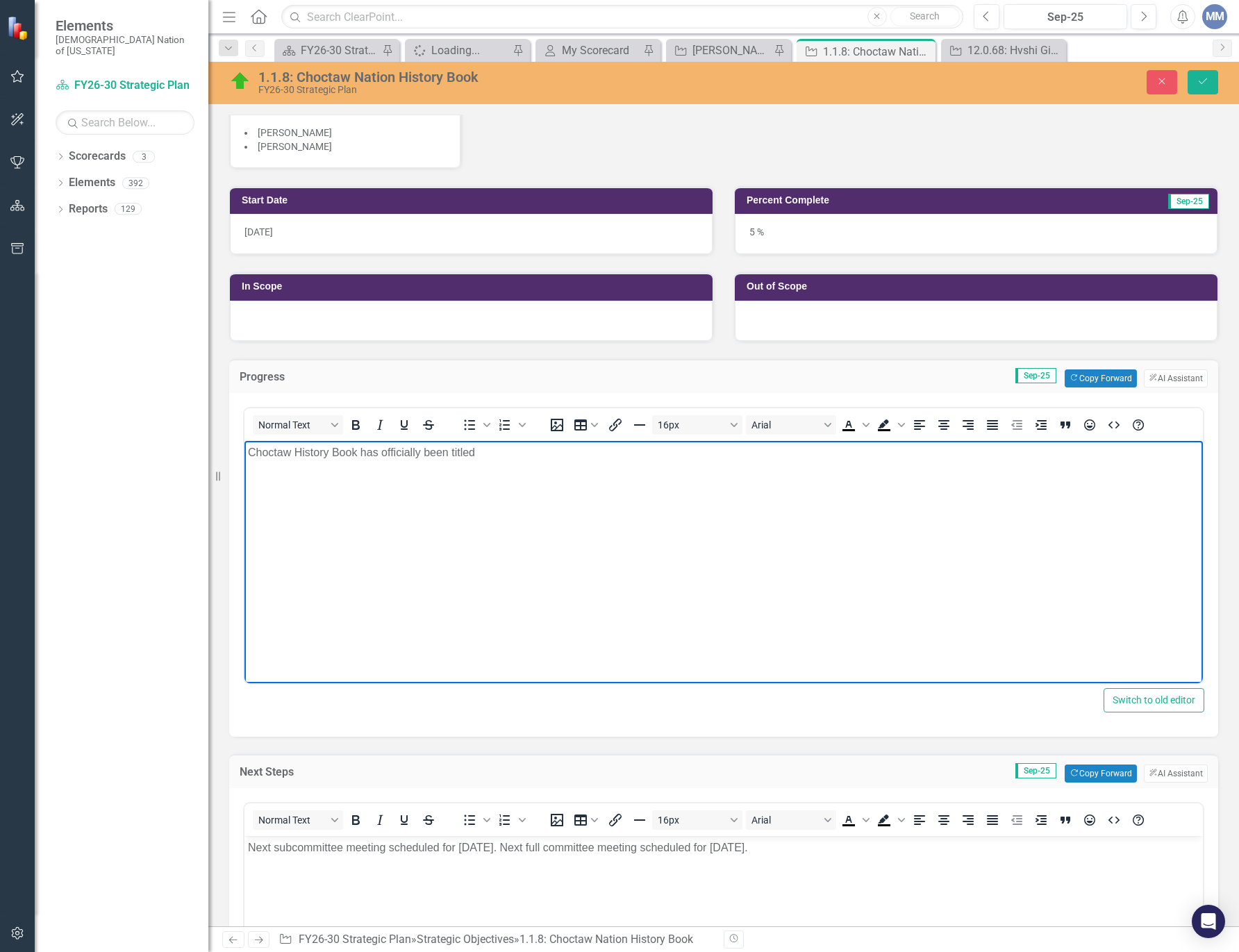
click at [499, 455] on p "Choctaw History Book has officially been titled" at bounding box center [723, 452] width 951 height 17
click at [517, 456] on p "Choctaw History Book has officially been titled" at bounding box center [723, 452] width 951 height 17
drag, startPoint x: 682, startPoint y: 452, endPoint x: 592, endPoint y: 448, distance: 90.1
click at [592, 448] on p "Choctaw History Book has officially been titled The Choctaw Journey (Chahta Now…" at bounding box center [723, 452] width 951 height 17
click at [375, 417] on icon "Italic" at bounding box center [380, 425] width 17 height 17
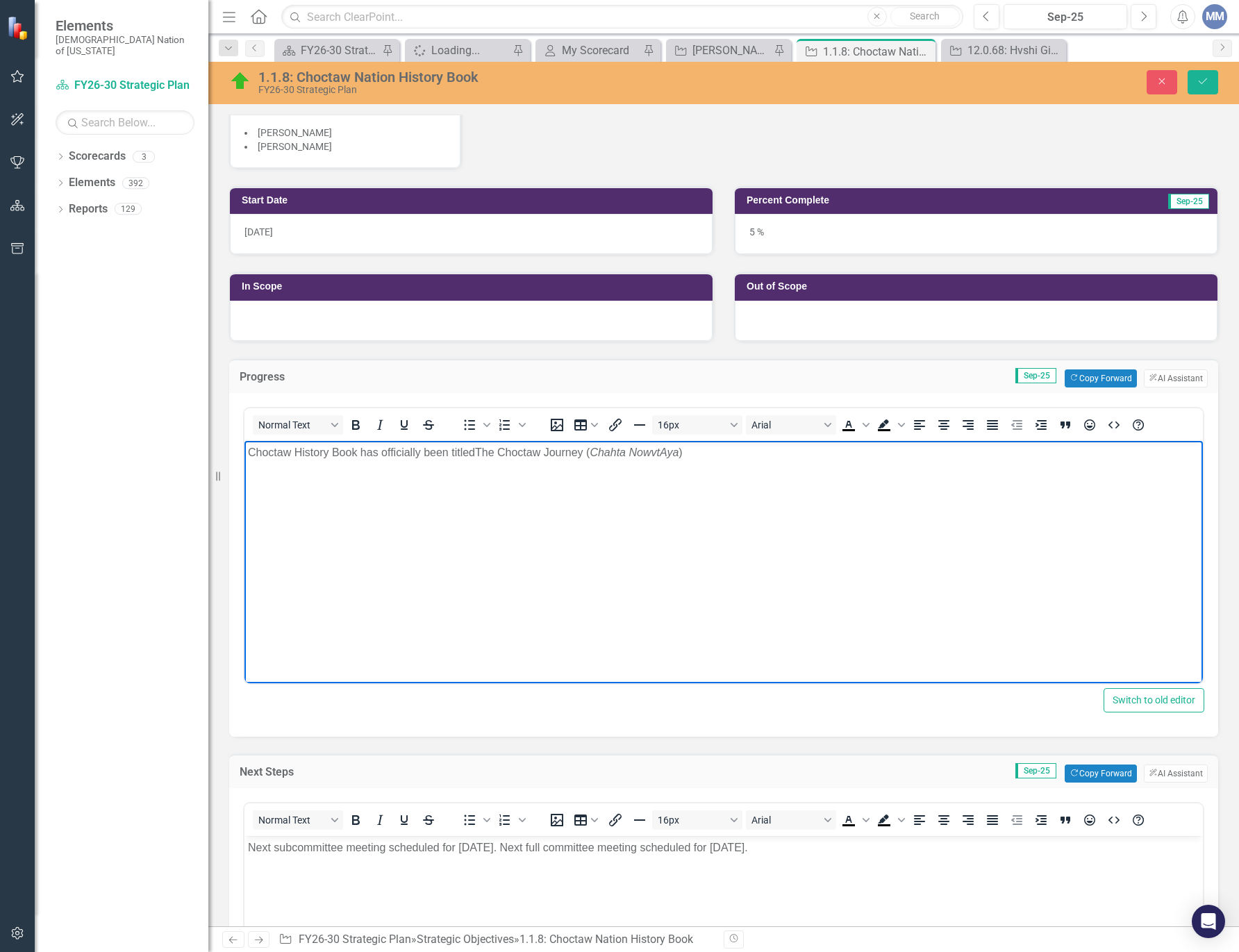
click at [769, 449] on p "Choctaw History Book has officially been titled The Choctaw Journey ( Chahta No…" at bounding box center [723, 452] width 951 height 17
drag, startPoint x: 1153, startPoint y: 464, endPoint x: 1147, endPoint y: 457, distance: 9.2
click at [1152, 464] on body "Choctaw History Book has officially been titled The Choctaw Journey ( Chahta No…" at bounding box center [723, 544] width 958 height 208
click at [248, 455] on p "Choctaw History Book has officially been titled The Choctaw Journey ( Chahta No…" at bounding box center [723, 460] width 951 height 33
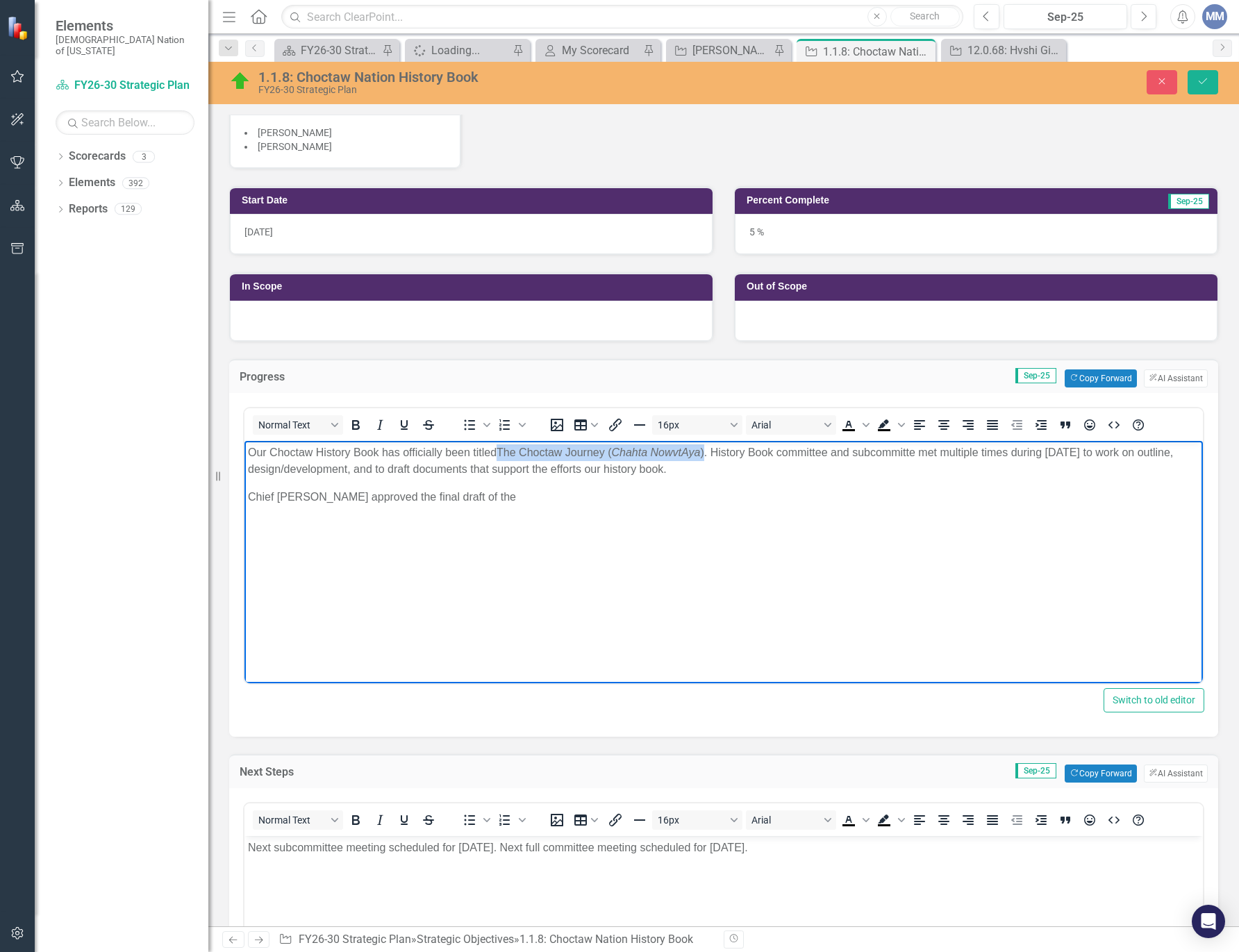
drag, startPoint x: 708, startPoint y: 448, endPoint x: 503, endPoint y: 451, distance: 205.0
click at [503, 451] on p "Our Choctaw History Book has officially been titled The Choctaw Journey ( Chaht…" at bounding box center [723, 460] width 951 height 33
click at [409, 422] on icon "Underline" at bounding box center [404, 425] width 17 height 17
click at [900, 633] on body "Our Choctaw History Book has officially been titled The Choctaw Journey ( Chaht…" at bounding box center [723, 544] width 958 height 208
click at [882, 451] on span "ya ) . History Book committee and subcommitte met multiple times during Septemb…" at bounding box center [710, 460] width 925 height 29
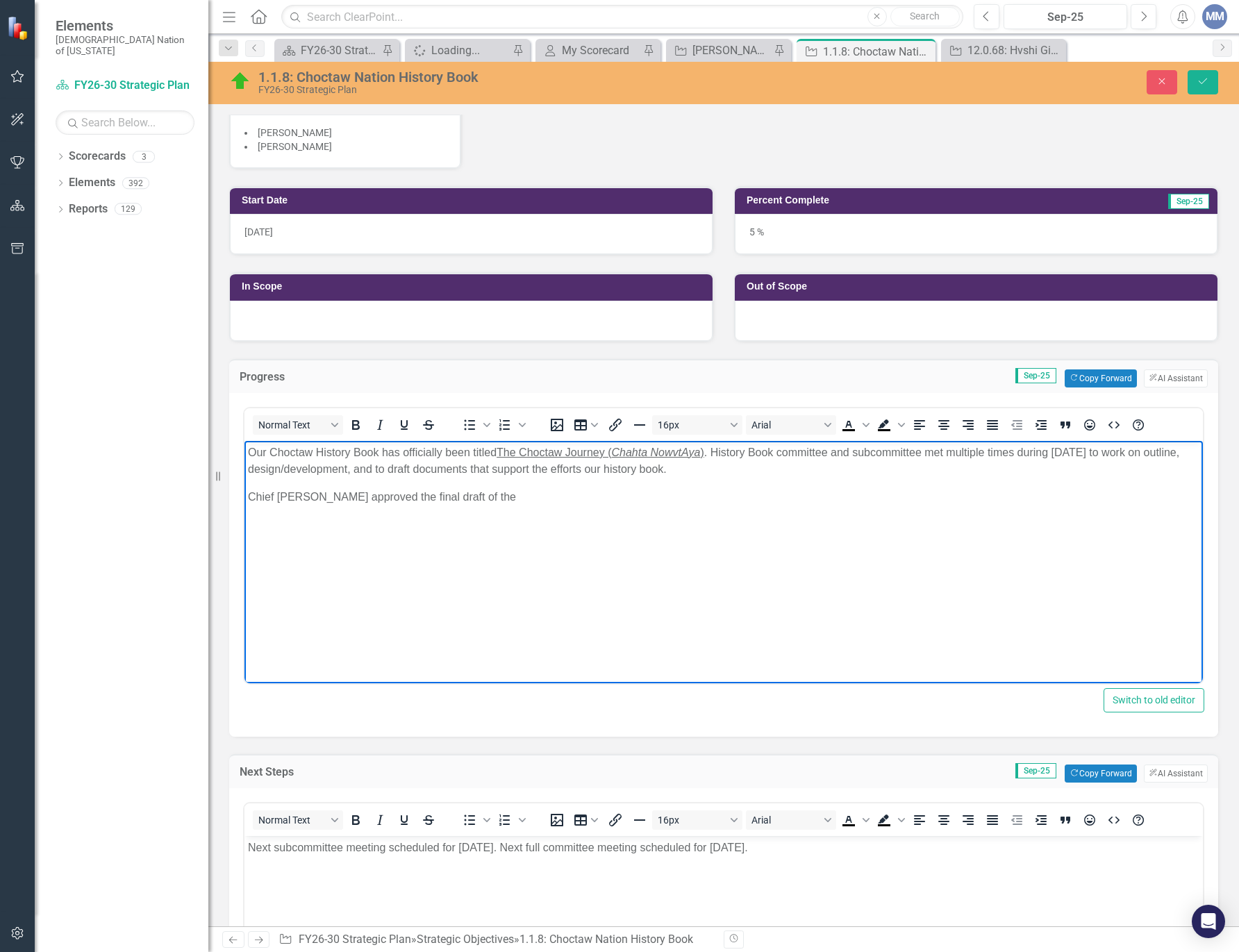
click at [264, 466] on span "ya ) . History Book committee and subcommittee met multiple times during Septem…" at bounding box center [713, 460] width 932 height 29
drag, startPoint x: 460, startPoint y: 470, endPoint x: 342, endPoint y: 470, distance: 118.0
click at [342, 470] on span "ya ) . History Book committee and subcommittee met multiple times during Septem…" at bounding box center [711, 460] width 927 height 29
click at [634, 469] on p "Our Choctaw History Book has officially been titled The Choctaw Journey ( Chaht…" at bounding box center [723, 460] width 951 height 33
click at [500, 492] on p "Chief Gary Batton approved the final draft of the" at bounding box center [723, 497] width 951 height 17
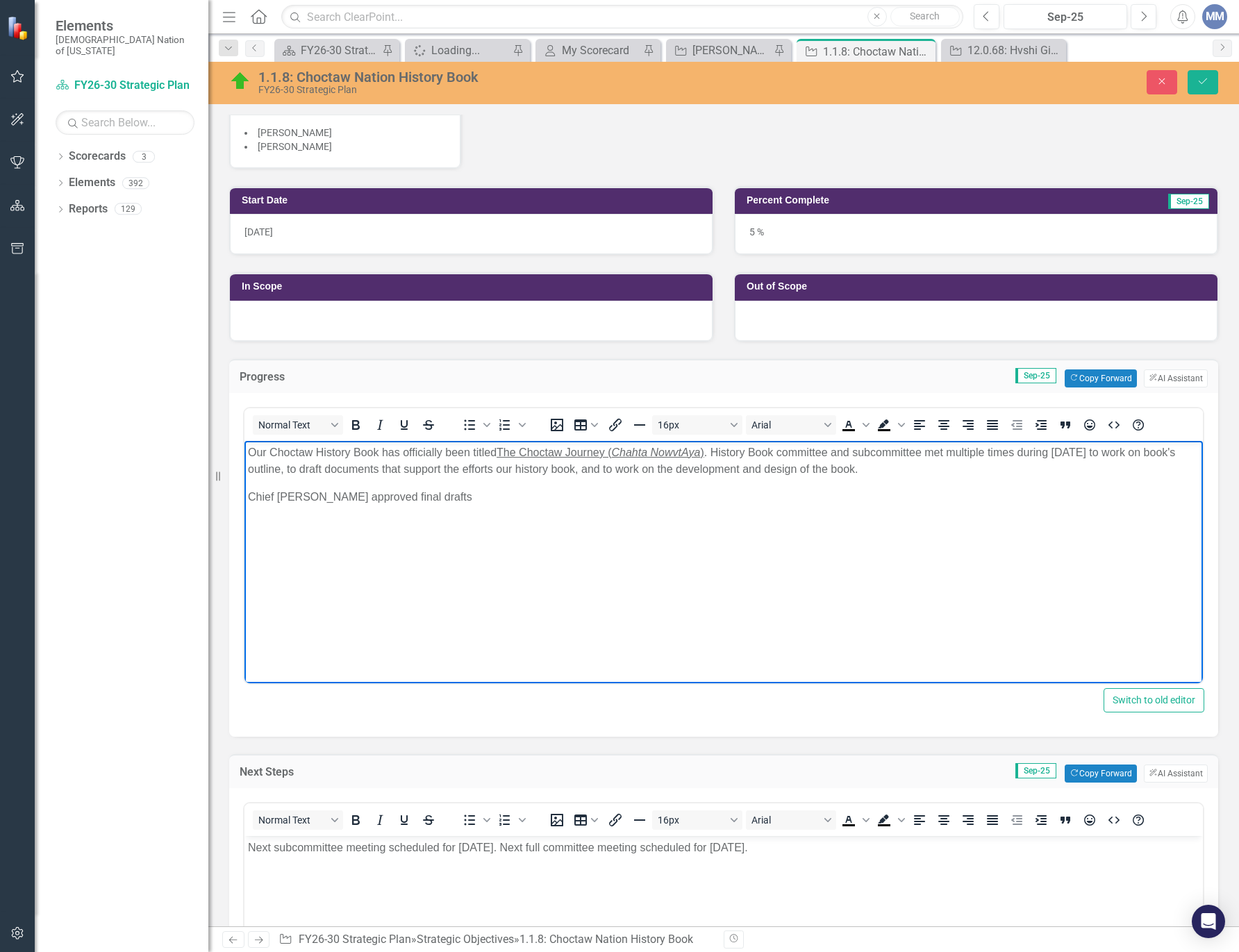
click at [387, 497] on span "Chief Gary Batton approved final drafts" at bounding box center [360, 496] width 224 height 12
click at [523, 493] on p "Chief Gary Batton approved the title and final drafts" at bounding box center [723, 497] width 951 height 17
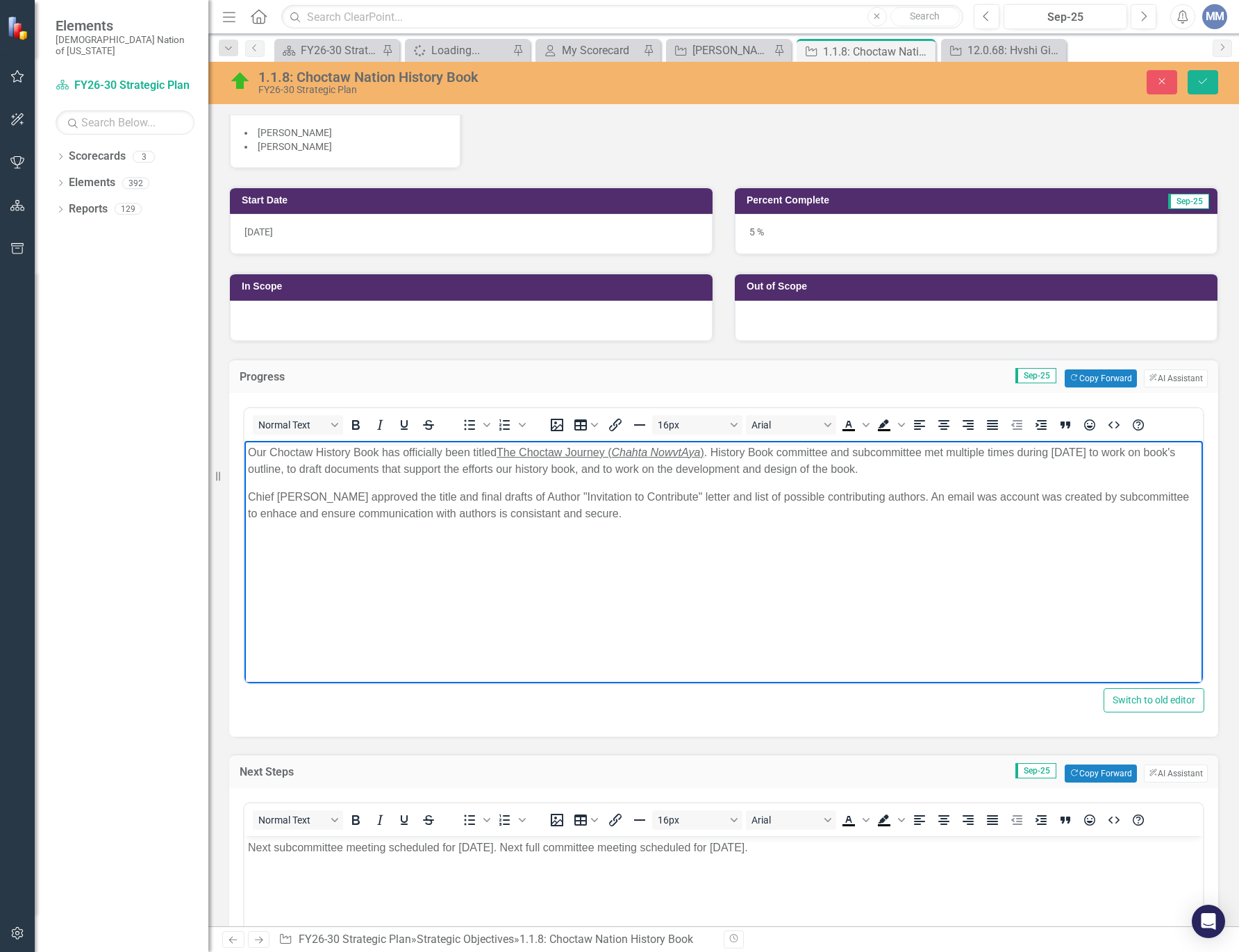
click at [276, 507] on span "Chief Gary Batton approved the title and final drafts of Author "Invitation to …" at bounding box center [718, 504] width 941 height 29
click at [535, 521] on p "Chief Gary Batton approved the title and final drafts of Author "Invitation to …" at bounding box center [723, 505] width 951 height 33
click at [628, 517] on p "Chief Gary Batton approved the title and final drafts of Author "Invitation to …" at bounding box center [723, 505] width 951 height 33
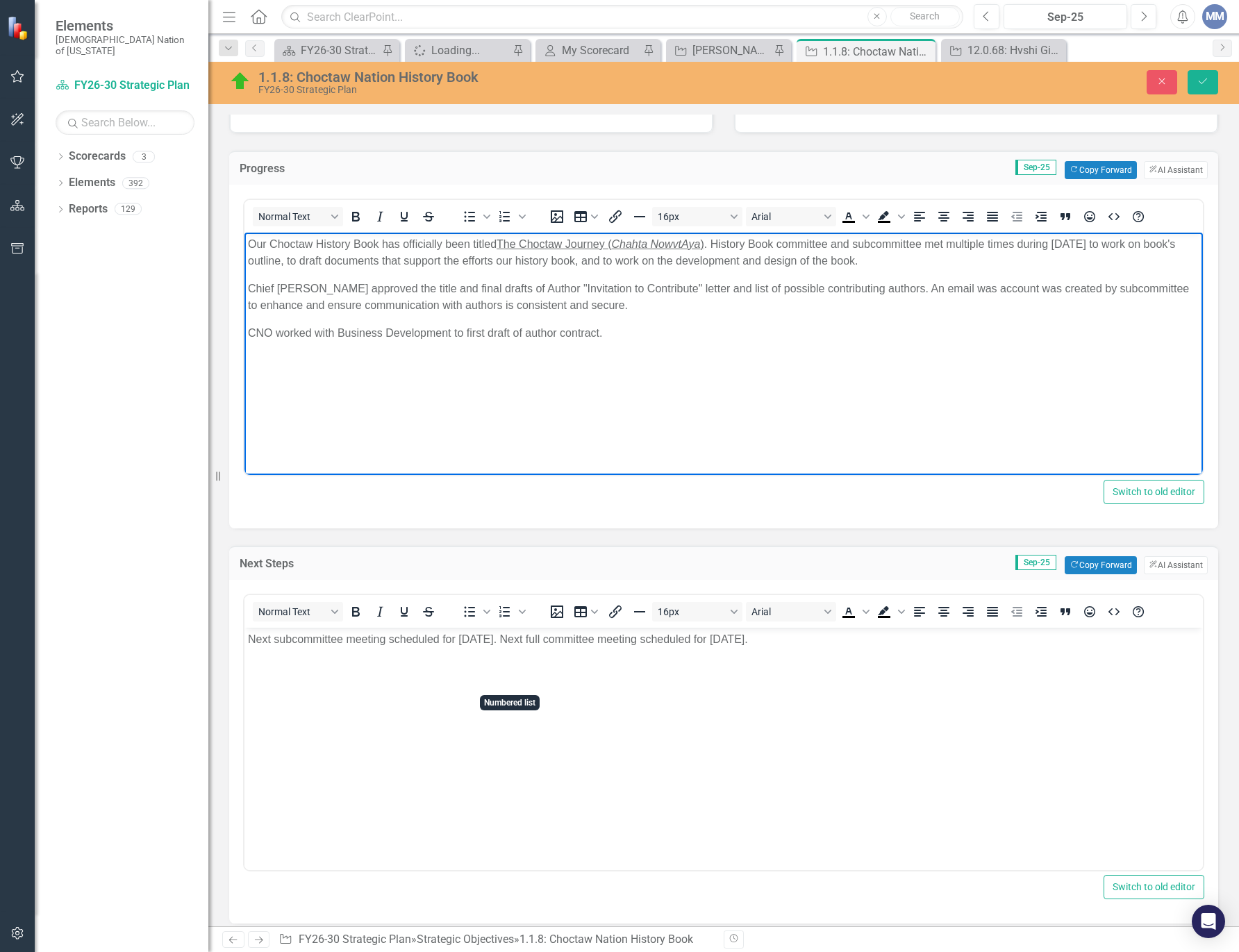
scroll to position [625, 0]
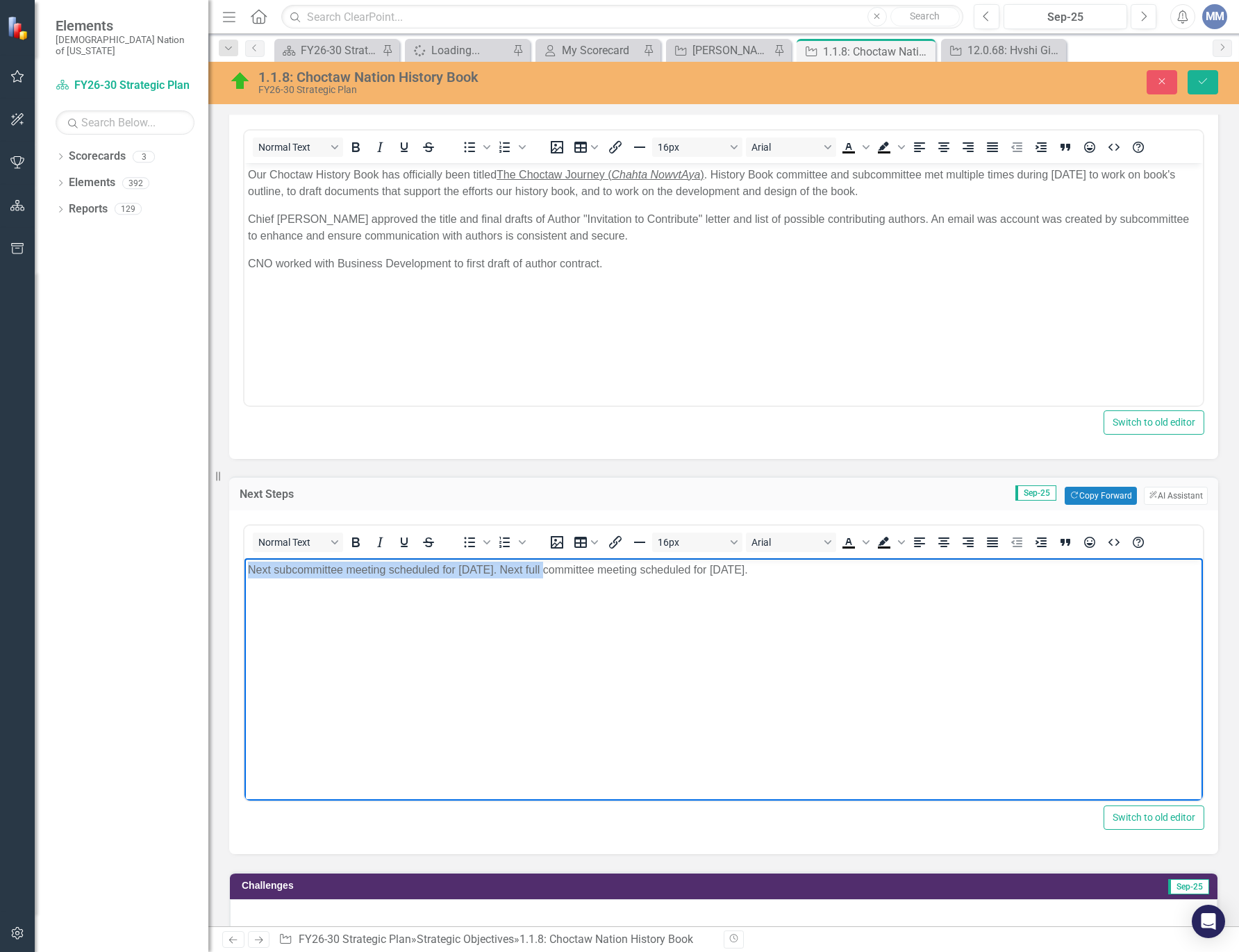
drag, startPoint x: 557, startPoint y: 567, endPoint x: 133, endPoint y: 554, distance: 424.2
click at [245, 557] on html "Next subcommittee meeting scheduled for September 3, 2025. Next full committee …" at bounding box center [723, 661] width 958 height 208
drag, startPoint x: 529, startPoint y: 563, endPoint x: 763, endPoint y: 971, distance: 470.3
click at [529, 563] on p "Next full committee meeting scheduled for September 16, 2025." at bounding box center [723, 570] width 951 height 17
click at [249, 567] on p "Next full committee meeting scheduled for [DATE]." at bounding box center [723, 570] width 951 height 17
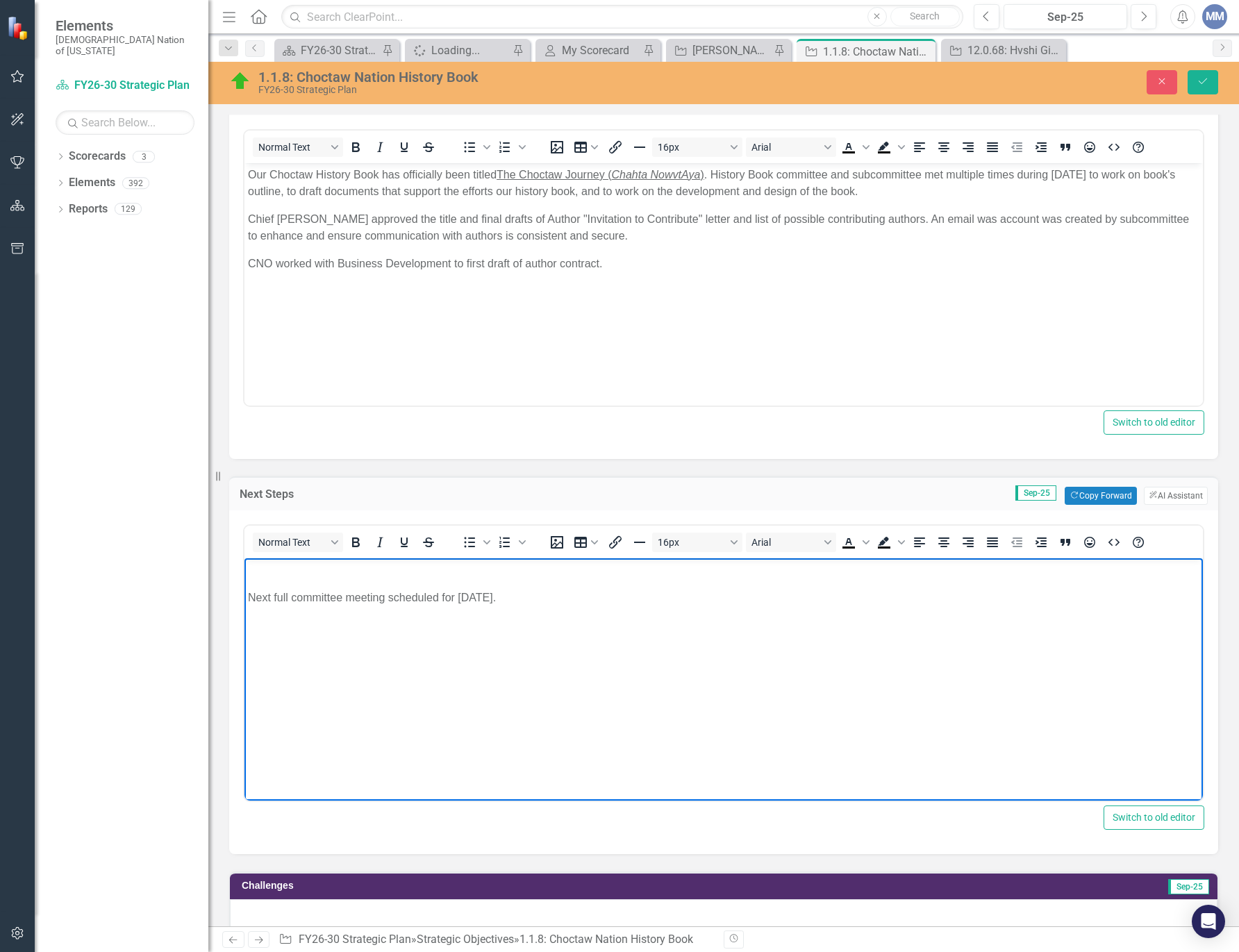
click at [249, 567] on p "Rich Text Area. Press ALT-0 for help." at bounding box center [723, 570] width 951 height 17
click at [290, 568] on p "Rich Text Area. Press ALT-0 for help." at bounding box center [723, 570] width 951 height 17
click at [364, 574] on p "Letters to be sent to" at bounding box center [723, 570] width 951 height 17
click at [792, 221] on span "Chief Gary Batton approved the title and final drafts of Author "Invitation to …" at bounding box center [718, 227] width 941 height 29
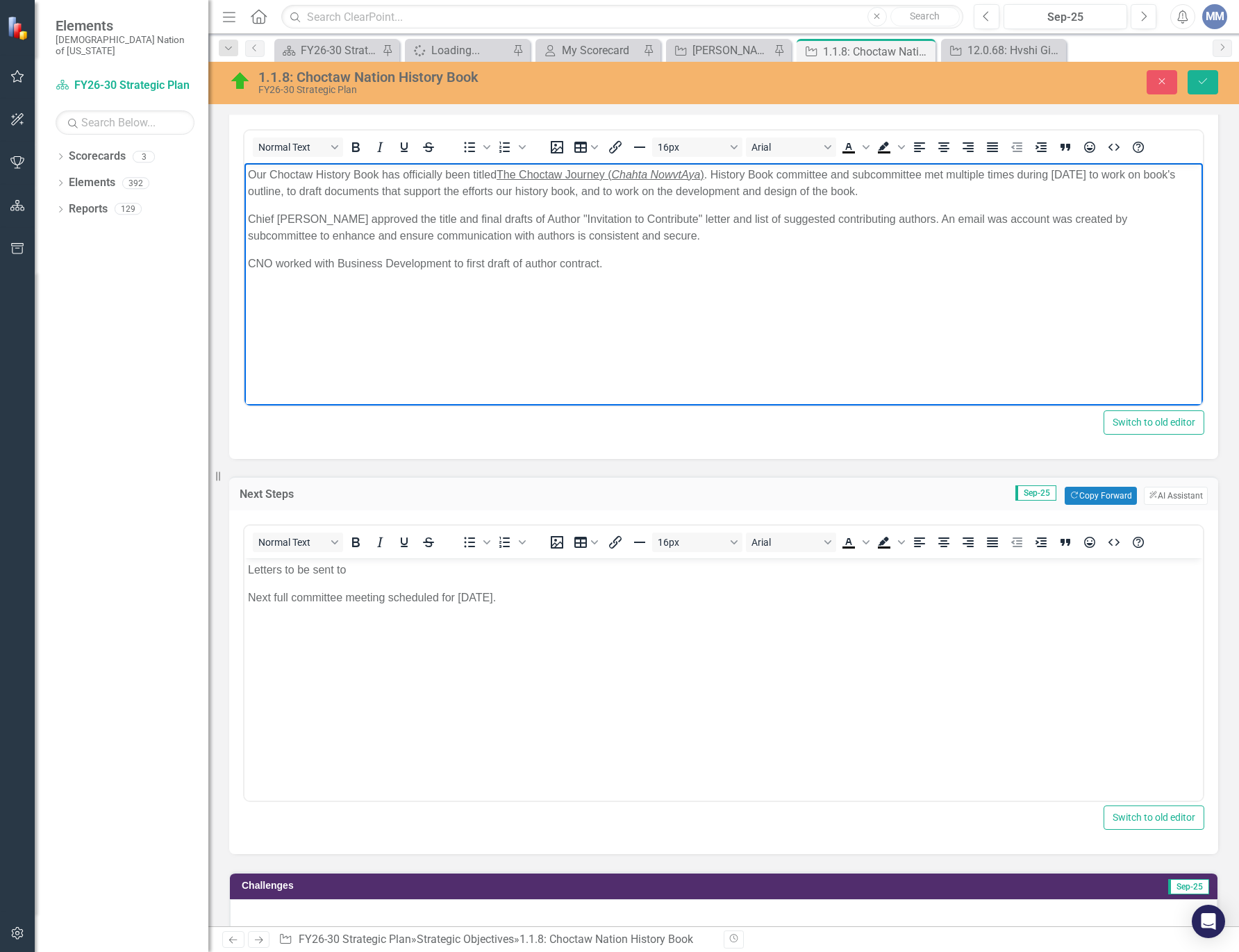
click at [1000, 326] on body "Our Choctaw History Book has officially been titled The Choctaw Journey ( Chaht…" at bounding box center [723, 267] width 958 height 208
click at [360, 569] on p "Letters to be sent to" at bounding box center [723, 570] width 951 height 17
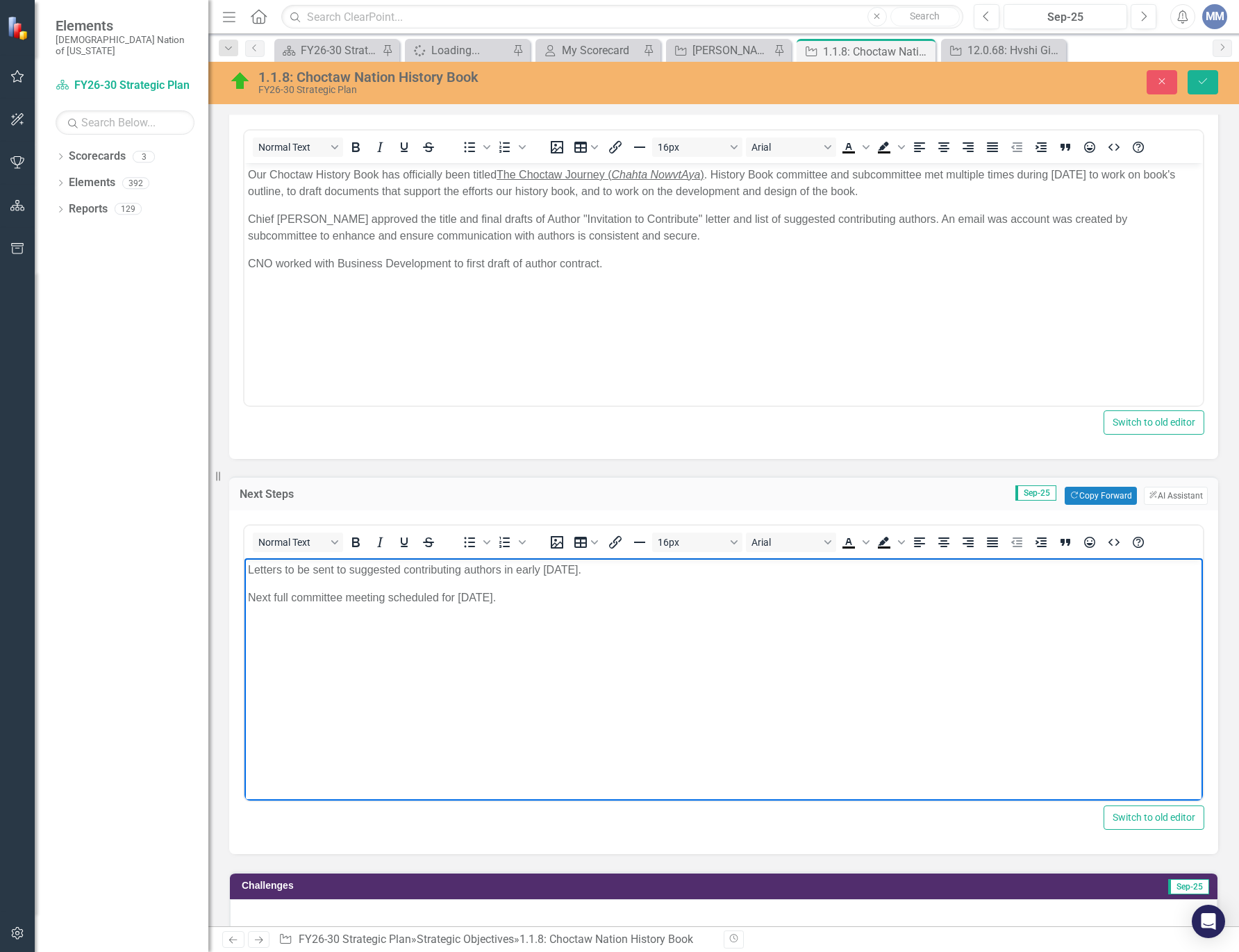
click at [685, 234] on p "Chief Gary Batton approved the title and final drafts of Author "Invitation to …" at bounding box center [723, 227] width 951 height 33
click at [593, 606] on body "Letters to be sent to suggested contributing authors in early October 2025. Nex…" at bounding box center [723, 661] width 958 height 208
click at [1200, 81] on icon "Save" at bounding box center [1203, 81] width 13 height 10
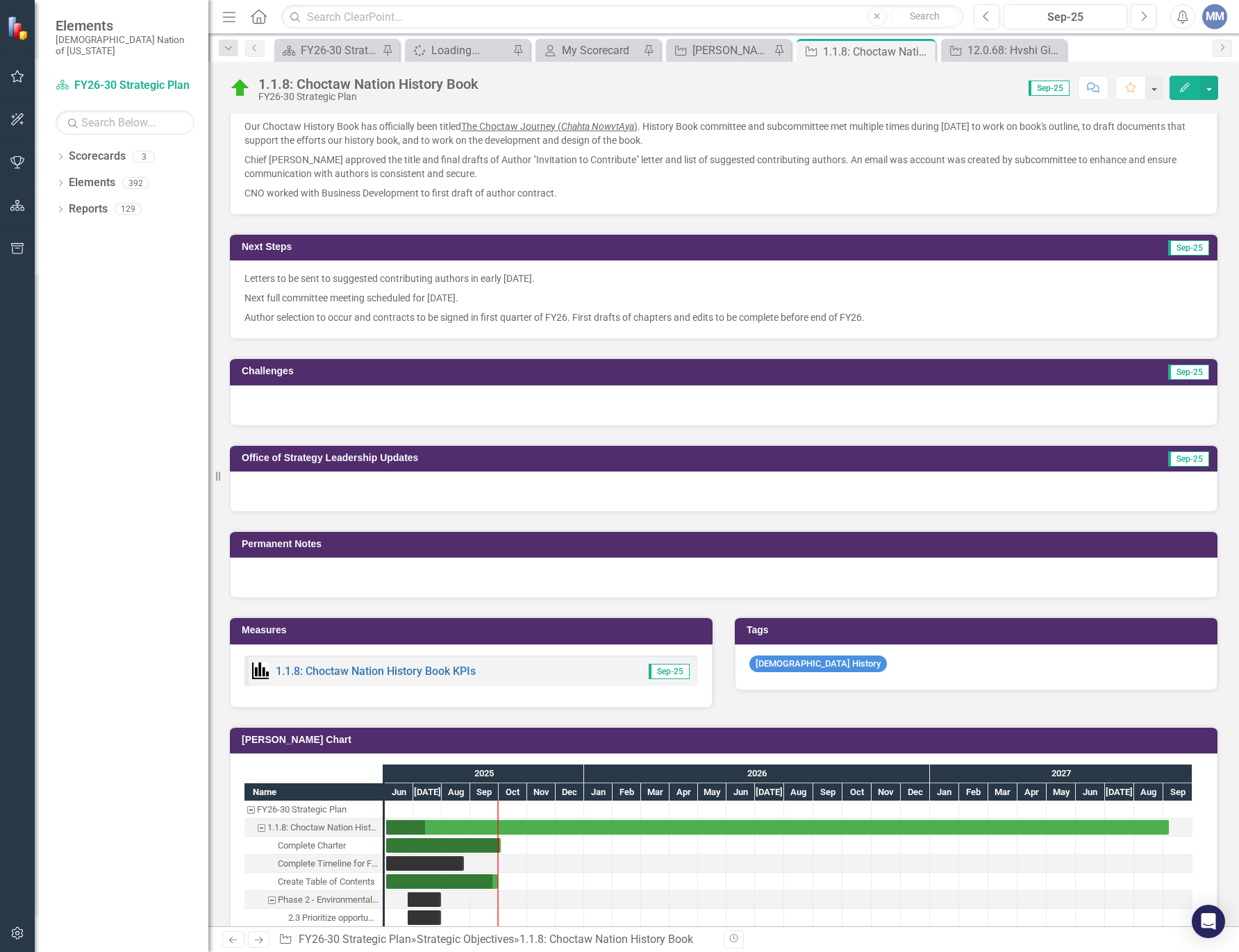
scroll to position [486, 0]
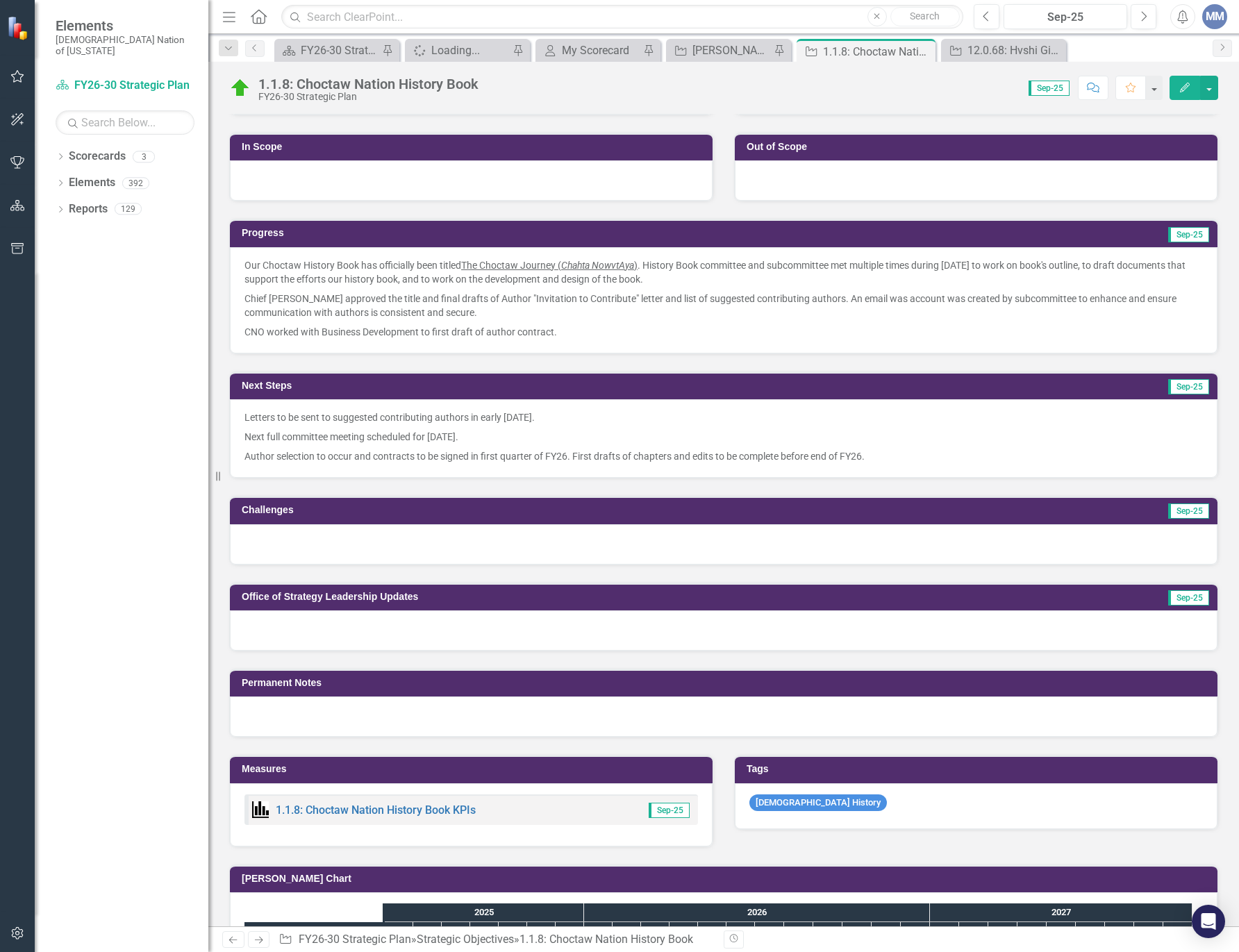
click at [295, 553] on div at bounding box center [723, 544] width 988 height 40
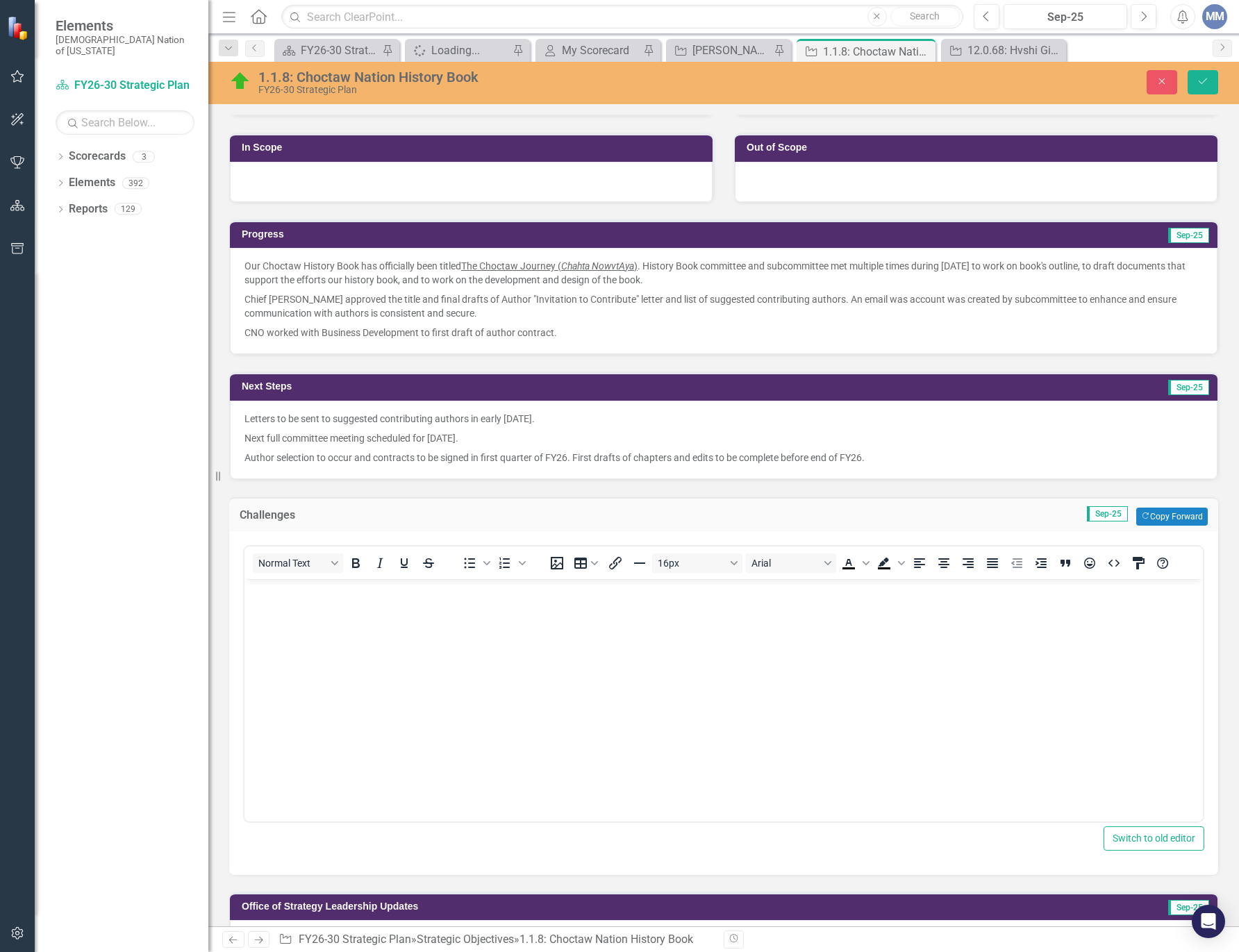
scroll to position [0, 0]
click at [289, 604] on body "Rich Text Area. Press ALT-0 for help." at bounding box center [723, 682] width 958 height 208
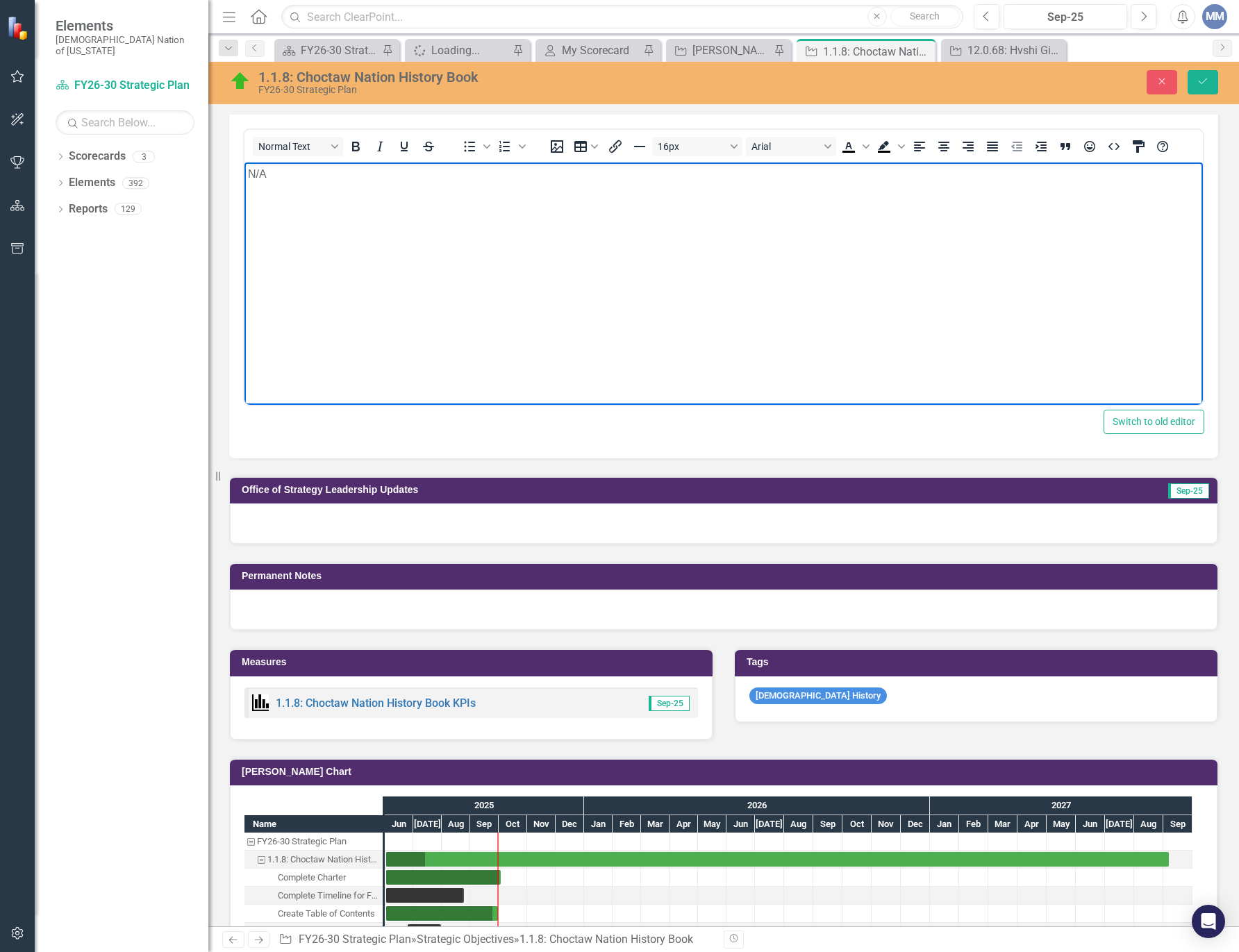
scroll to position [1250, 0]
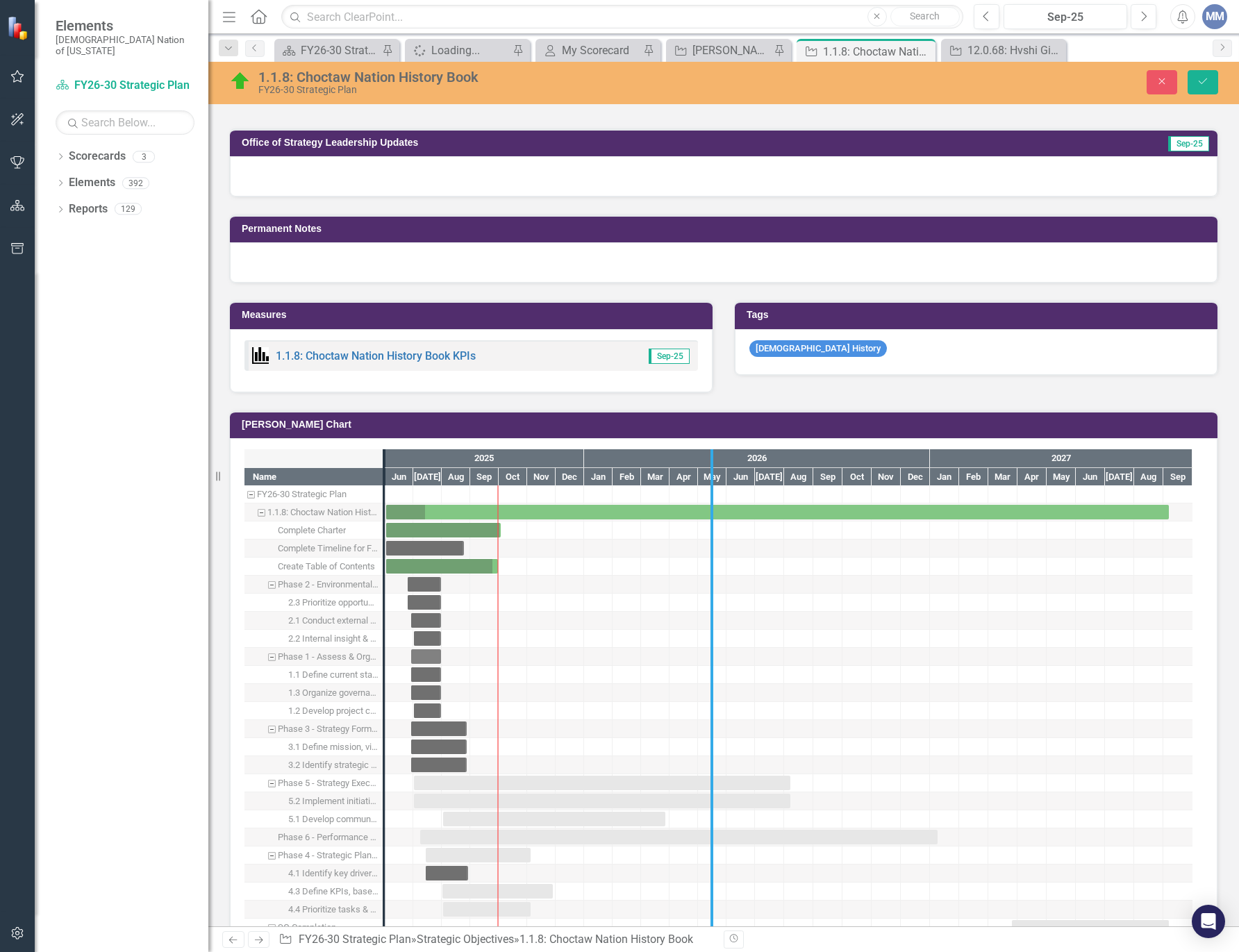
drag, startPoint x: 385, startPoint y: 654, endPoint x: 713, endPoint y: 685, distance: 329.5
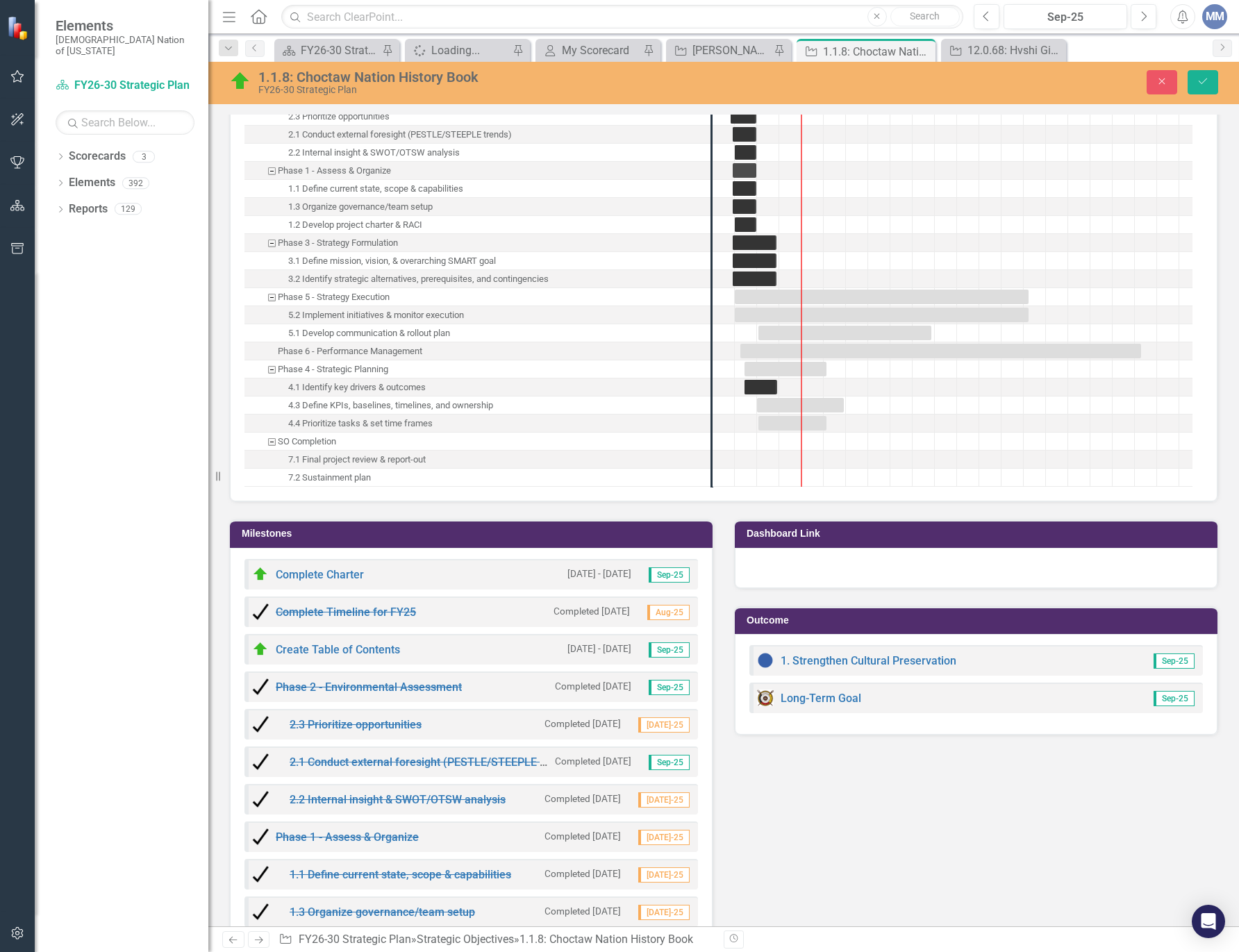
scroll to position [1041, 0]
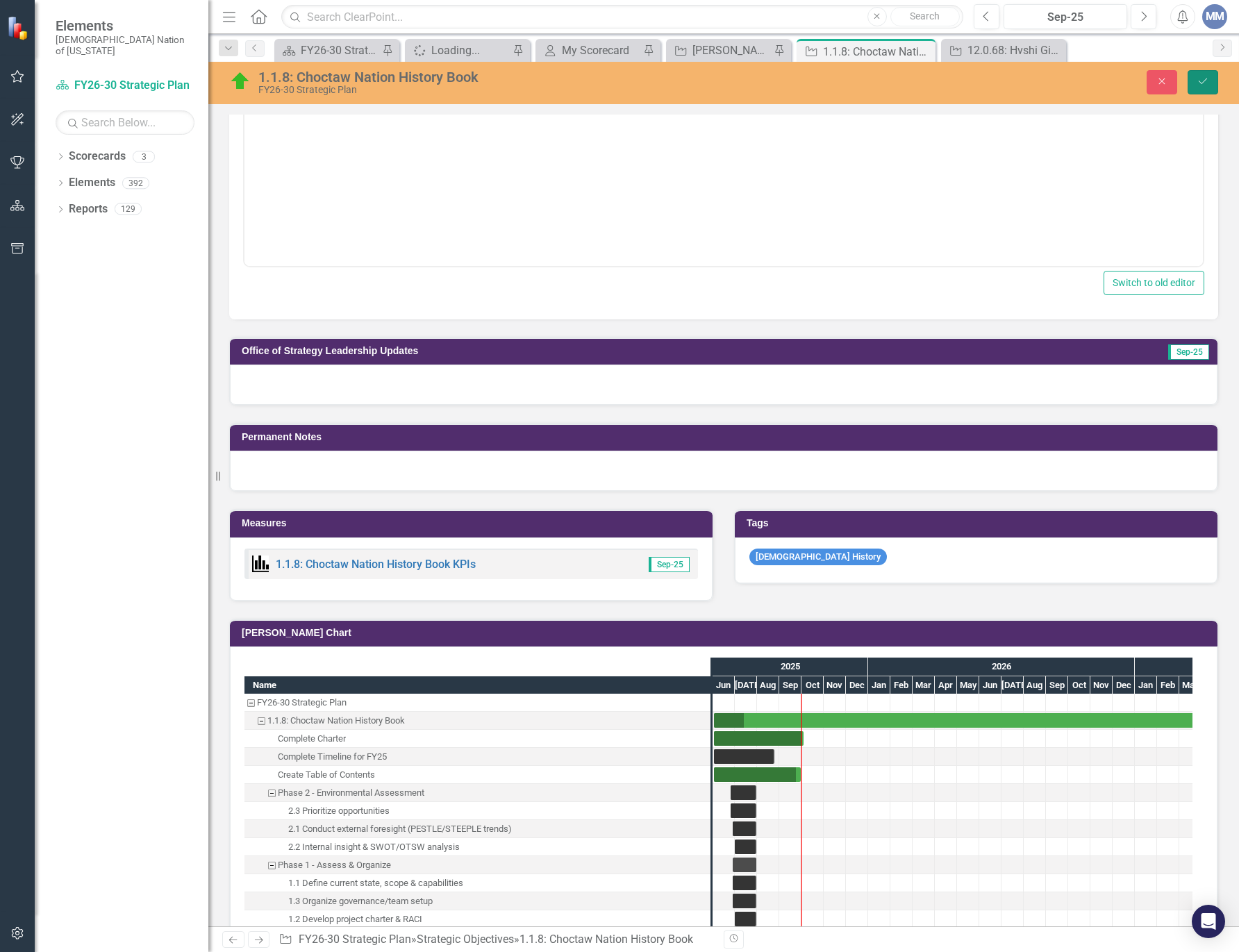
drag, startPoint x: 1197, startPoint y: 76, endPoint x: 1206, endPoint y: 86, distance: 13.5
click at [1197, 76] on icon "Save" at bounding box center [1203, 81] width 13 height 10
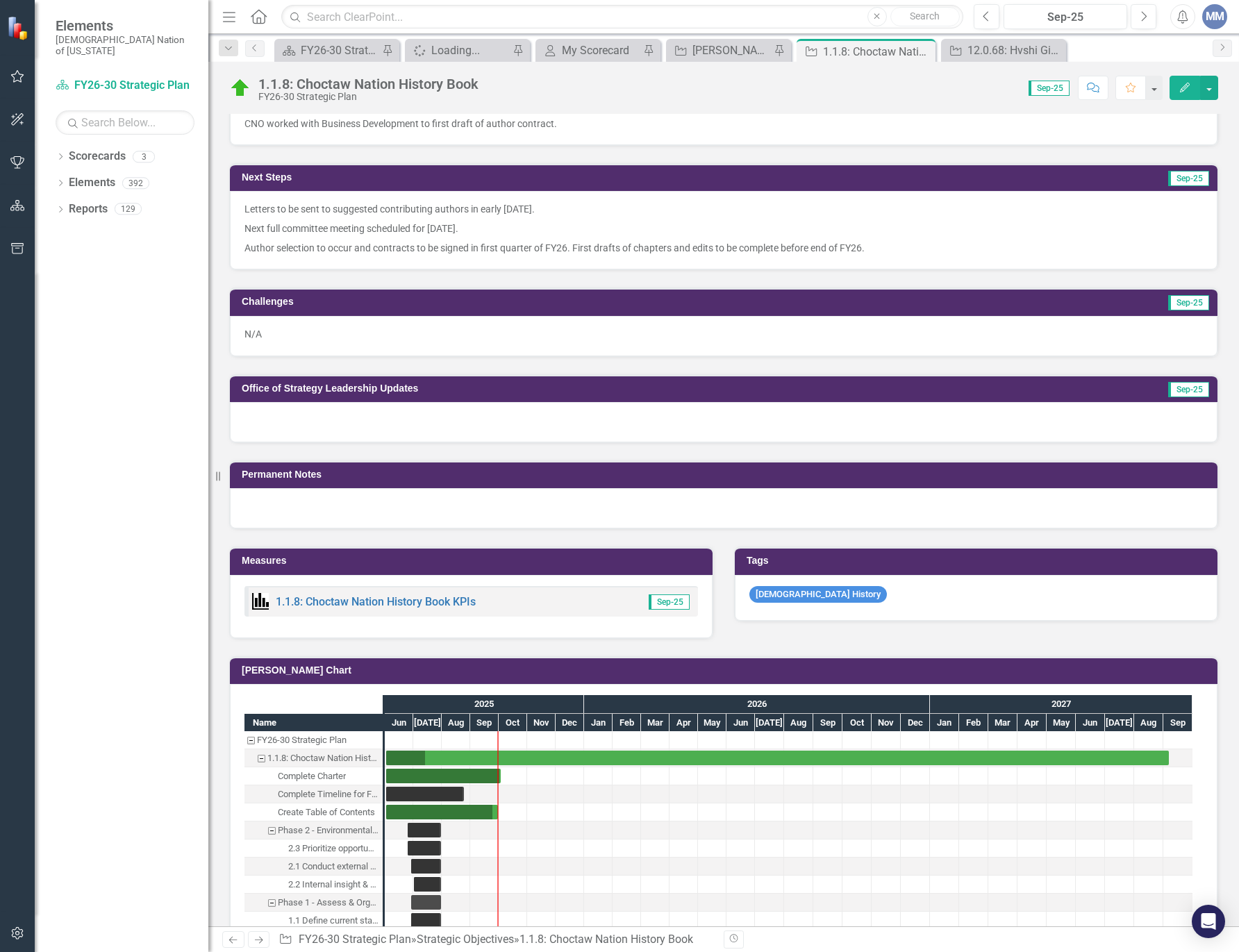
scroll to position [417, 0]
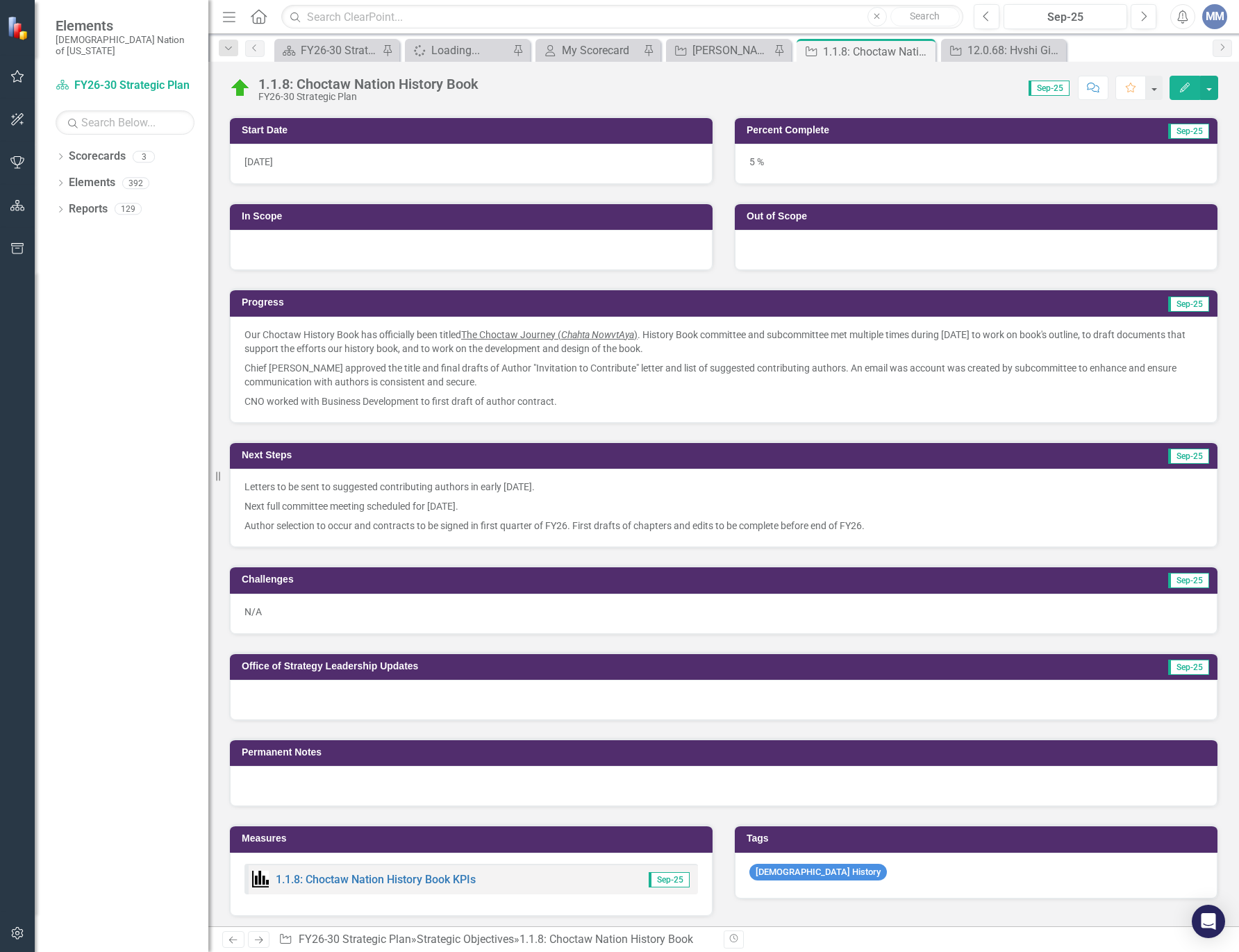
click at [696, 347] on span "ya ) . History Book committee and subcommittee met multiple times during Septem…" at bounding box center [715, 342] width 941 height 25
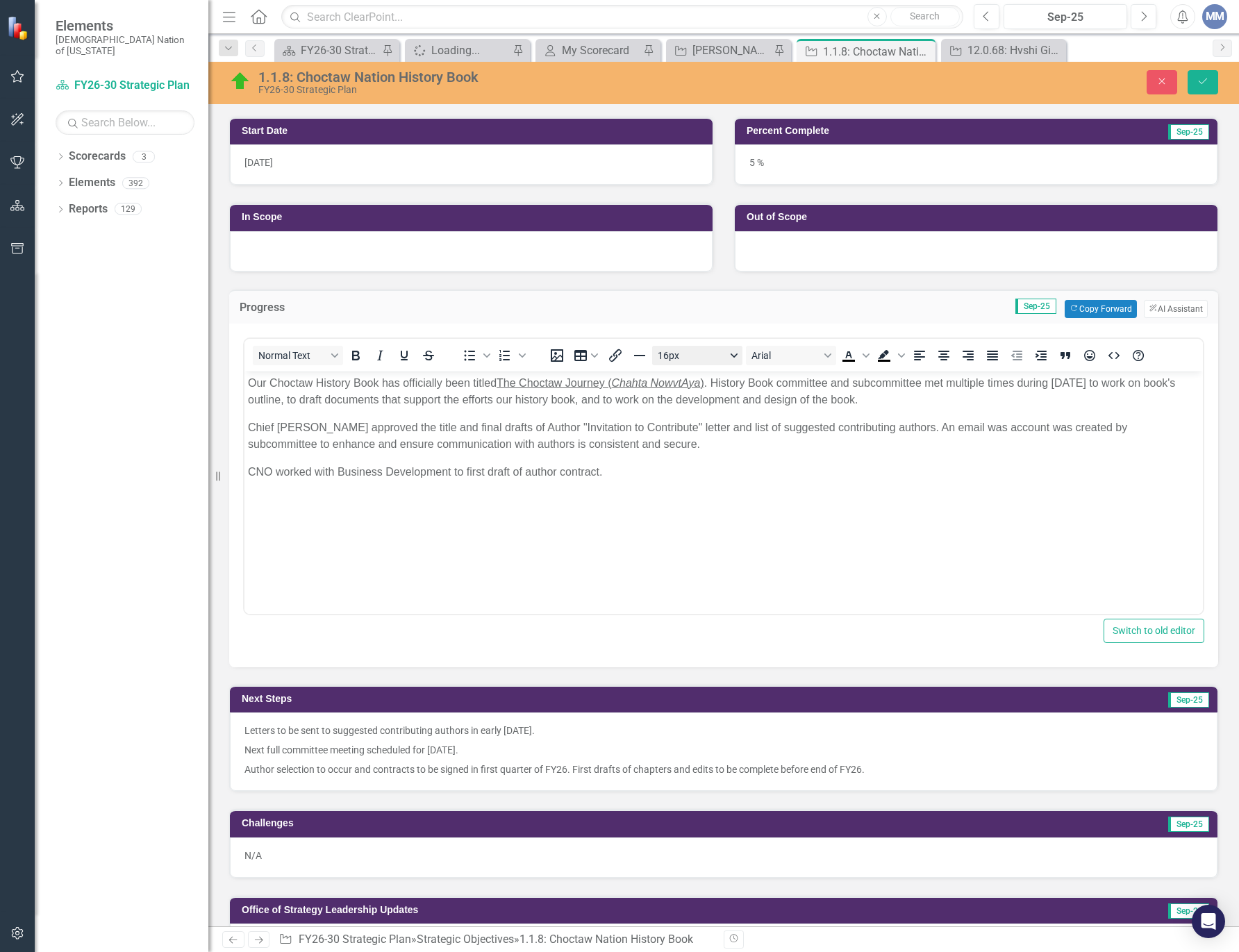
scroll to position [0, 0]
click at [879, 393] on span "ya ) . History Book committee and subcommittee met multiple times during Septem…" at bounding box center [711, 391] width 927 height 29
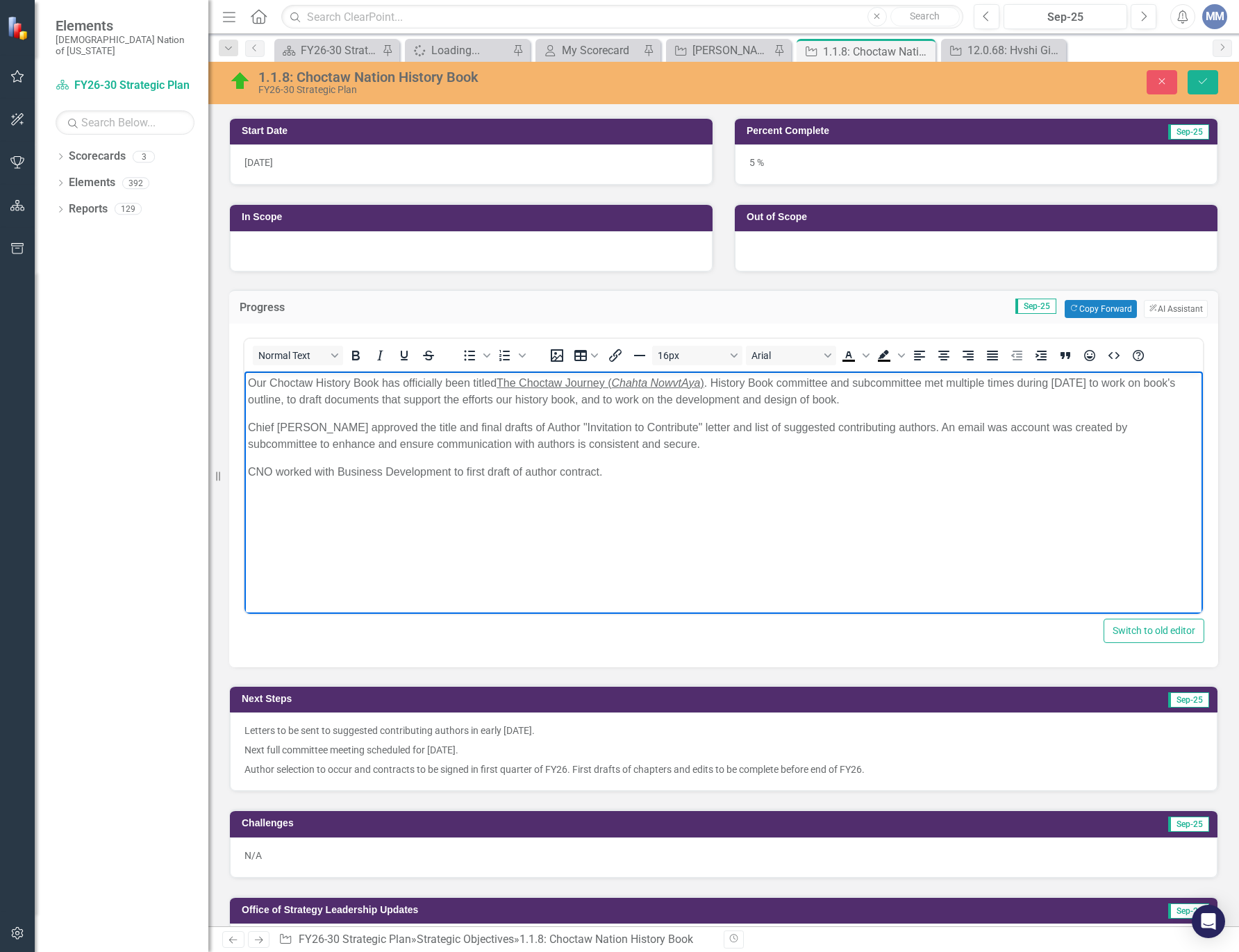
click at [404, 426] on span "Chief Gary Batton approved the title and final drafts of Author "Invitation to …" at bounding box center [687, 435] width 879 height 29
click at [502, 431] on span "Chief Gary Batton approved title and final drafts of Author "Invitation to Cont…" at bounding box center [720, 435] width 945 height 29
drag, startPoint x: 427, startPoint y: 424, endPoint x: 449, endPoint y: 374, distance: 54.6
click at [428, 423] on span "Chief Gary Batton approved title and final drafts of author "Invitation to Cont…" at bounding box center [720, 435] width 945 height 29
click at [663, 422] on span "Chief Gary Batton approved title, final drafts of author "Invitation to Contrib…" at bounding box center [710, 435] width 926 height 29
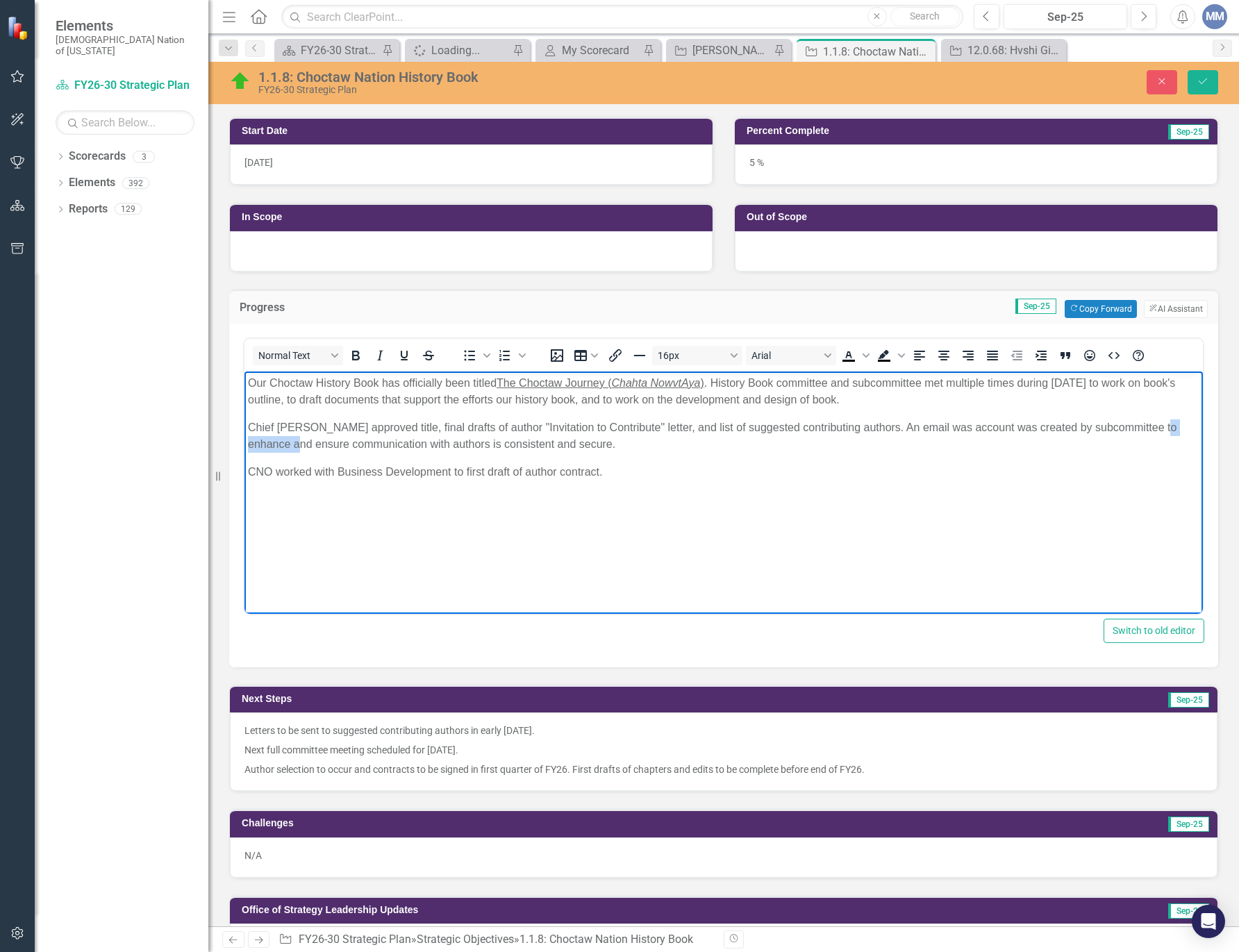
drag, startPoint x: 311, startPoint y: 441, endPoint x: 456, endPoint y: 790, distance: 377.9
click at [245, 444] on html "Our Choctaw History Book has officially been titled The Choctaw Journey ( Chaht…" at bounding box center [723, 475] width 958 height 208
click at [460, 470] on span "CNO worked with Business Development to first draft of author contract." at bounding box center [425, 471] width 354 height 12
click at [1207, 83] on icon "Save" at bounding box center [1203, 81] width 13 height 10
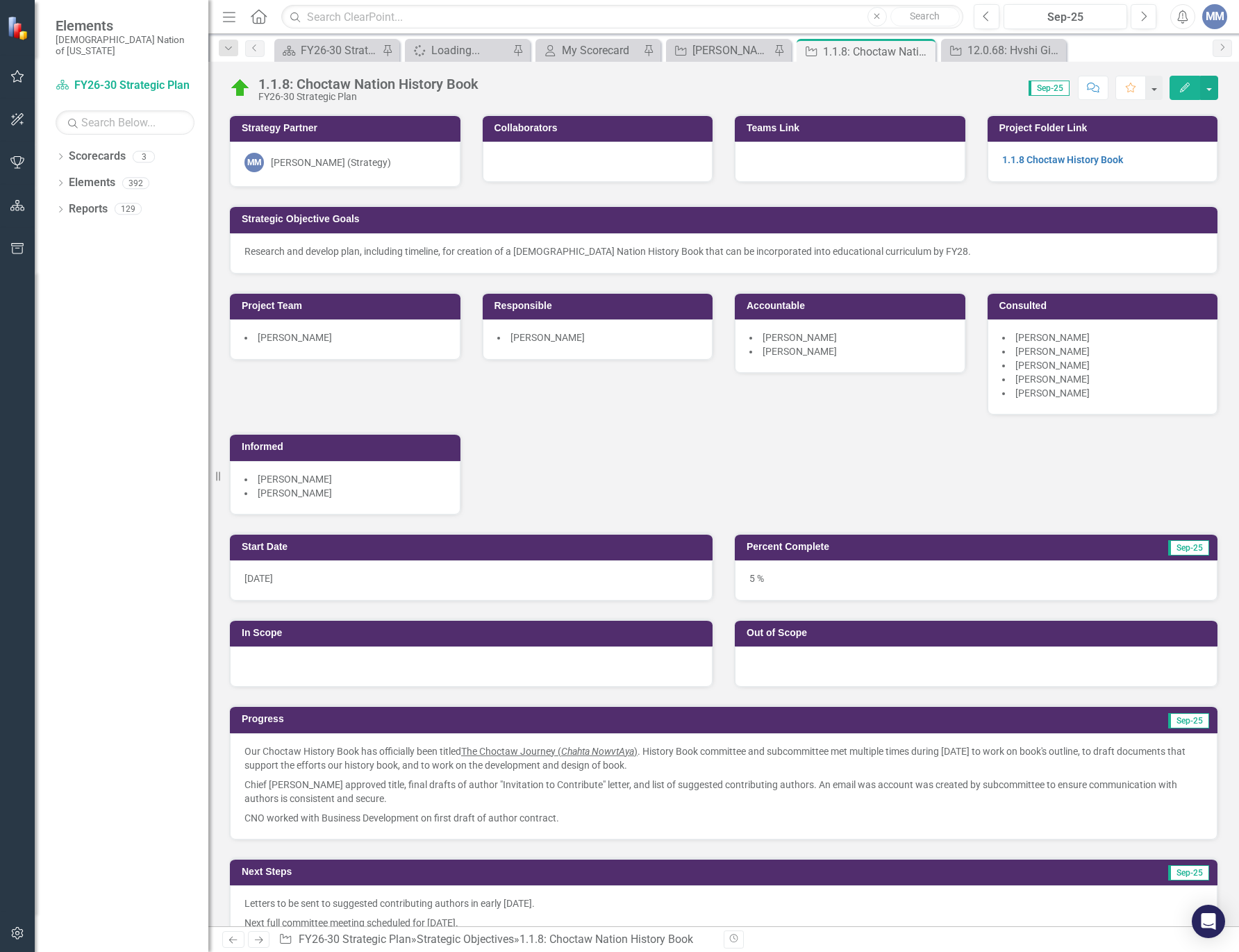
scroll to position [278, 0]
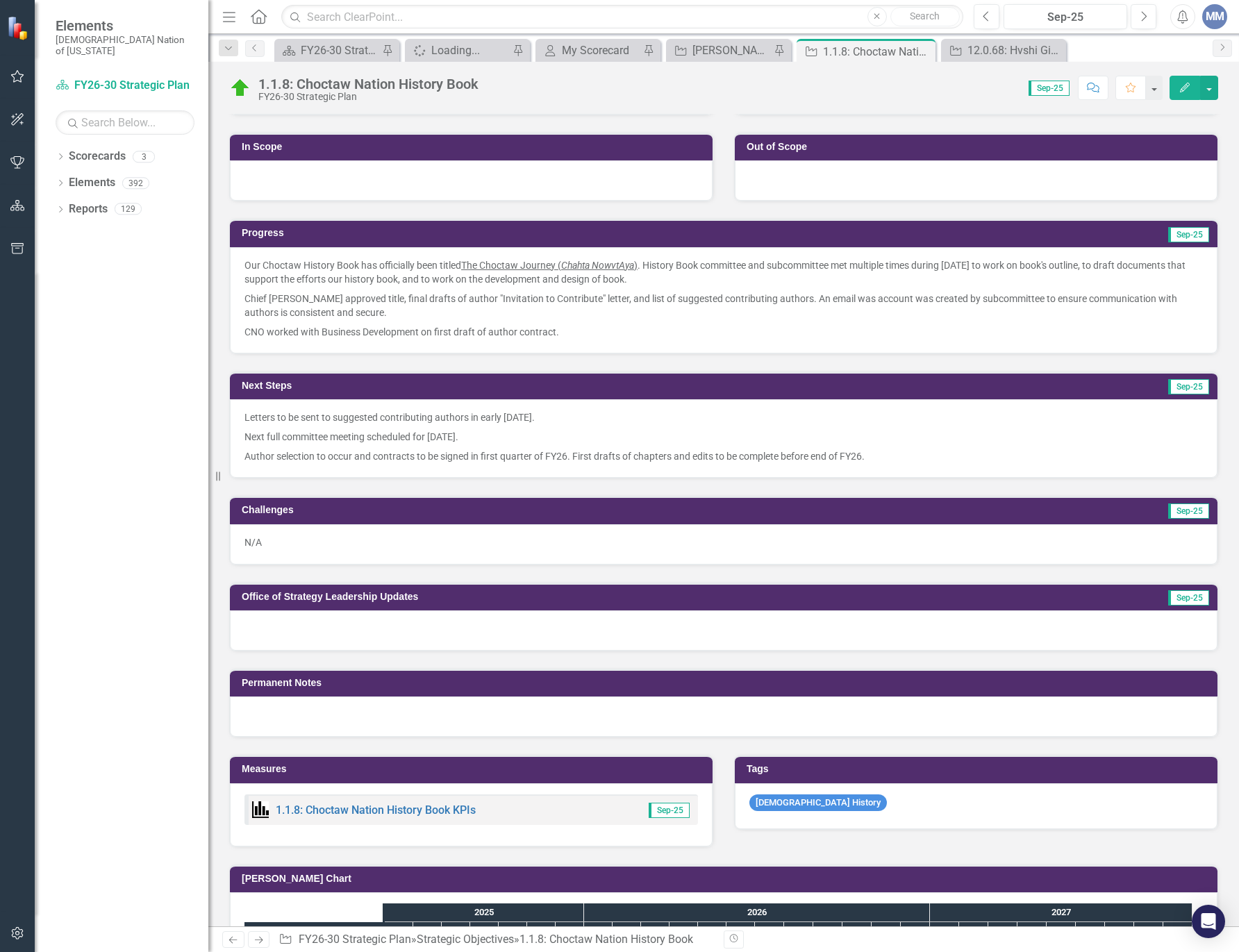
scroll to position [625, 0]
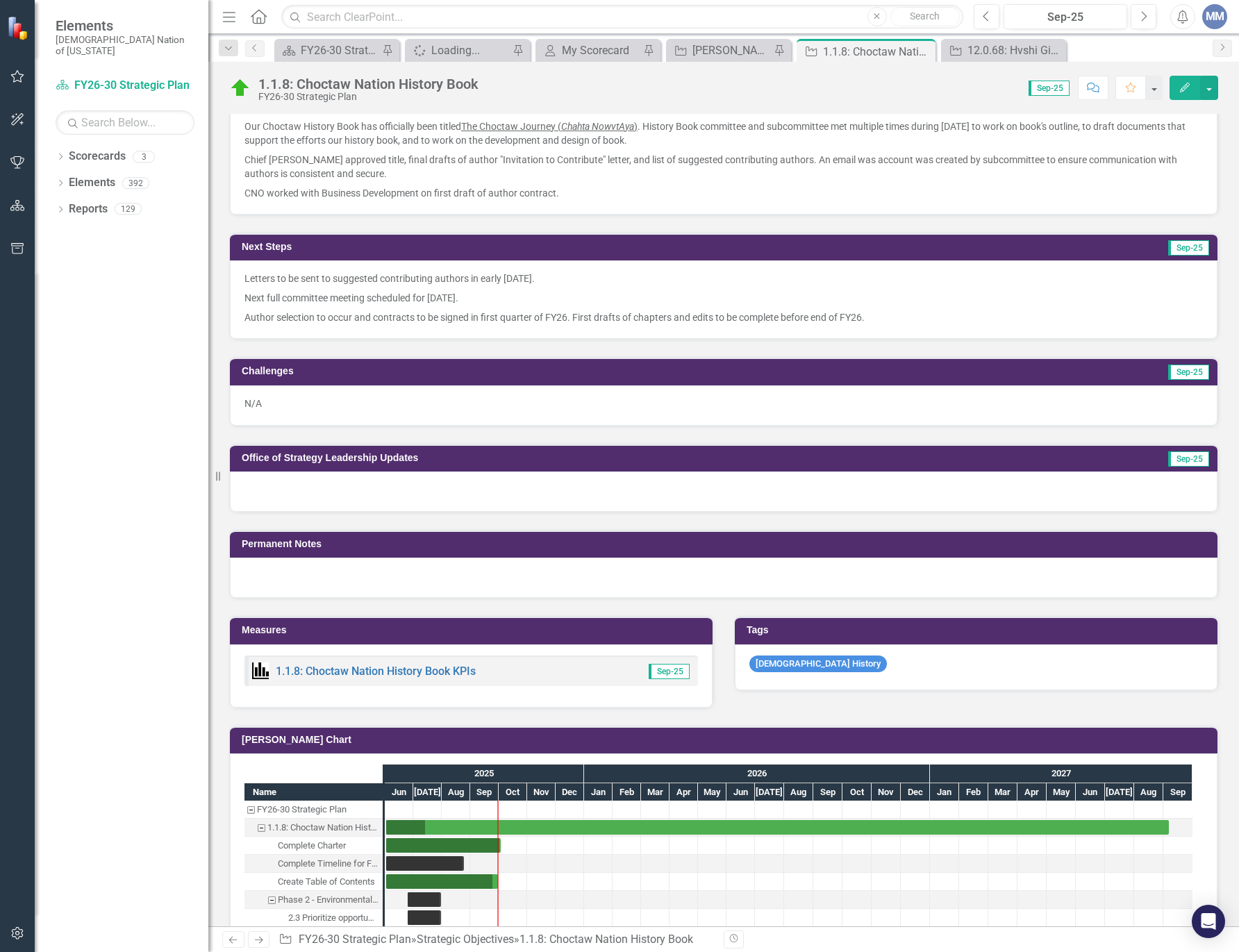
click at [351, 489] on div at bounding box center [723, 492] width 988 height 40
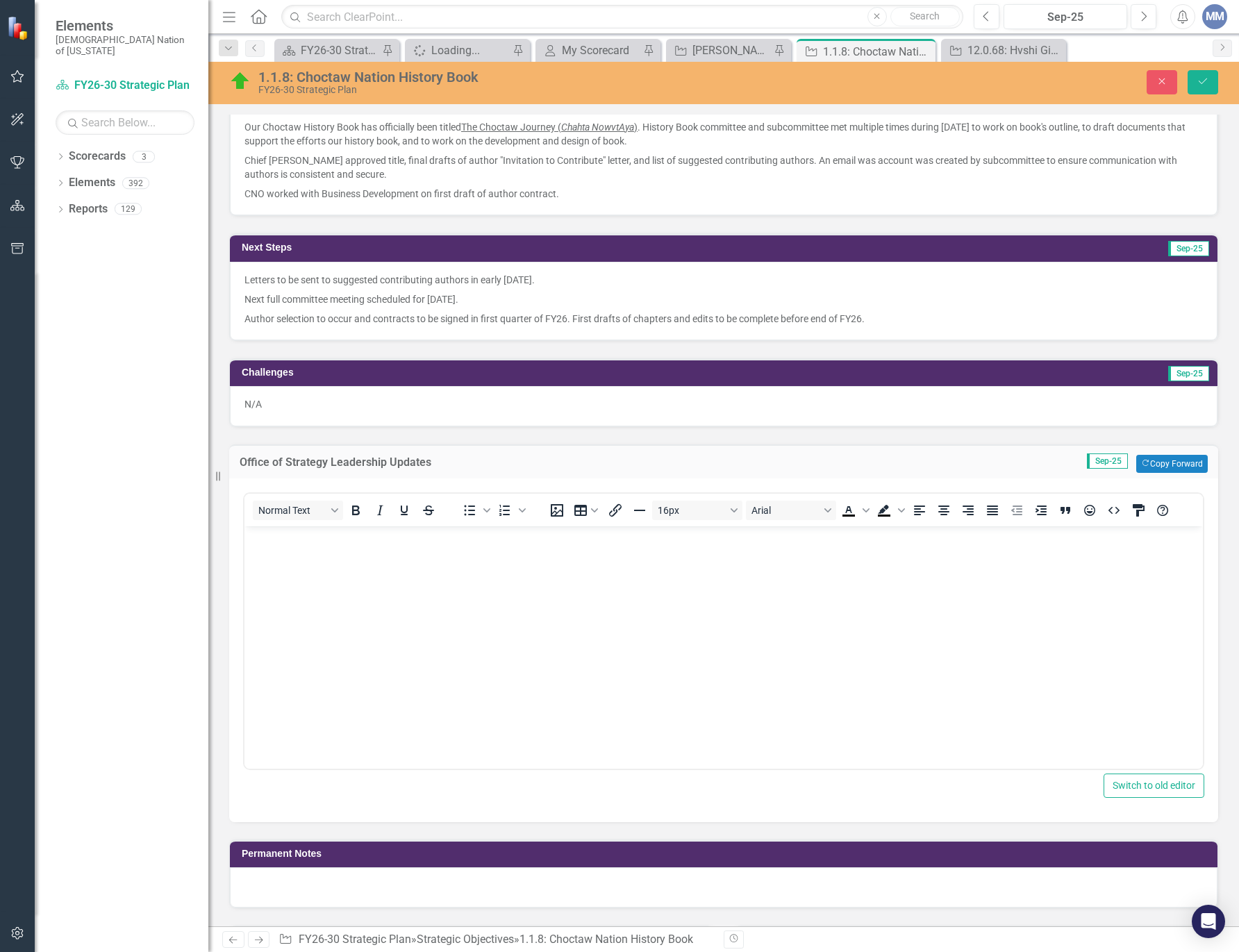
scroll to position [0, 0]
click at [330, 598] on body "Rich Text Area. Press ALT-0 for help." at bounding box center [723, 629] width 958 height 208
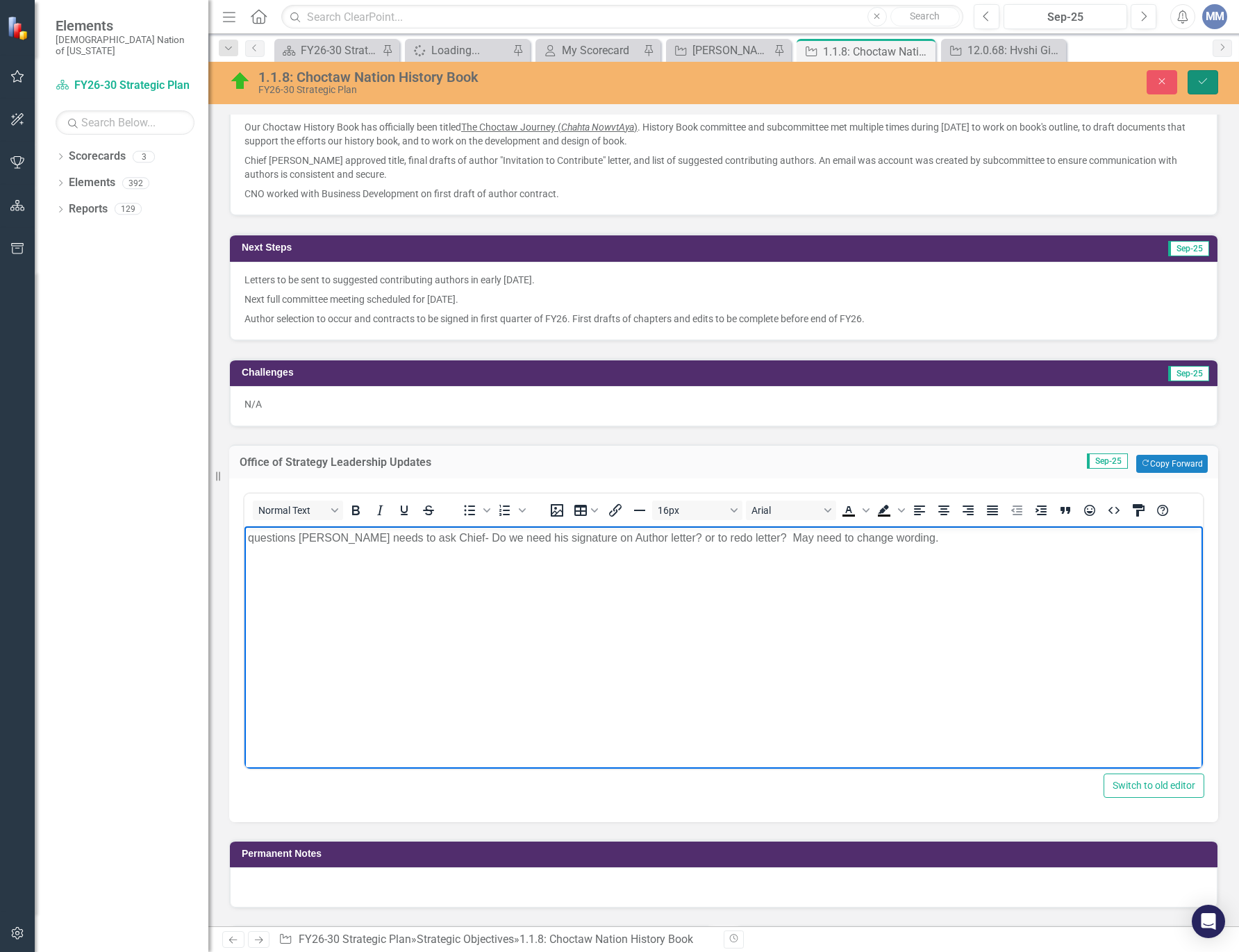
click at [1203, 71] on button "Save" at bounding box center [1203, 83] width 30 height 24
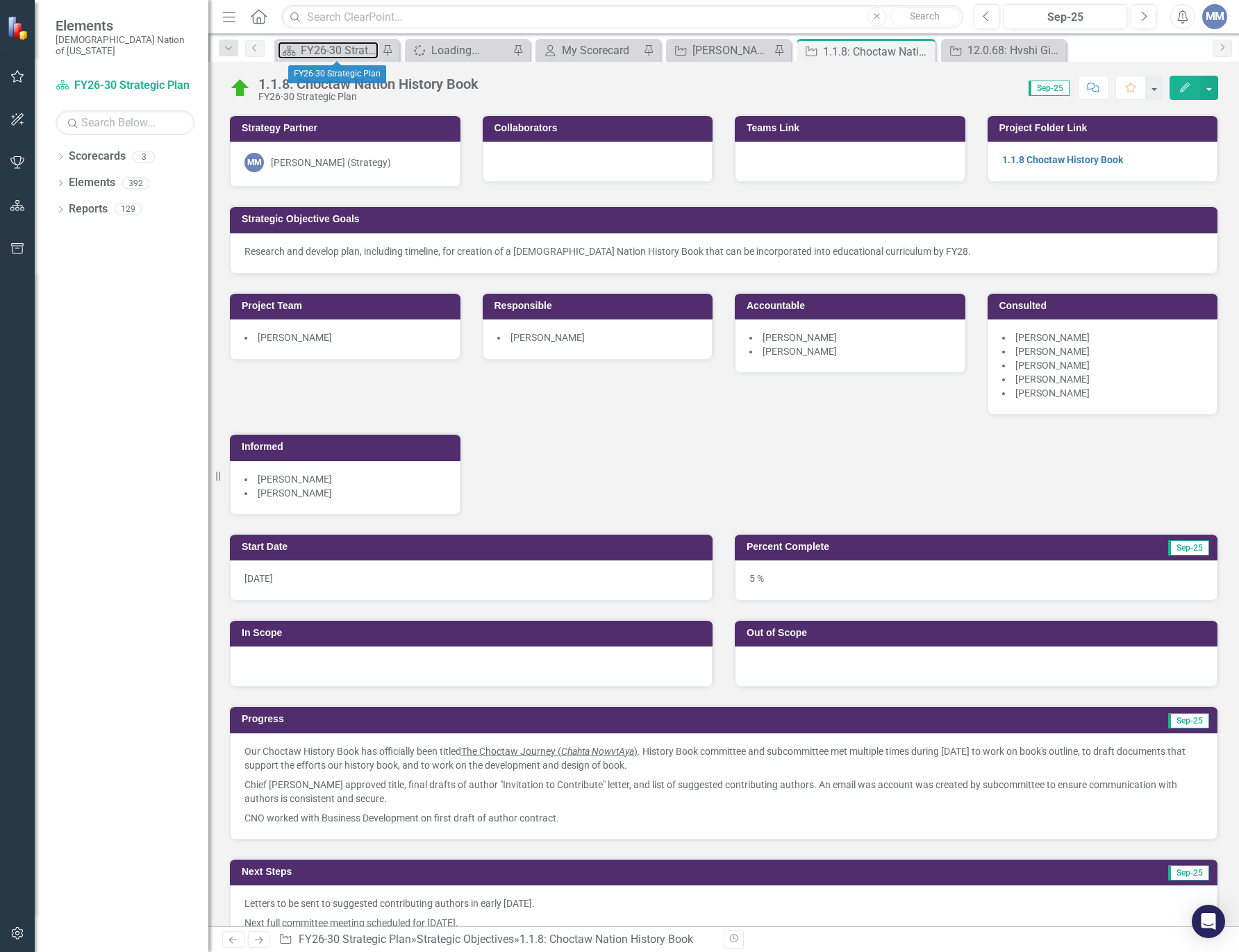
drag, startPoint x: 314, startPoint y: 51, endPoint x: 443, endPoint y: 32, distance: 130.4
click at [314, 51] on div "FY26-30 Strategic Plan" at bounding box center [339, 50] width 78 height 17
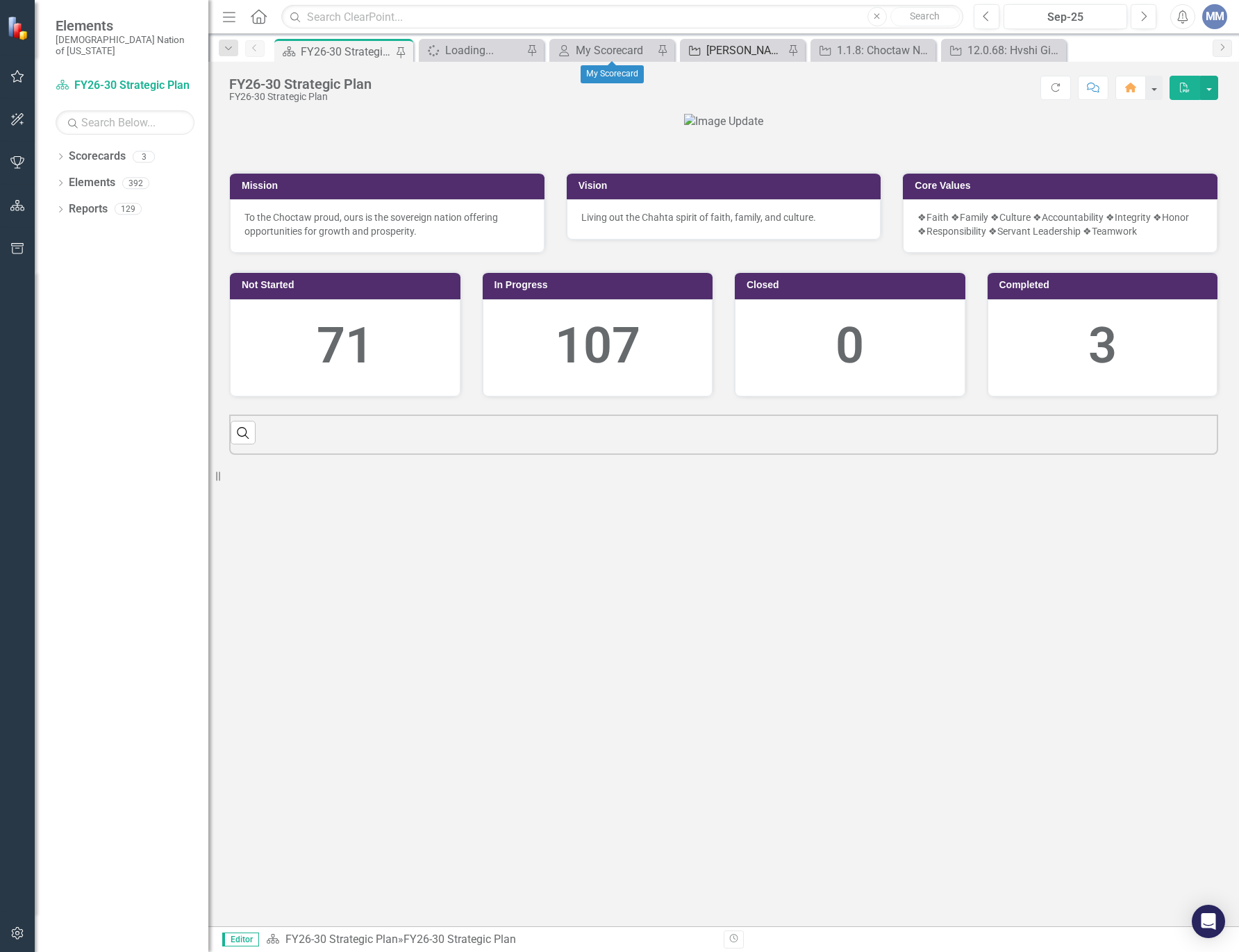
click at [740, 54] on div "[PERSON_NAME] SO's" at bounding box center [744, 50] width 78 height 17
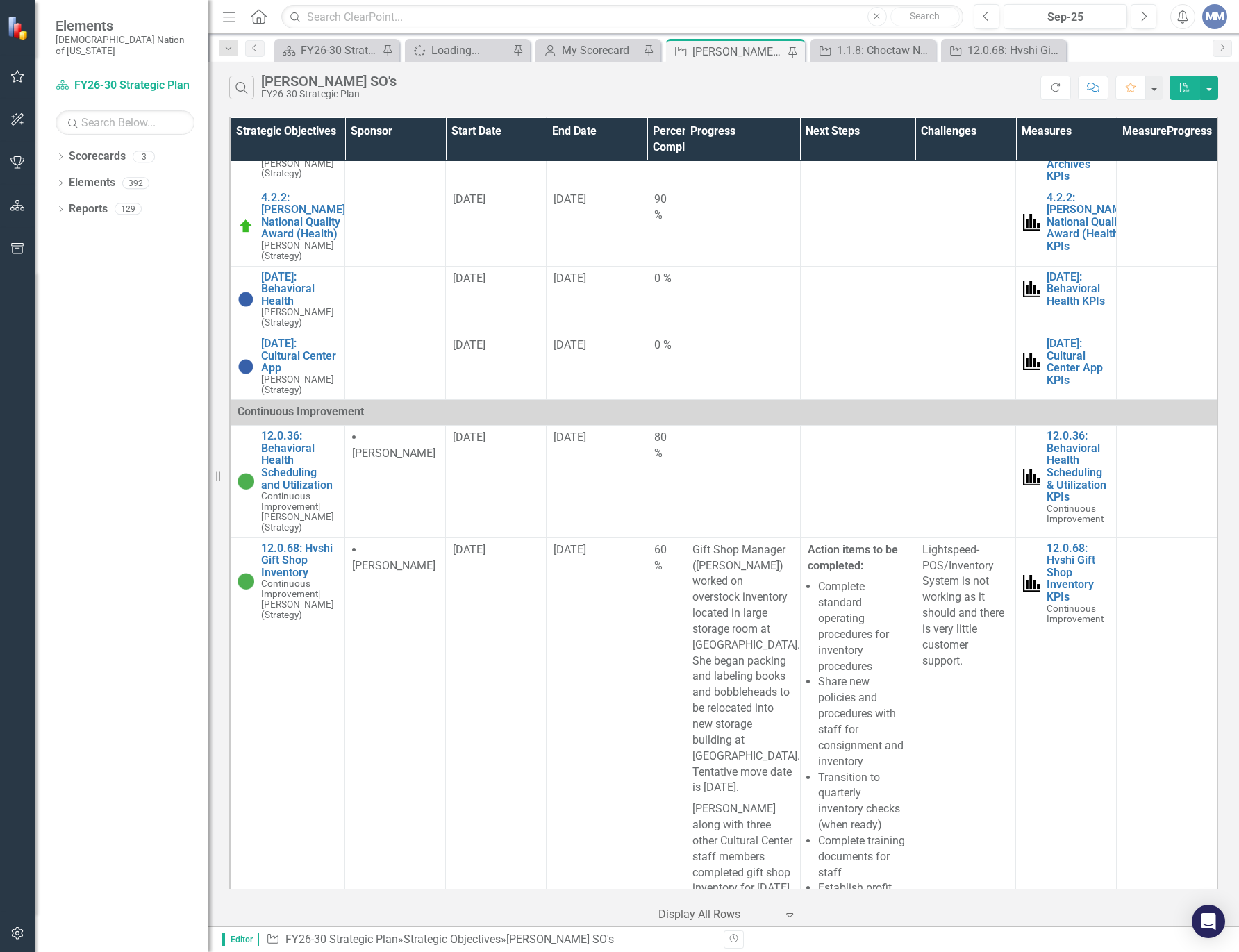
scroll to position [1268, 0]
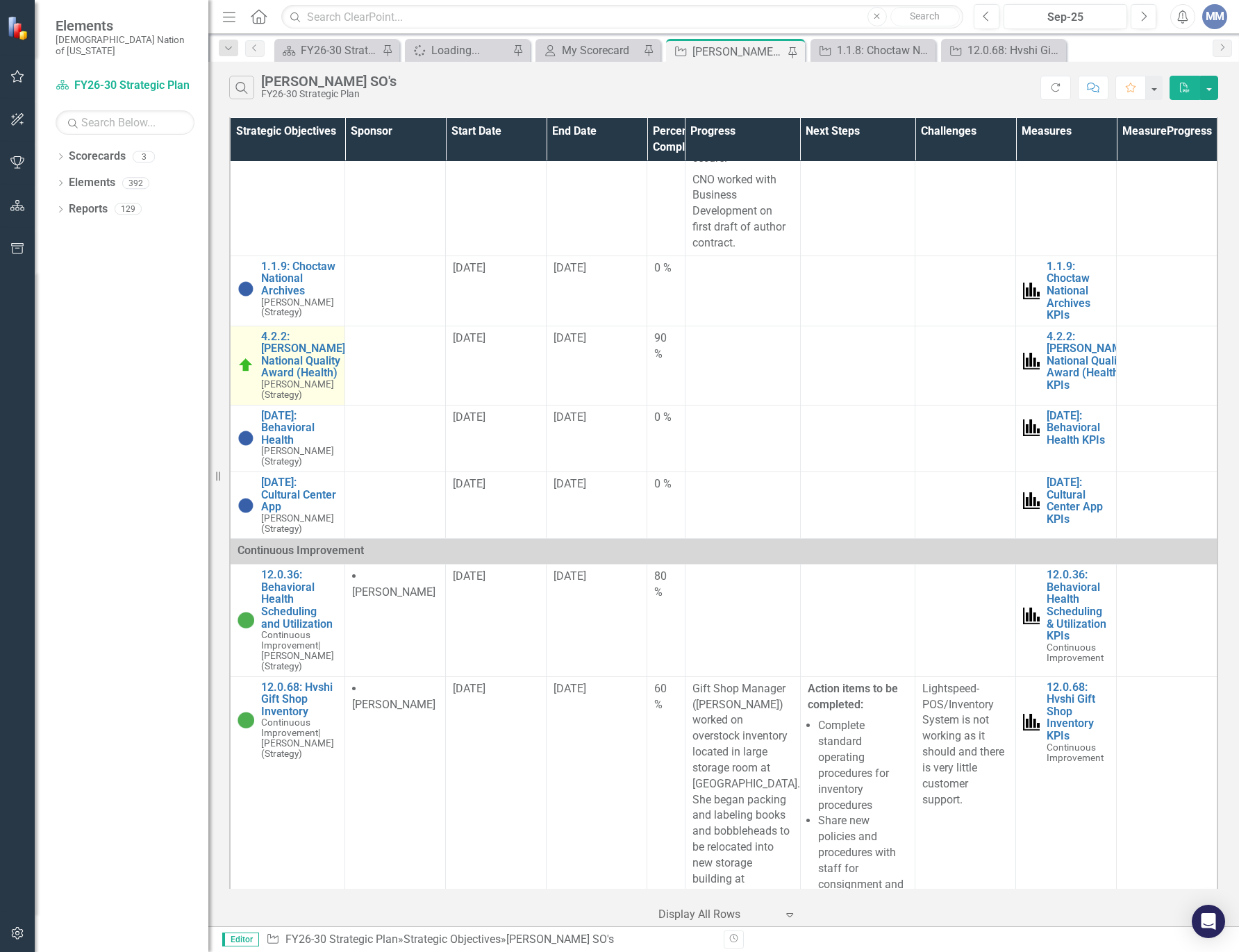
click at [282, 400] on small "[PERSON_NAME] (Strategy)" at bounding box center [303, 390] width 84 height 21
click at [286, 379] on link "4.2.2: [PERSON_NAME] National Quality Award (Health)" at bounding box center [303, 354] width 84 height 48
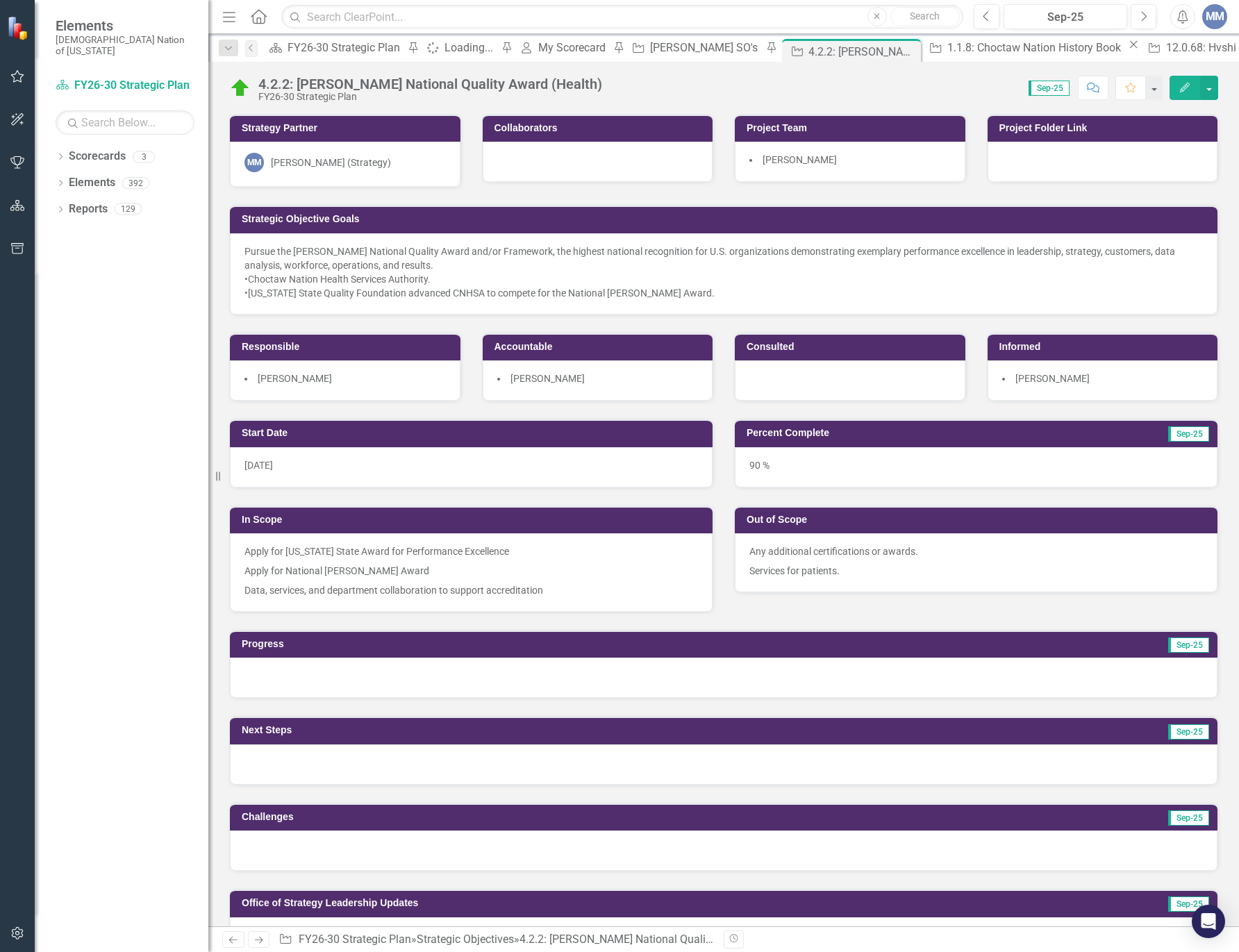
click at [264, 680] on div at bounding box center [723, 677] width 988 height 40
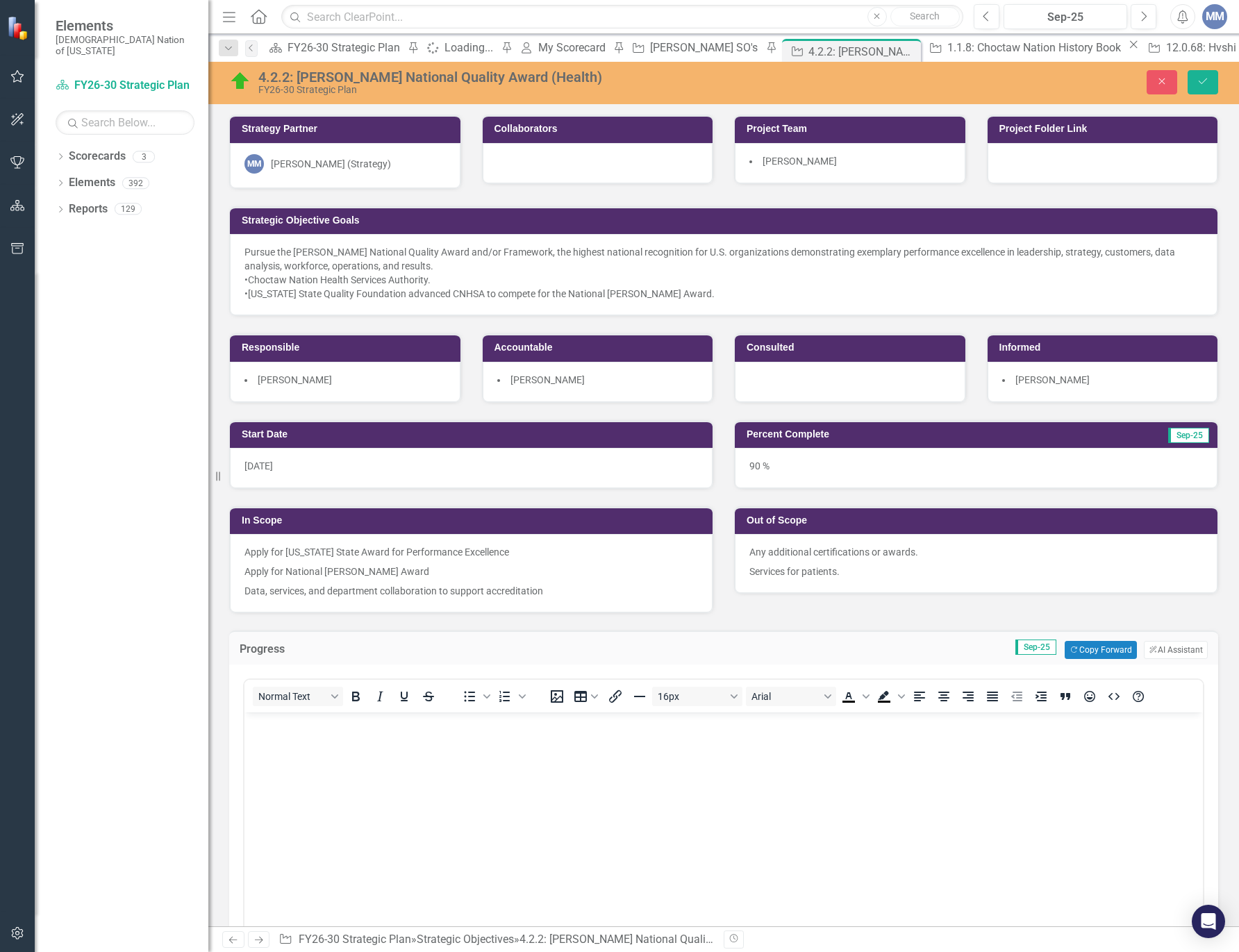
click at [358, 773] on body "Rich Text Area. Press ALT-0 for help." at bounding box center [723, 816] width 958 height 208
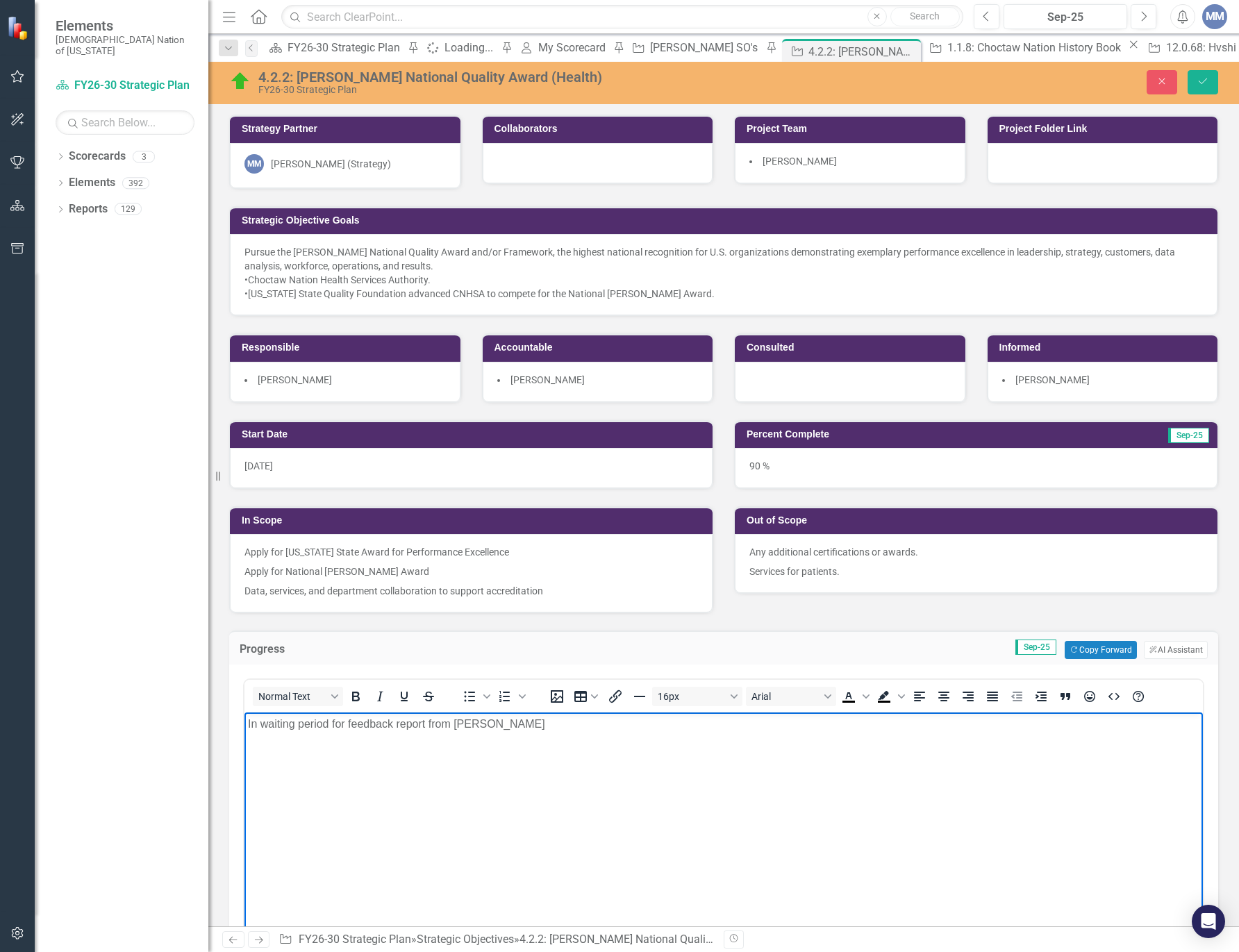
drag, startPoint x: 560, startPoint y: 723, endPoint x: 184, endPoint y: 738, distance: 376.3
click at [245, 738] on html "In waiting period for feedback report from [PERSON_NAME]" at bounding box center [723, 816] width 958 height 208
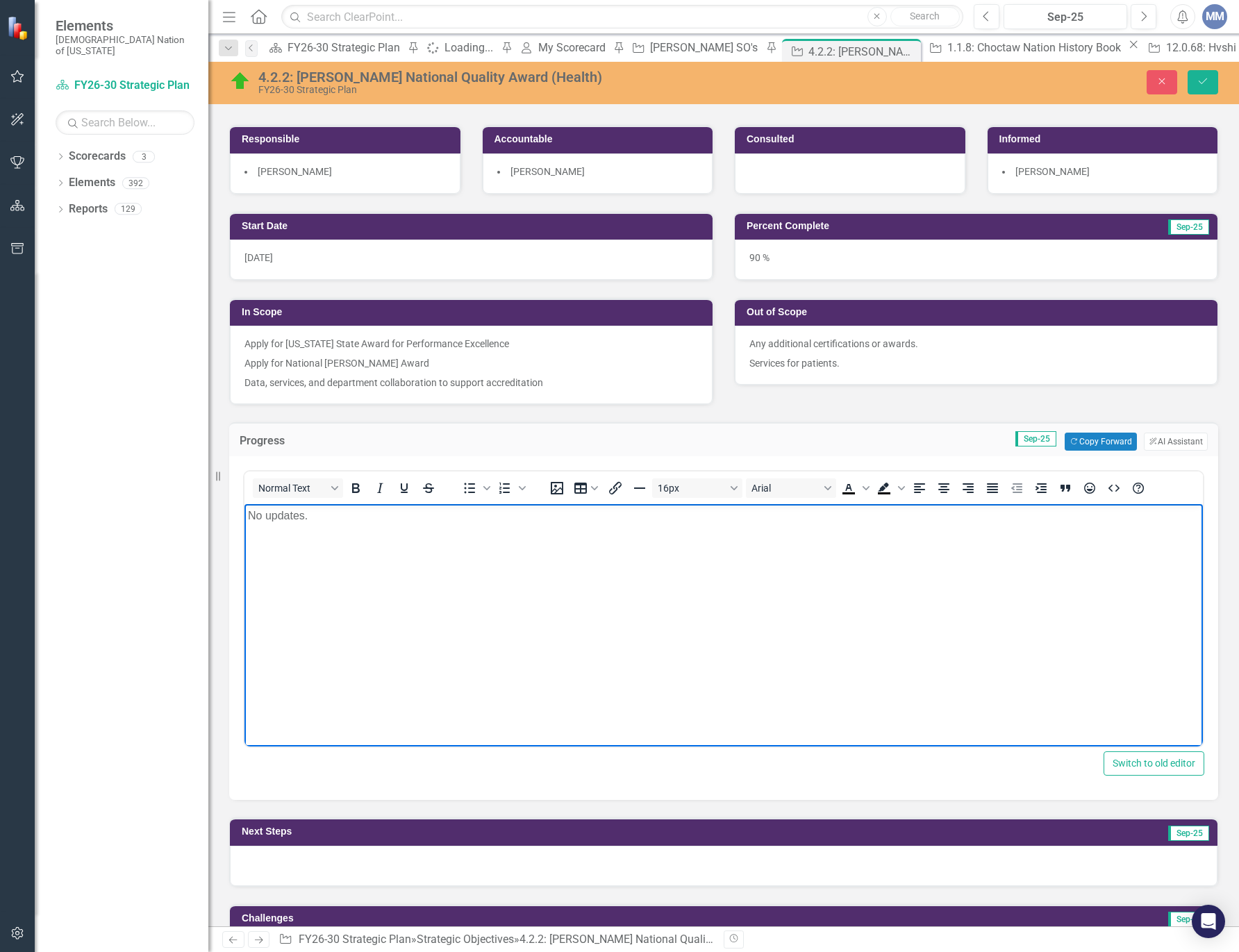
scroll to position [278, 0]
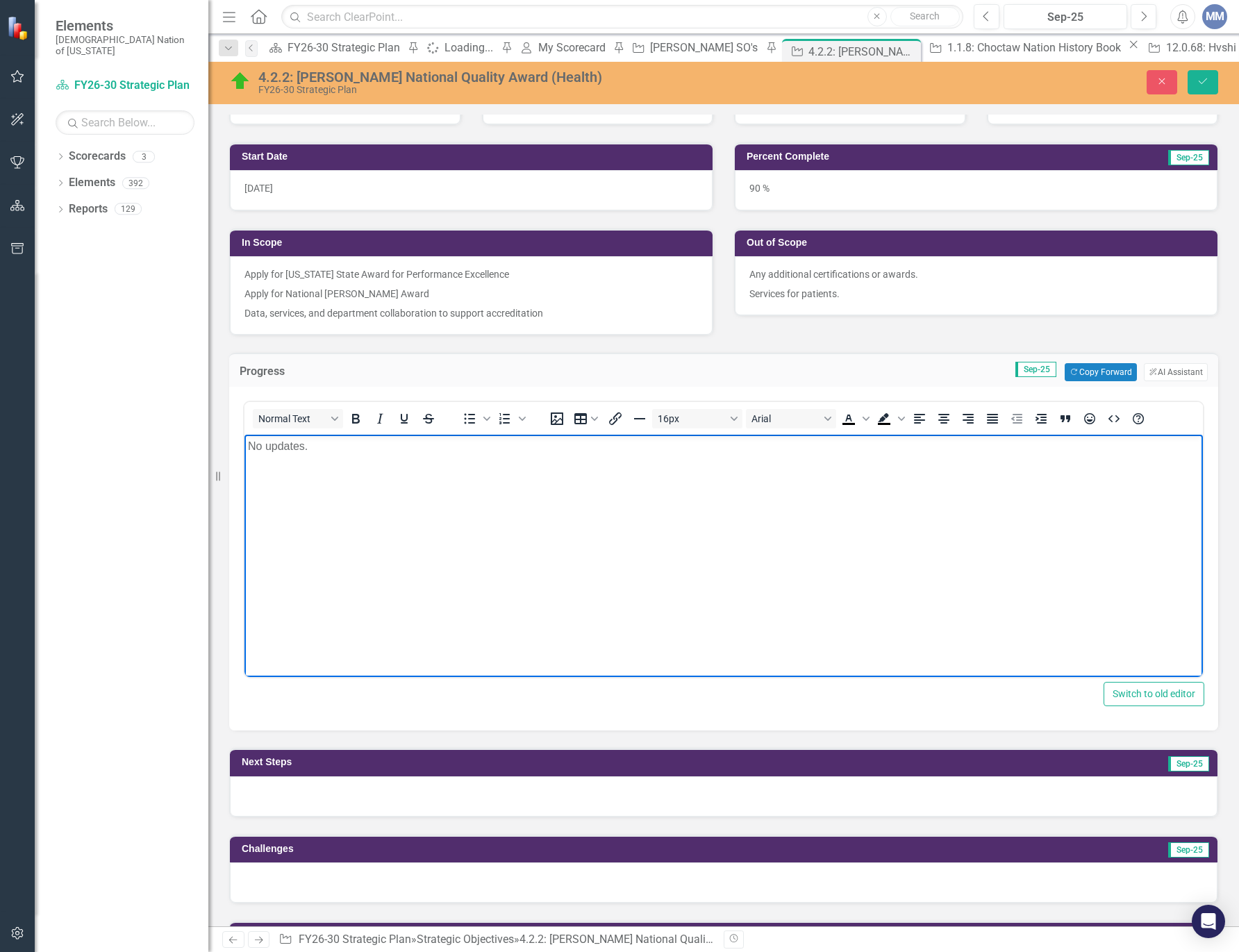
click at [319, 795] on div at bounding box center [723, 796] width 988 height 40
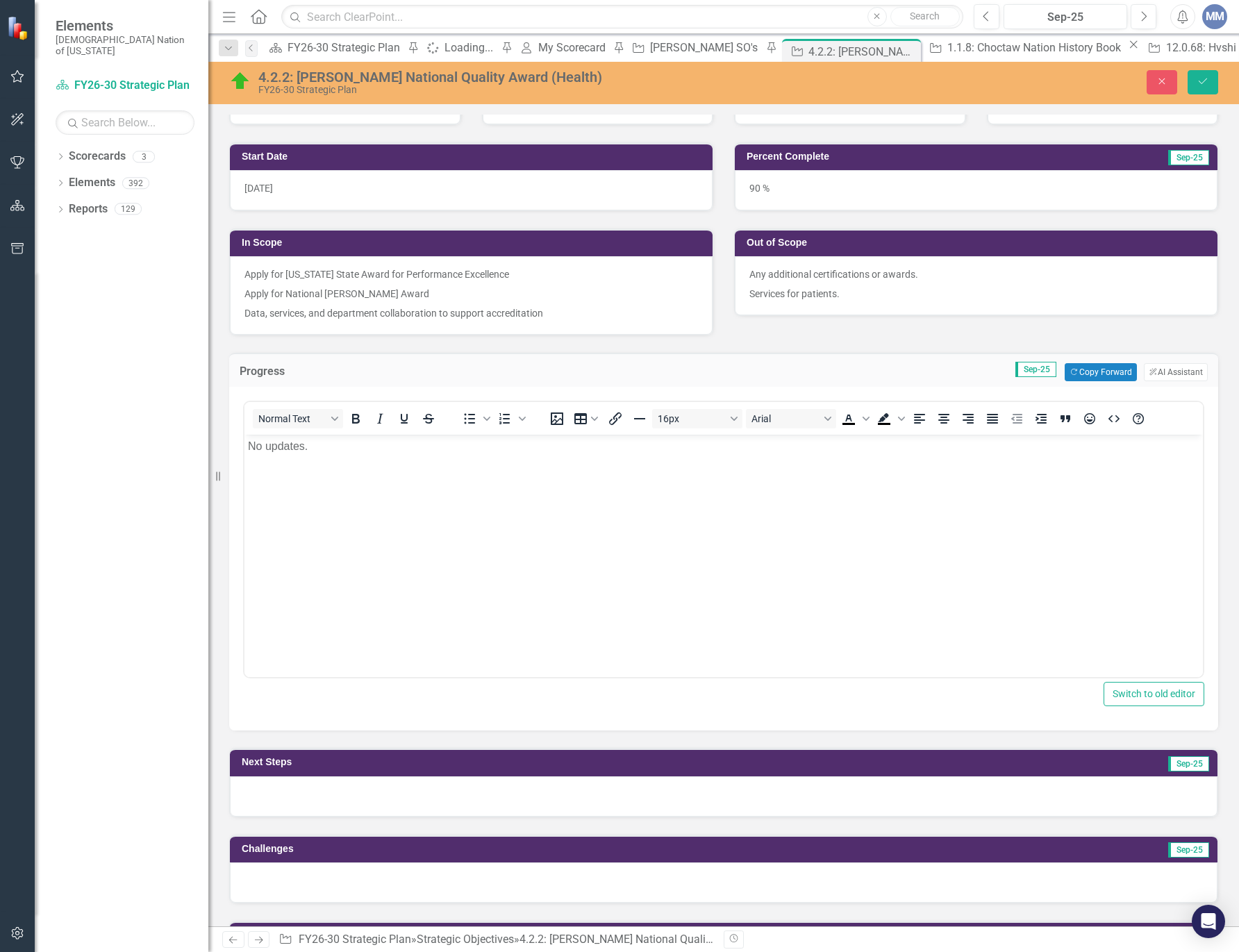
click at [319, 795] on div at bounding box center [723, 796] width 988 height 40
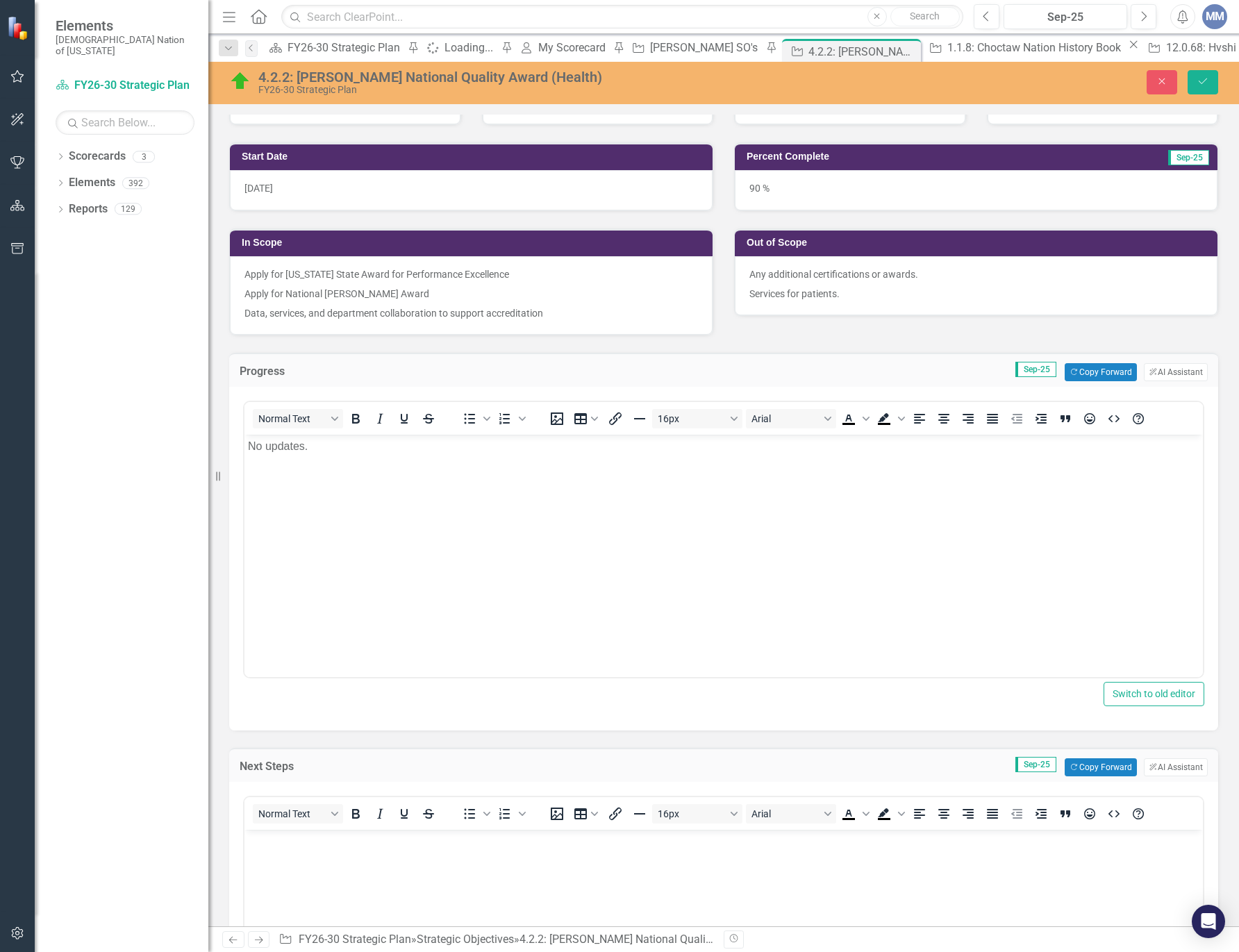
scroll to position [0, 0]
click at [360, 878] on body "Rich Text Area. Press ALT-0 for help." at bounding box center [723, 934] width 958 height 208
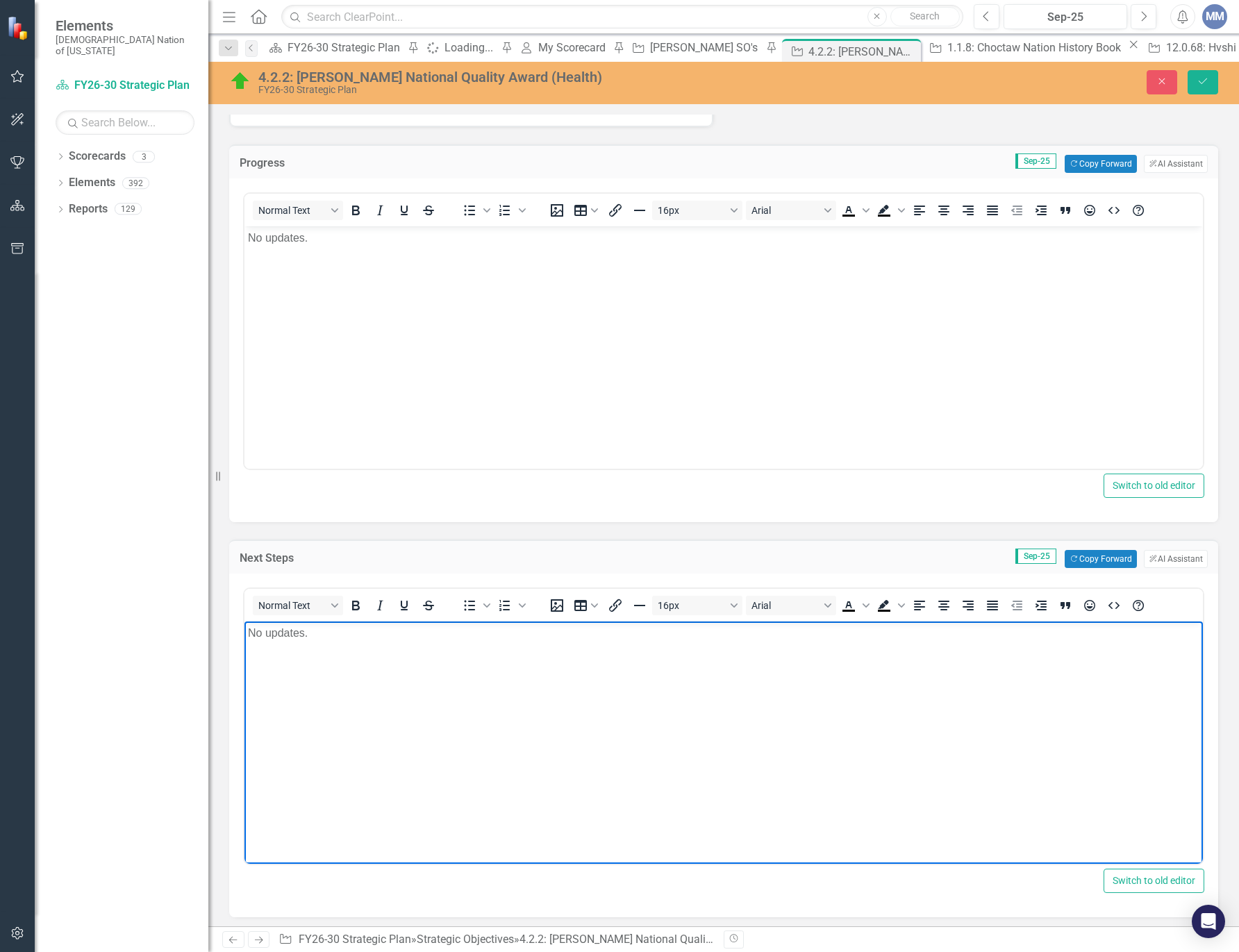
scroll to position [694, 0]
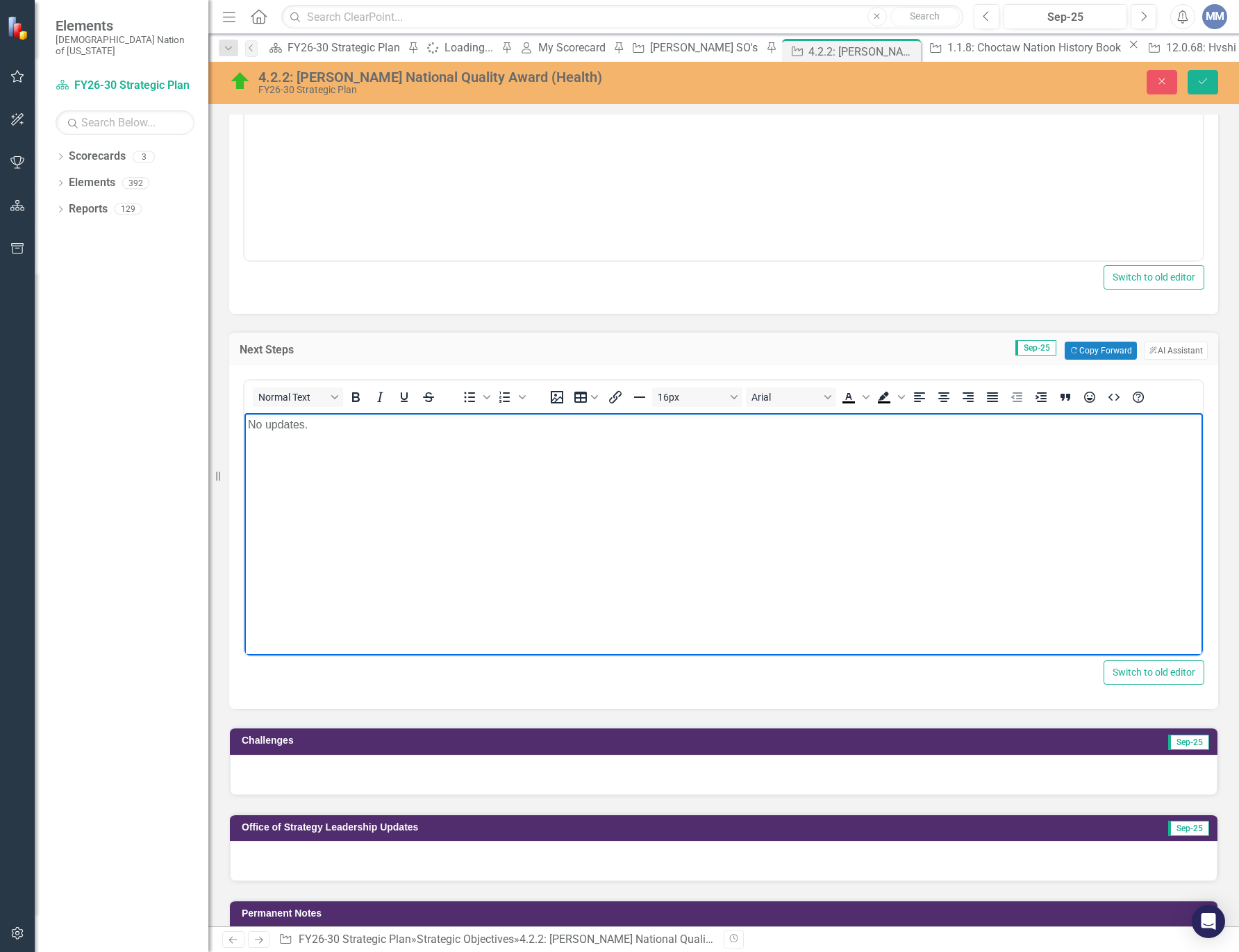
click at [315, 775] on div at bounding box center [723, 775] width 988 height 40
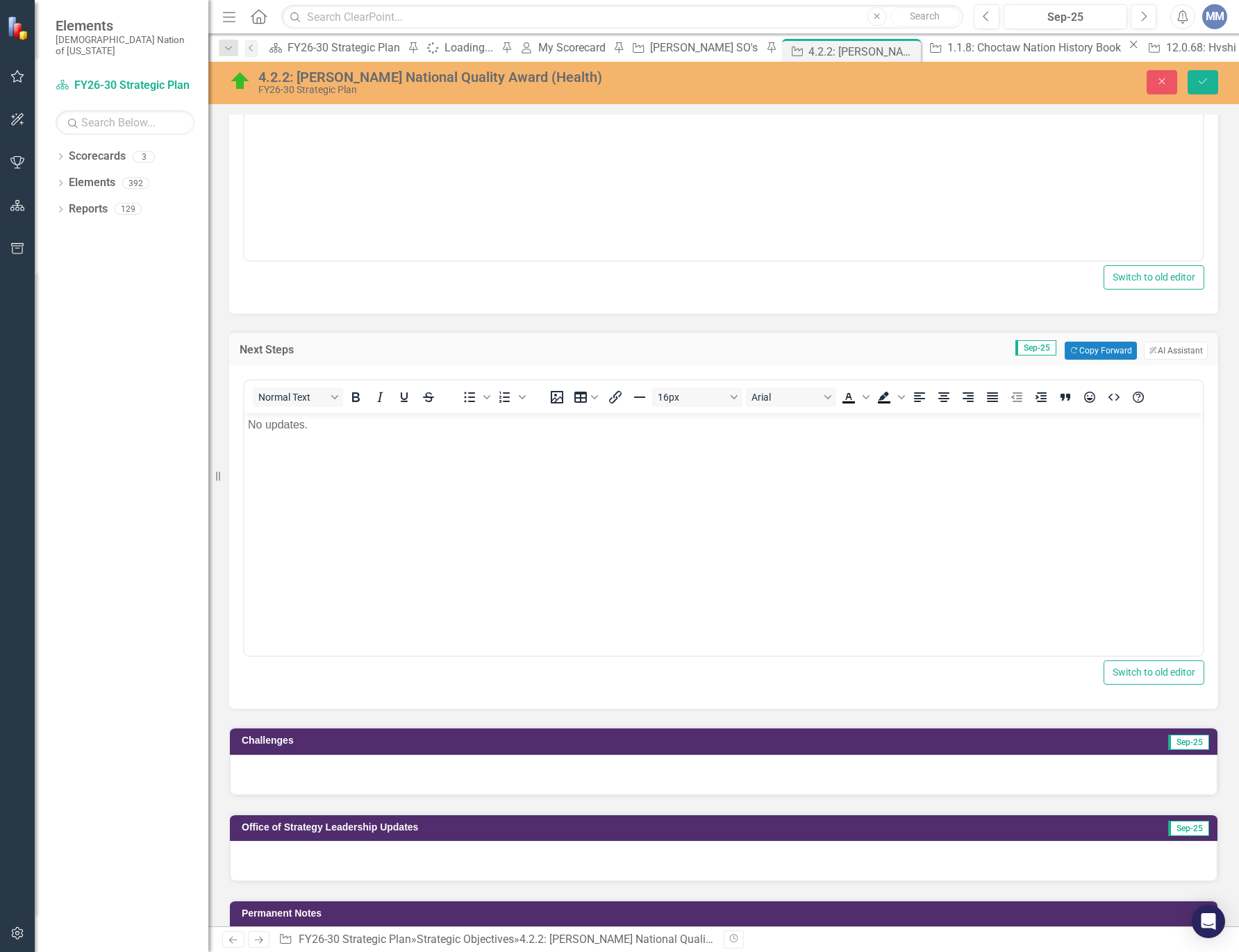
click at [315, 775] on div at bounding box center [723, 775] width 988 height 40
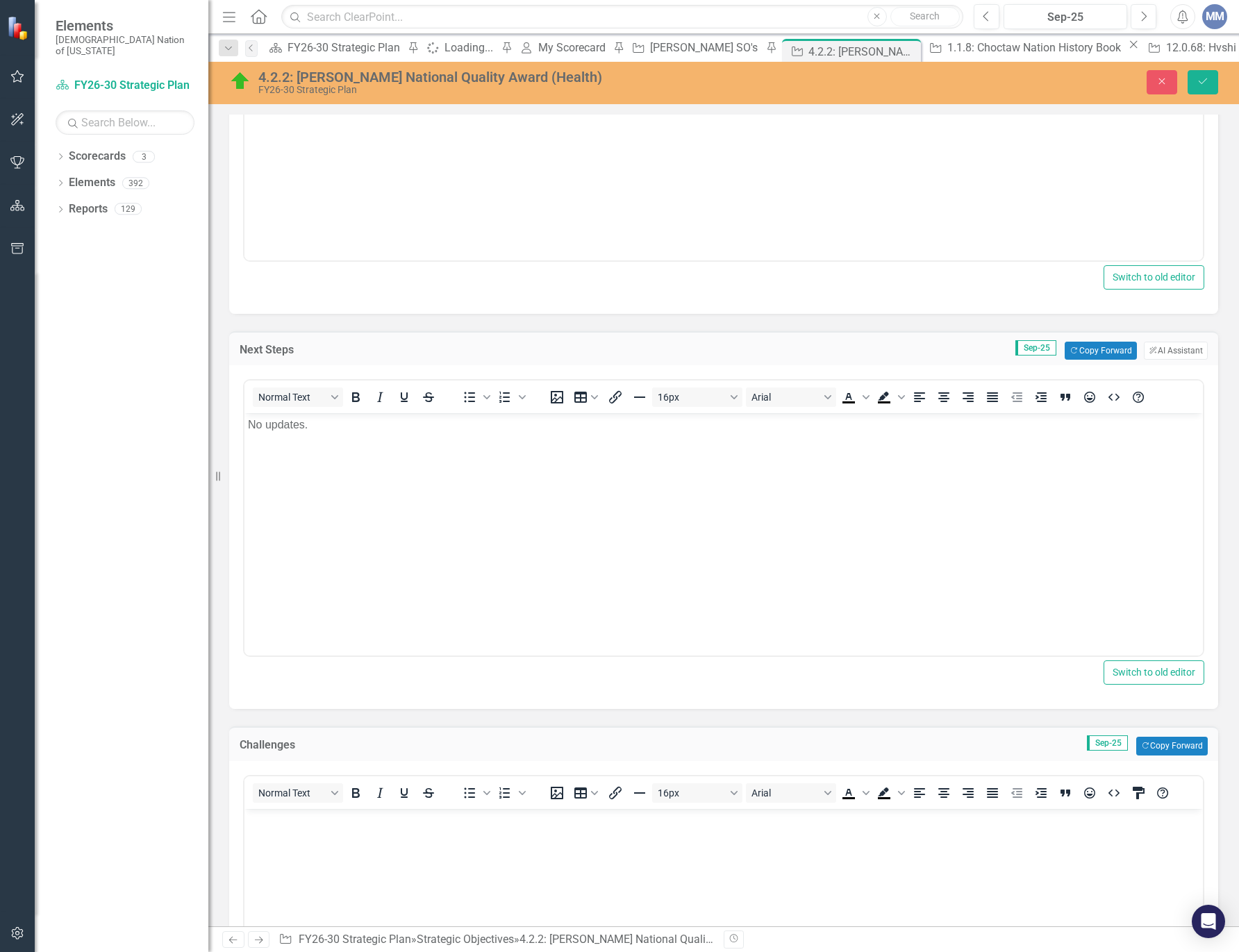
scroll to position [0, 0]
click at [317, 838] on body "Rich Text Area. Press ALT-0 for help." at bounding box center [723, 912] width 958 height 208
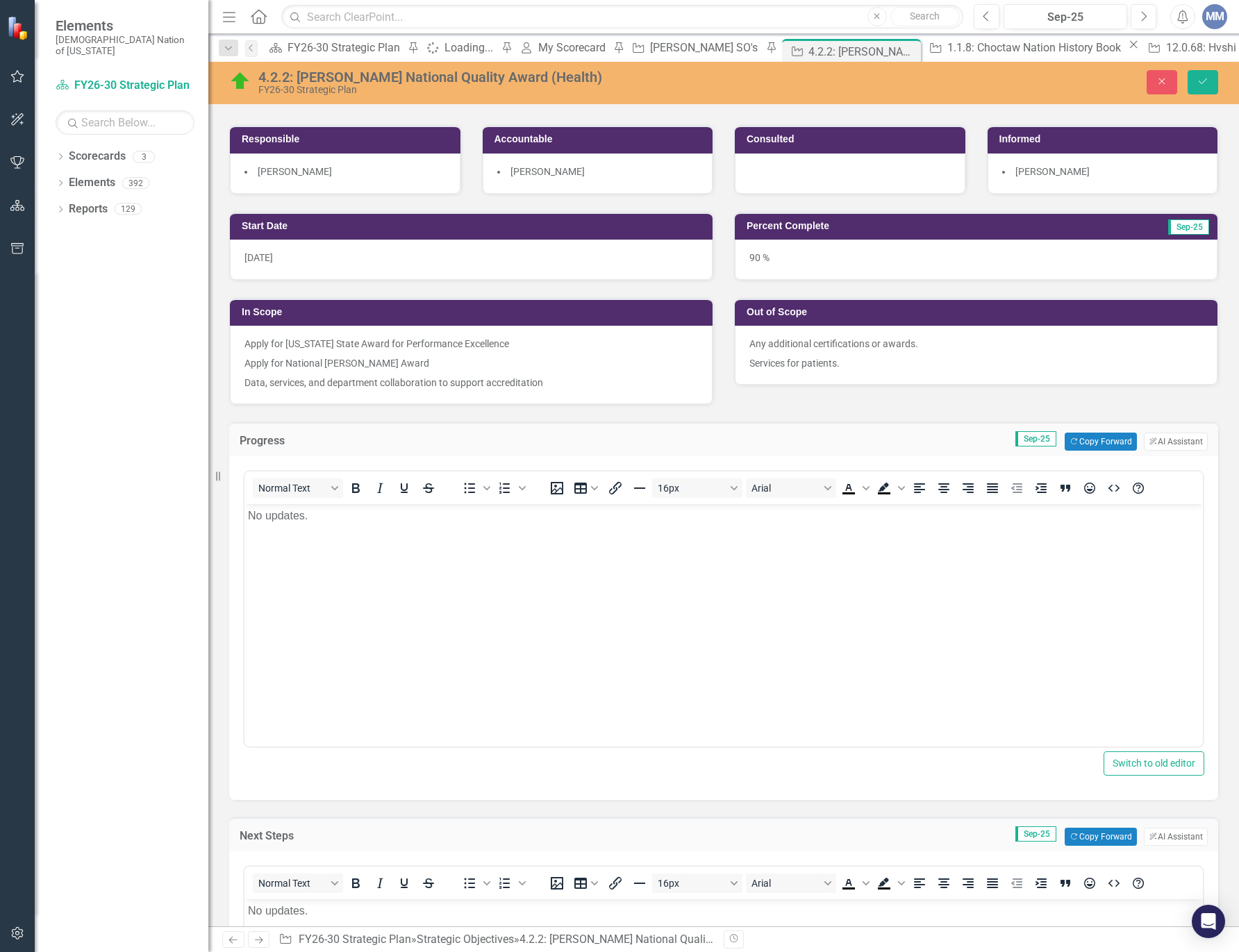
scroll to position [417, 0]
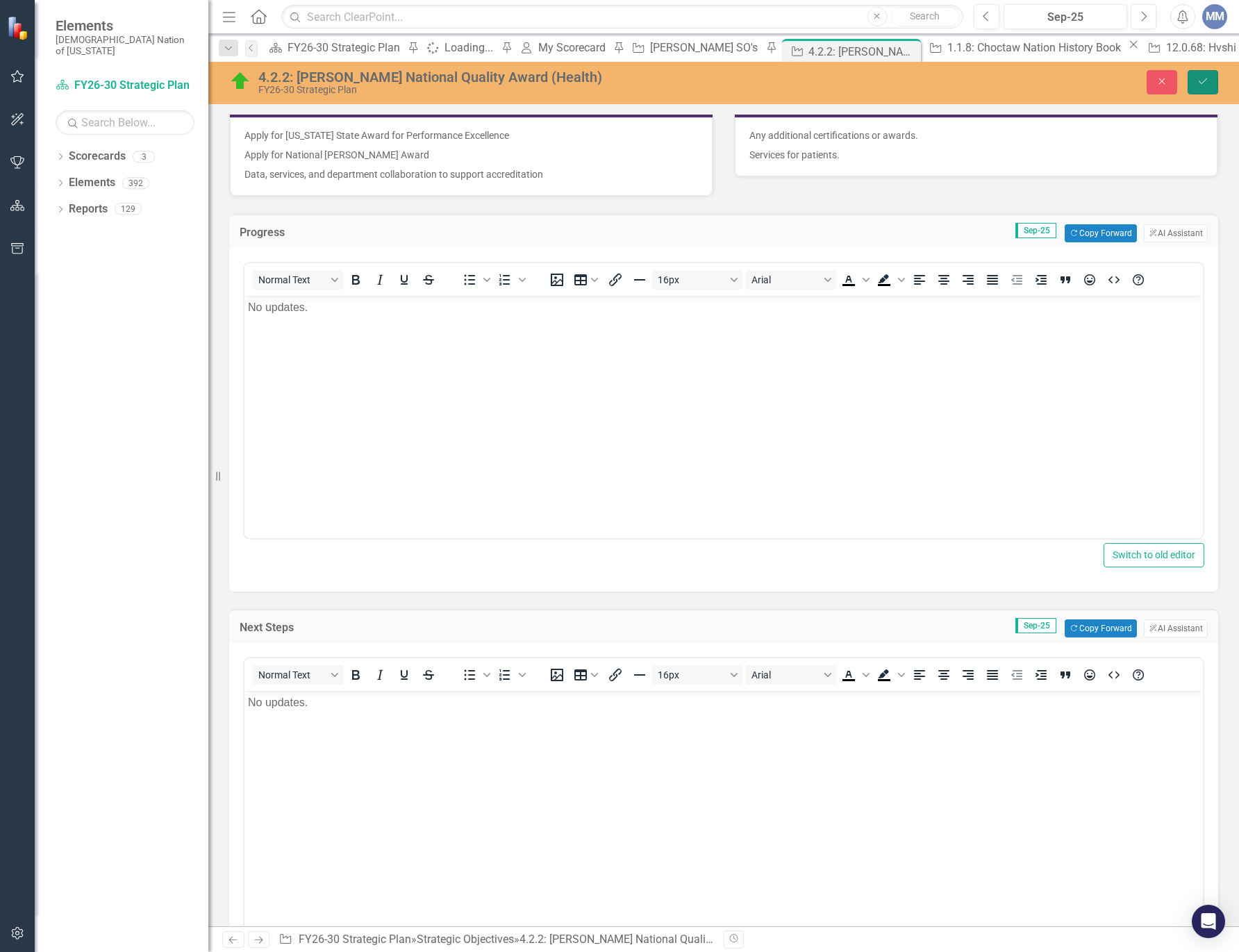
click at [1199, 80] on icon "Save" at bounding box center [1203, 81] width 13 height 10
